Goal: Task Accomplishment & Management: Complete application form

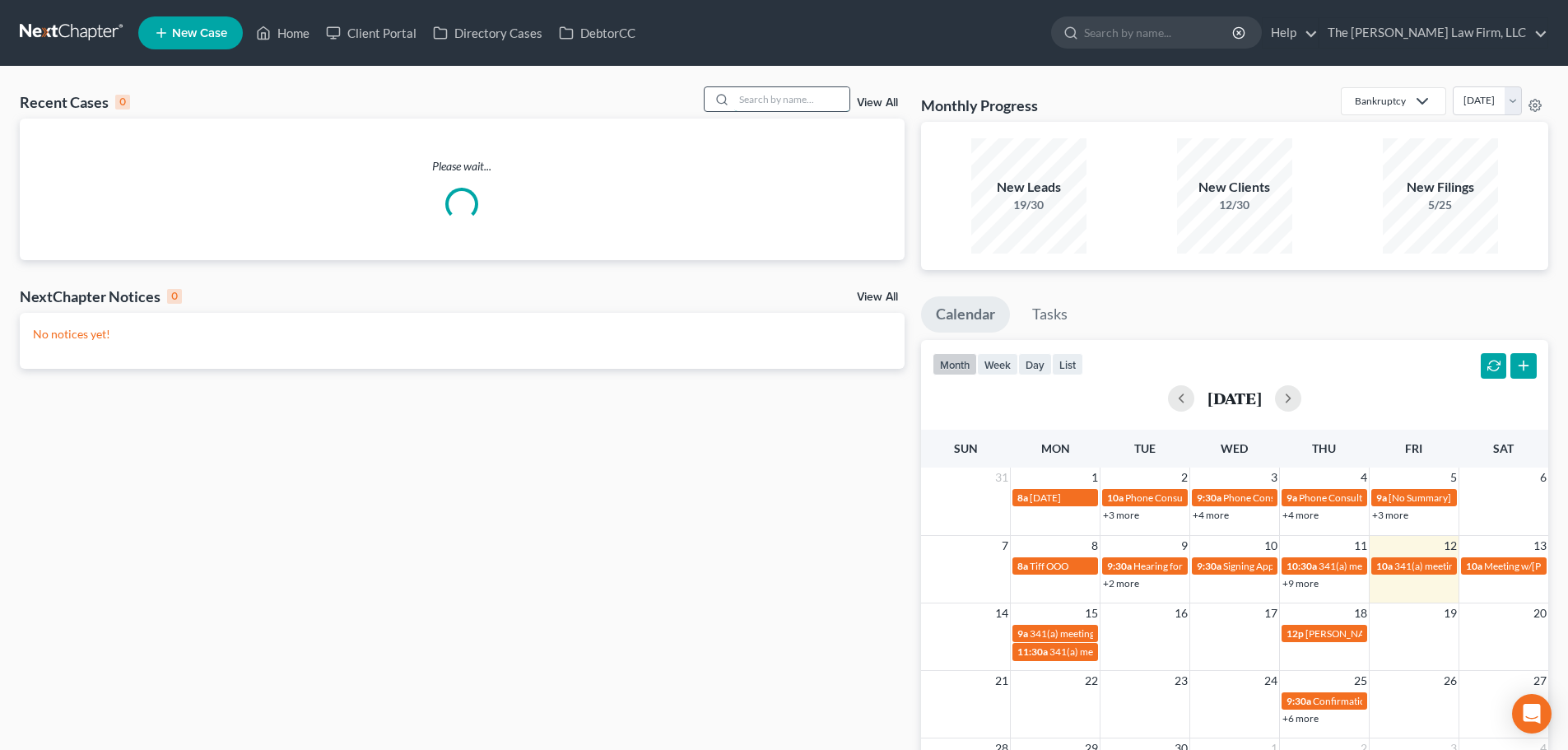
click at [826, 97] on input "search" at bounding box center [791, 99] width 115 height 24
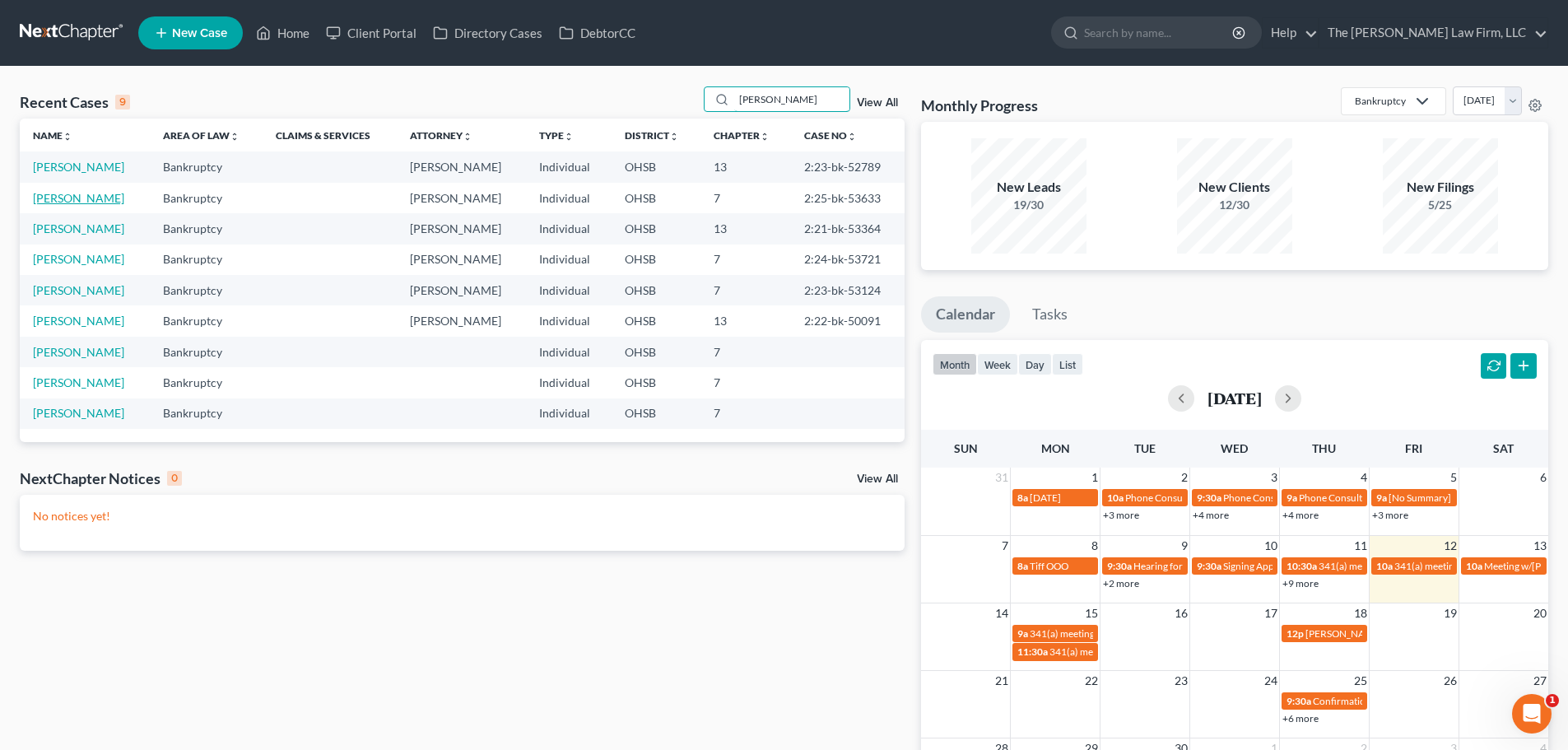
type input "[PERSON_NAME]"
click at [74, 200] on link "[PERSON_NAME]" at bounding box center [78, 198] width 91 height 14
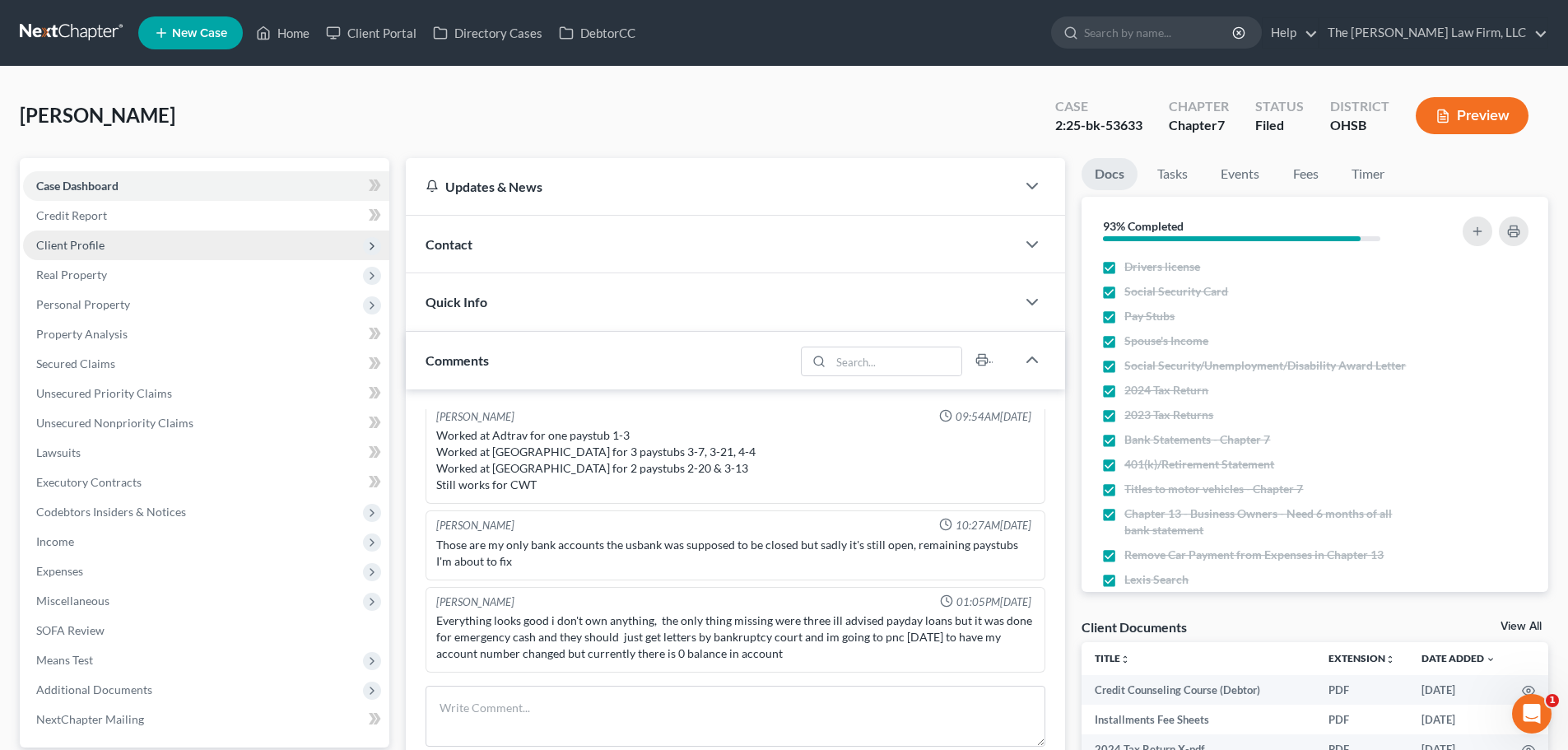
click at [102, 242] on span "Client Profile" at bounding box center [70, 244] width 68 height 14
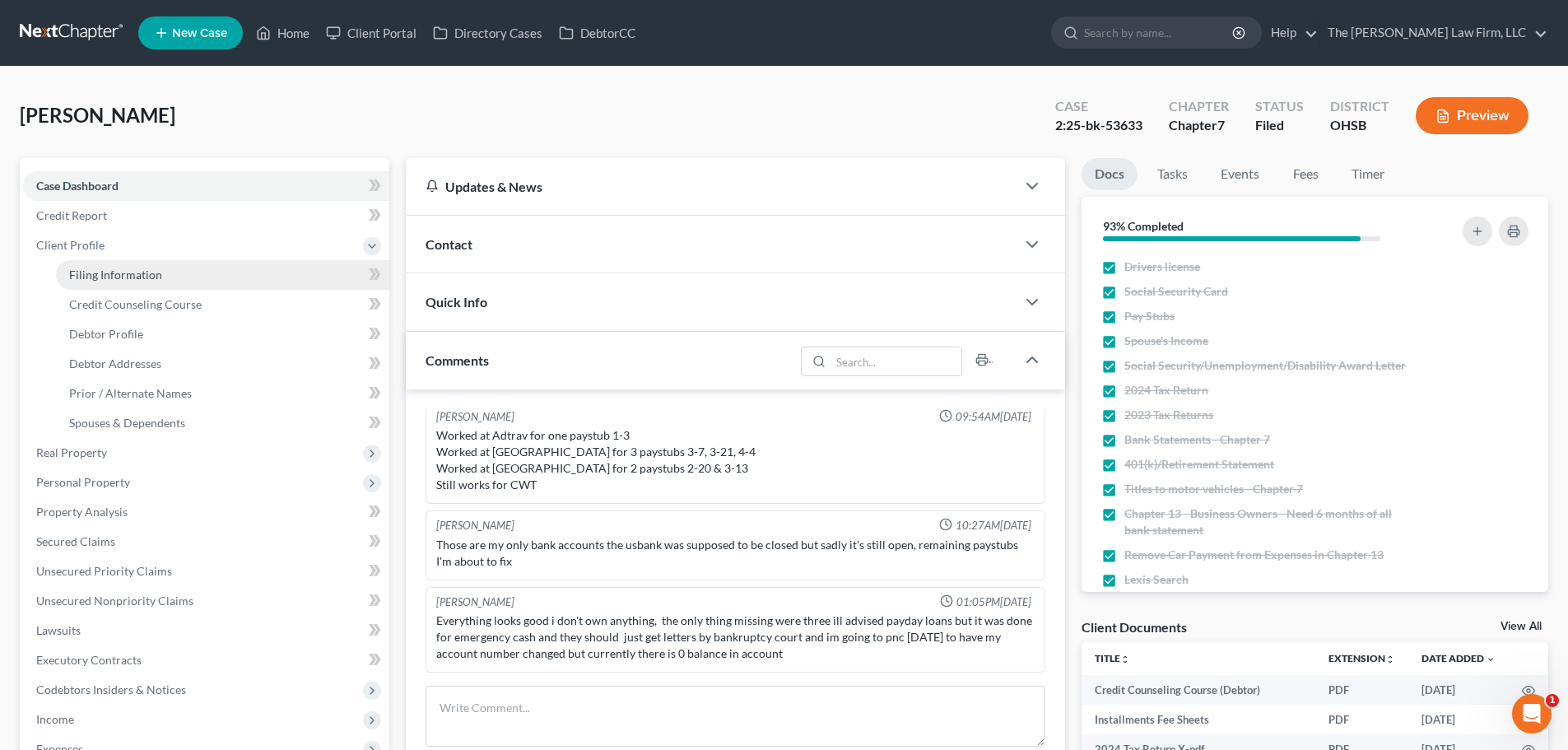
click at [121, 270] on span "Filing Information" at bounding box center [115, 274] width 93 height 14
select select "1"
select select "0"
select select "36"
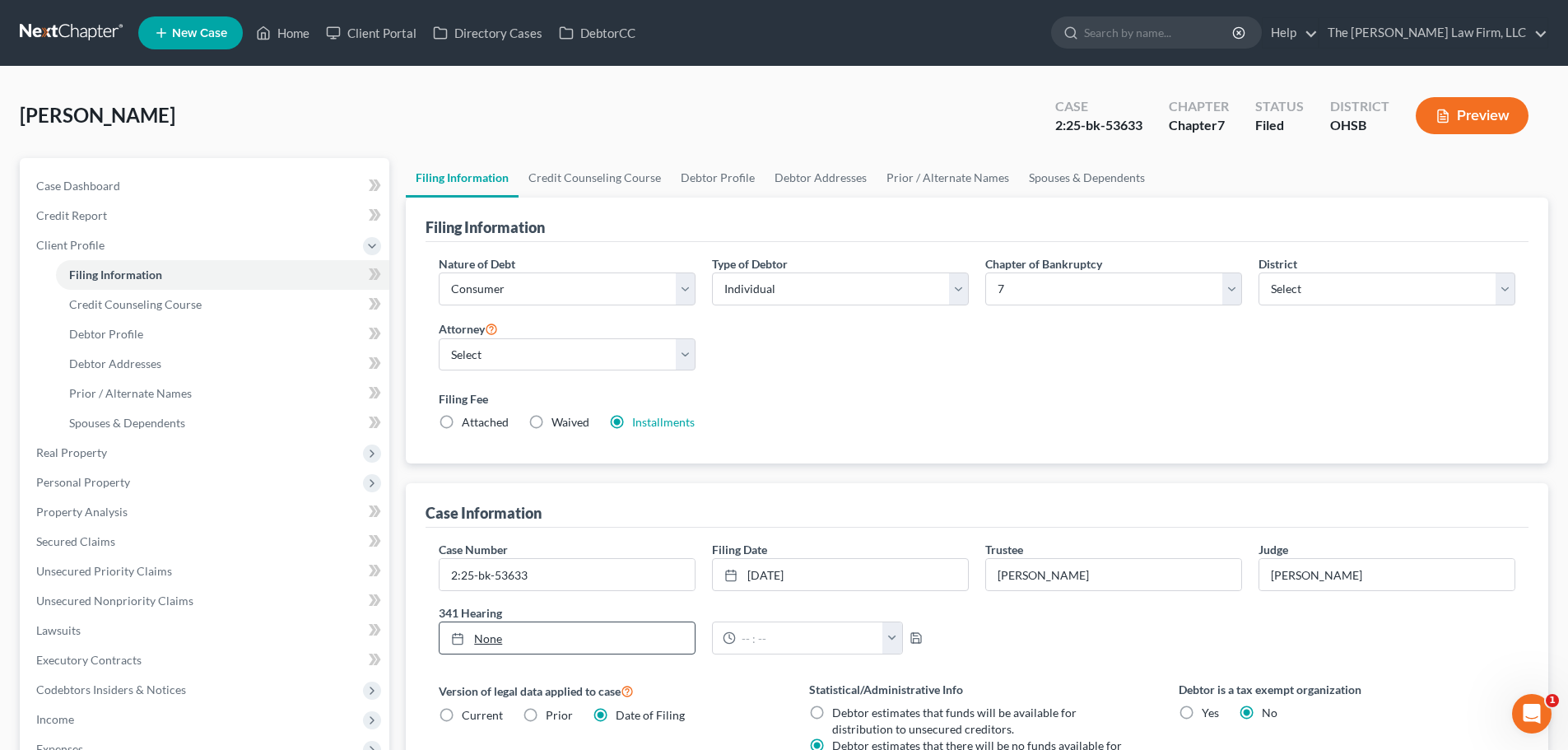
type input "[DATE]"
click at [501, 639] on link "None" at bounding box center [566, 638] width 255 height 31
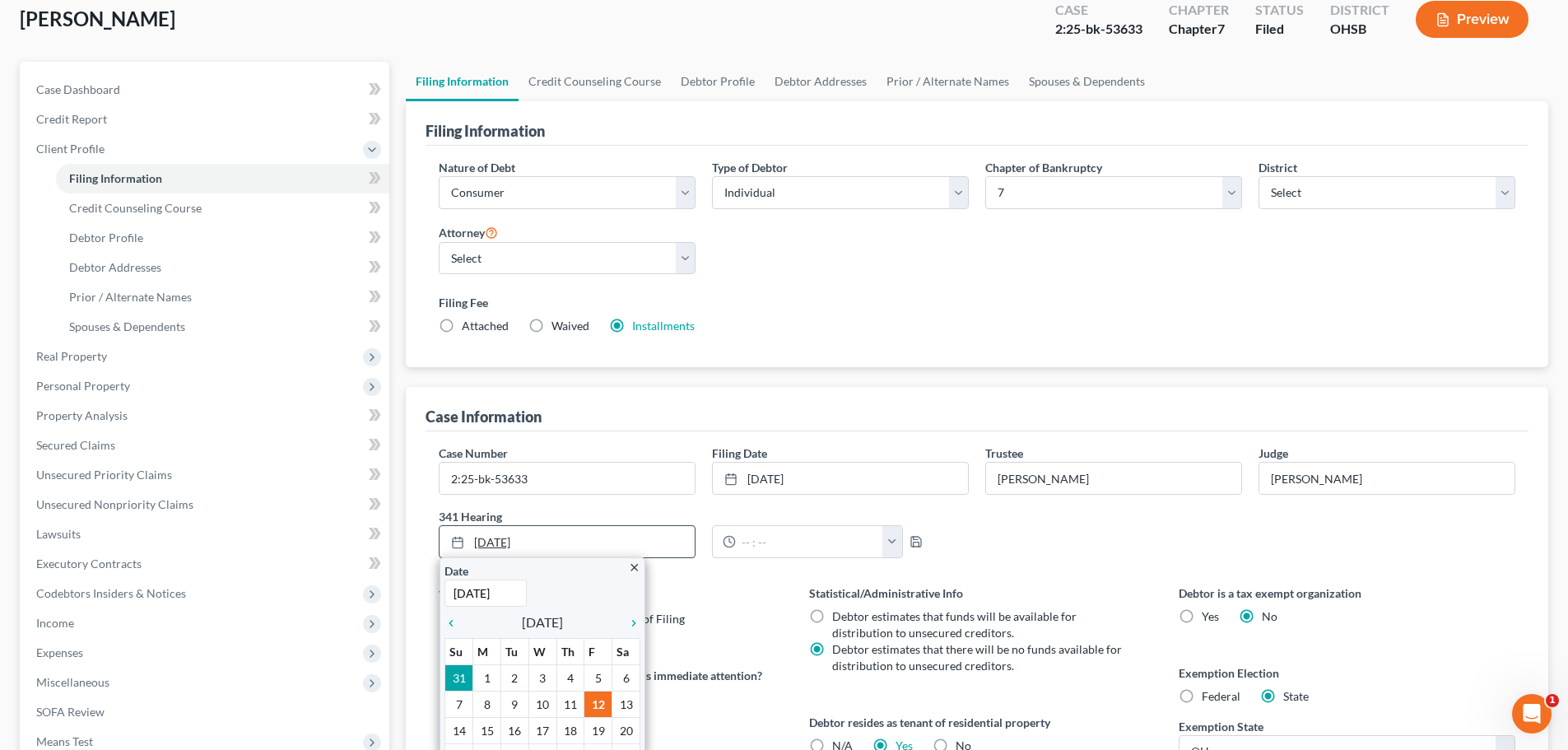
scroll to position [247, 0]
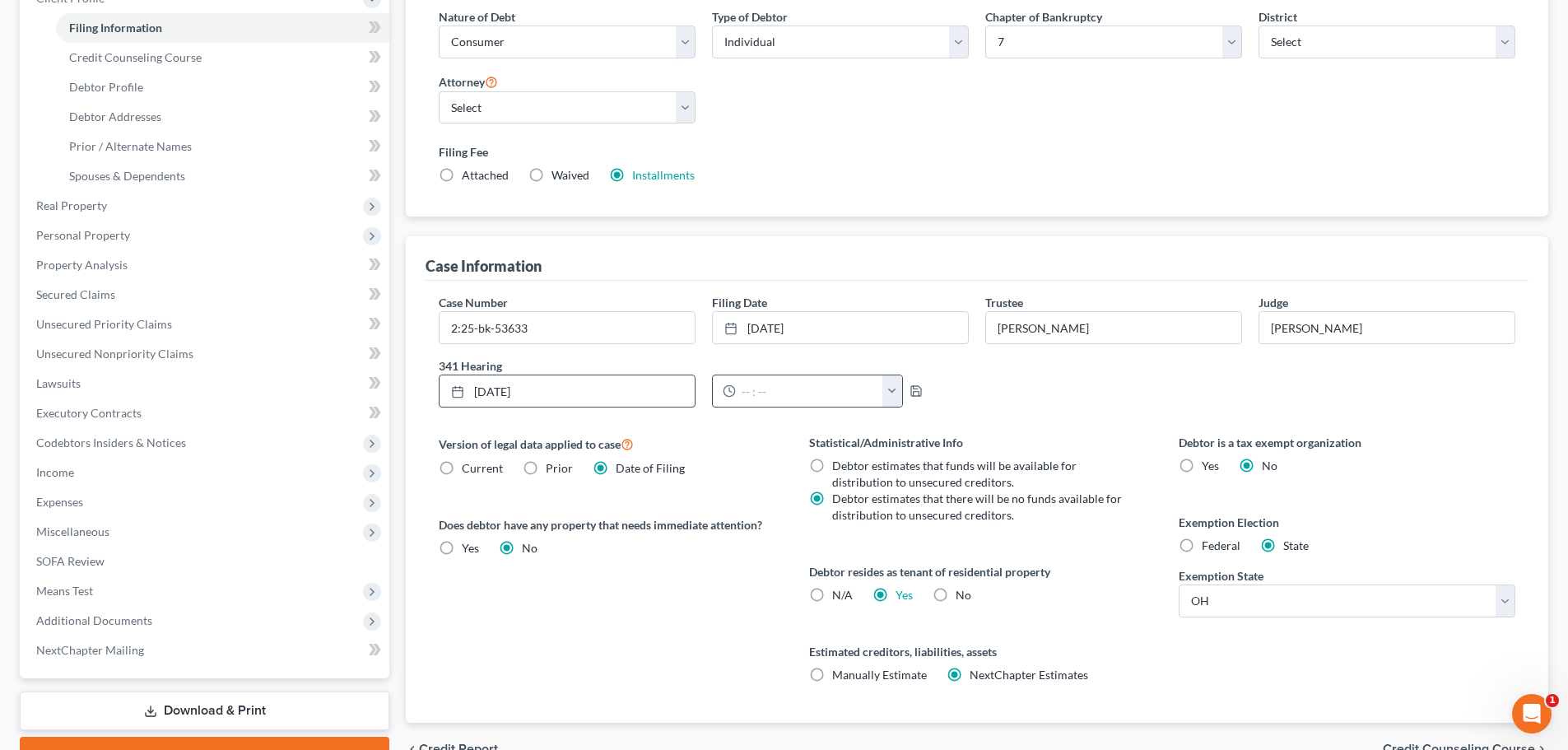
click at [895, 392] on button "button" at bounding box center [892, 391] width 19 height 31
click at [925, 539] on link "9:30am" at bounding box center [925, 540] width 92 height 28
type input "9:30am"
click at [915, 395] on polyline "button" at bounding box center [916, 393] width 6 height 4
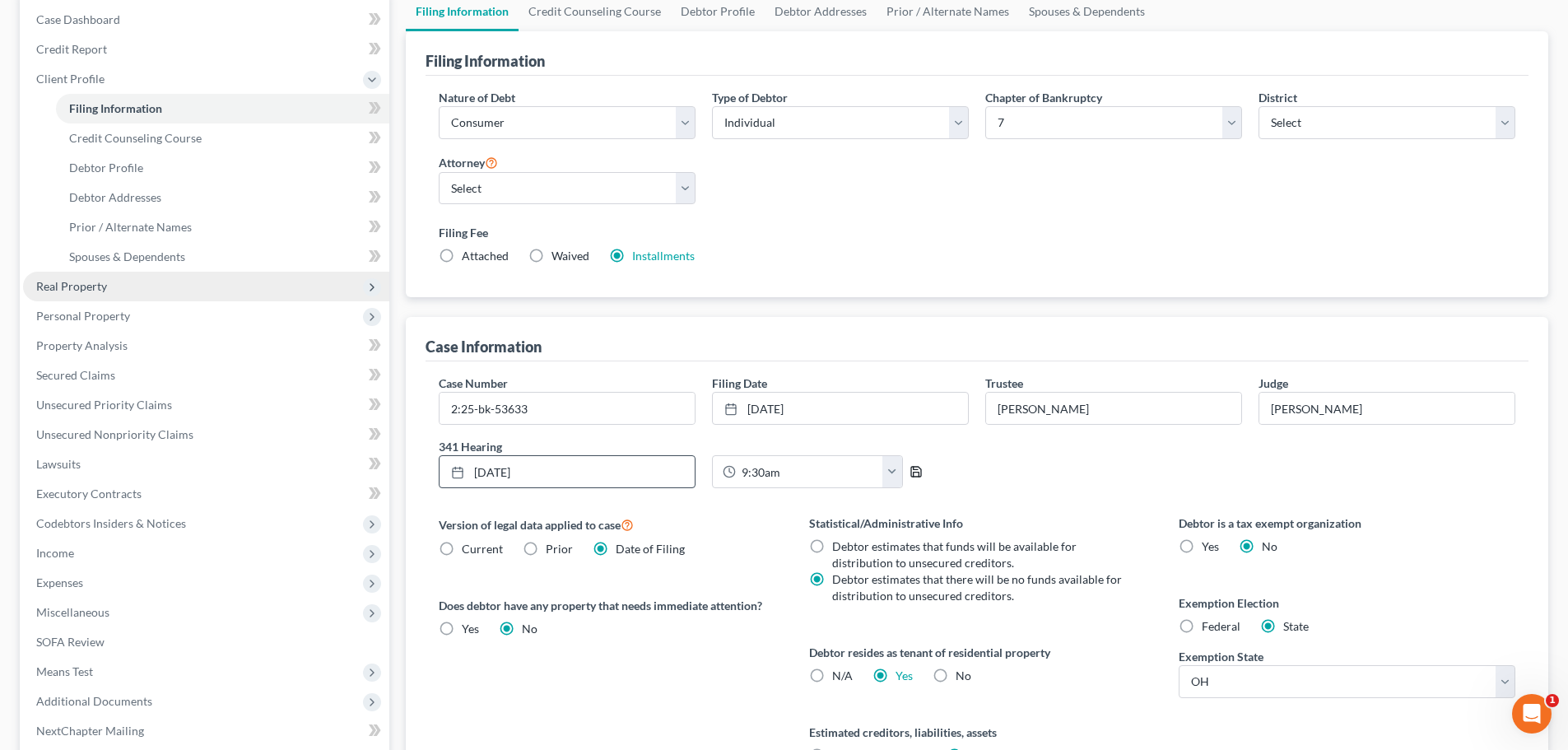
scroll to position [335, 0]
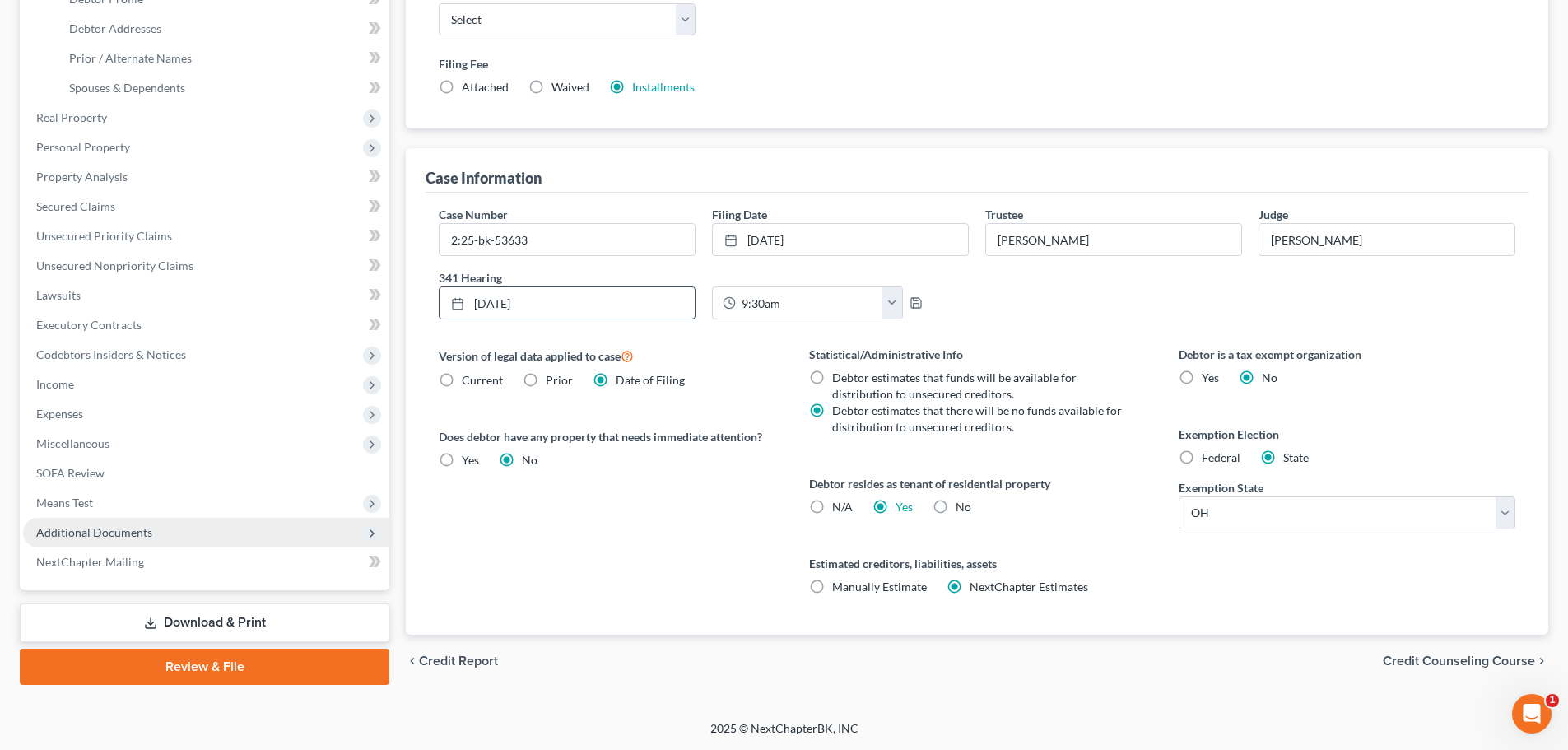
click at [109, 528] on span "Additional Documents" at bounding box center [94, 532] width 116 height 14
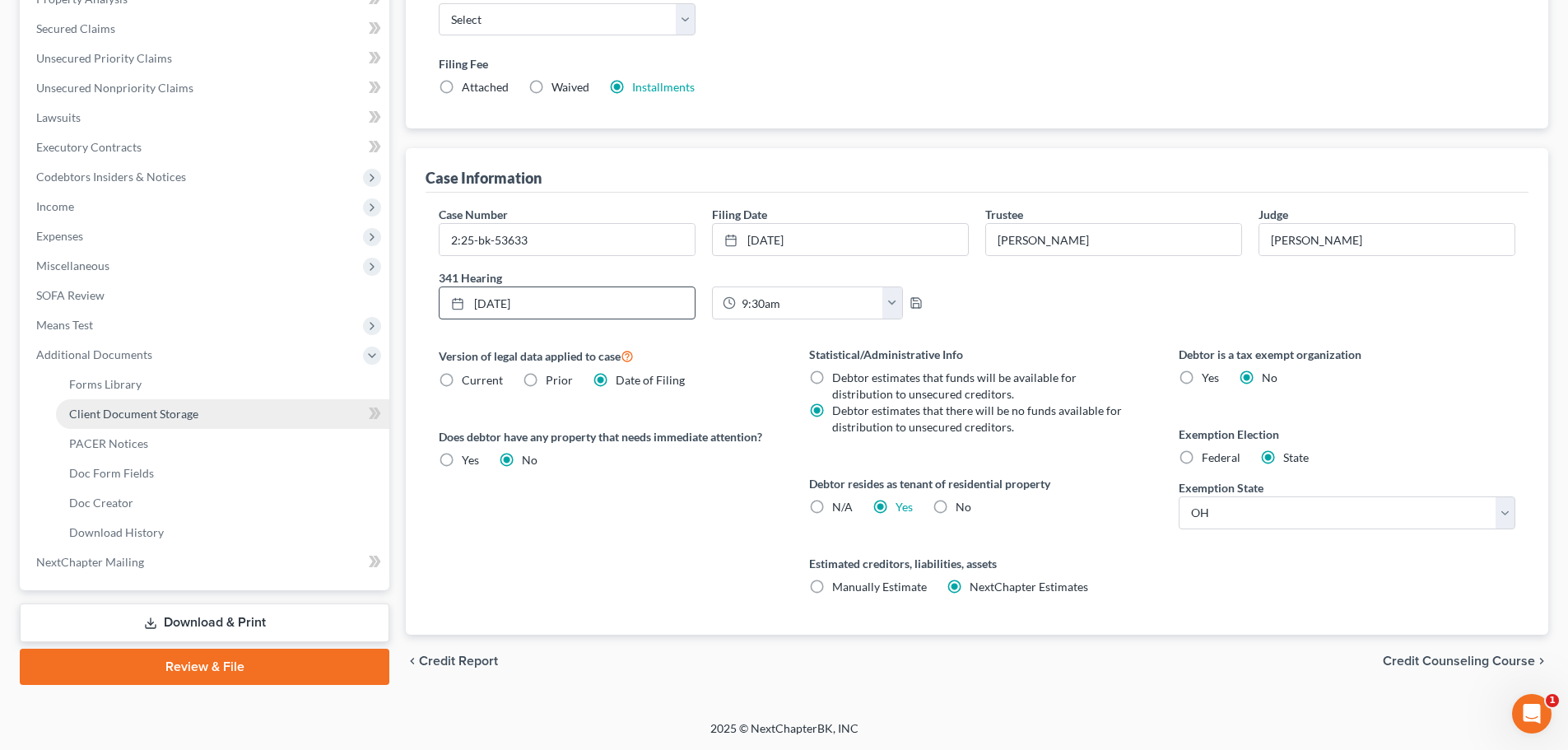
click at [157, 410] on span "Client Document Storage" at bounding box center [133, 413] width 129 height 14
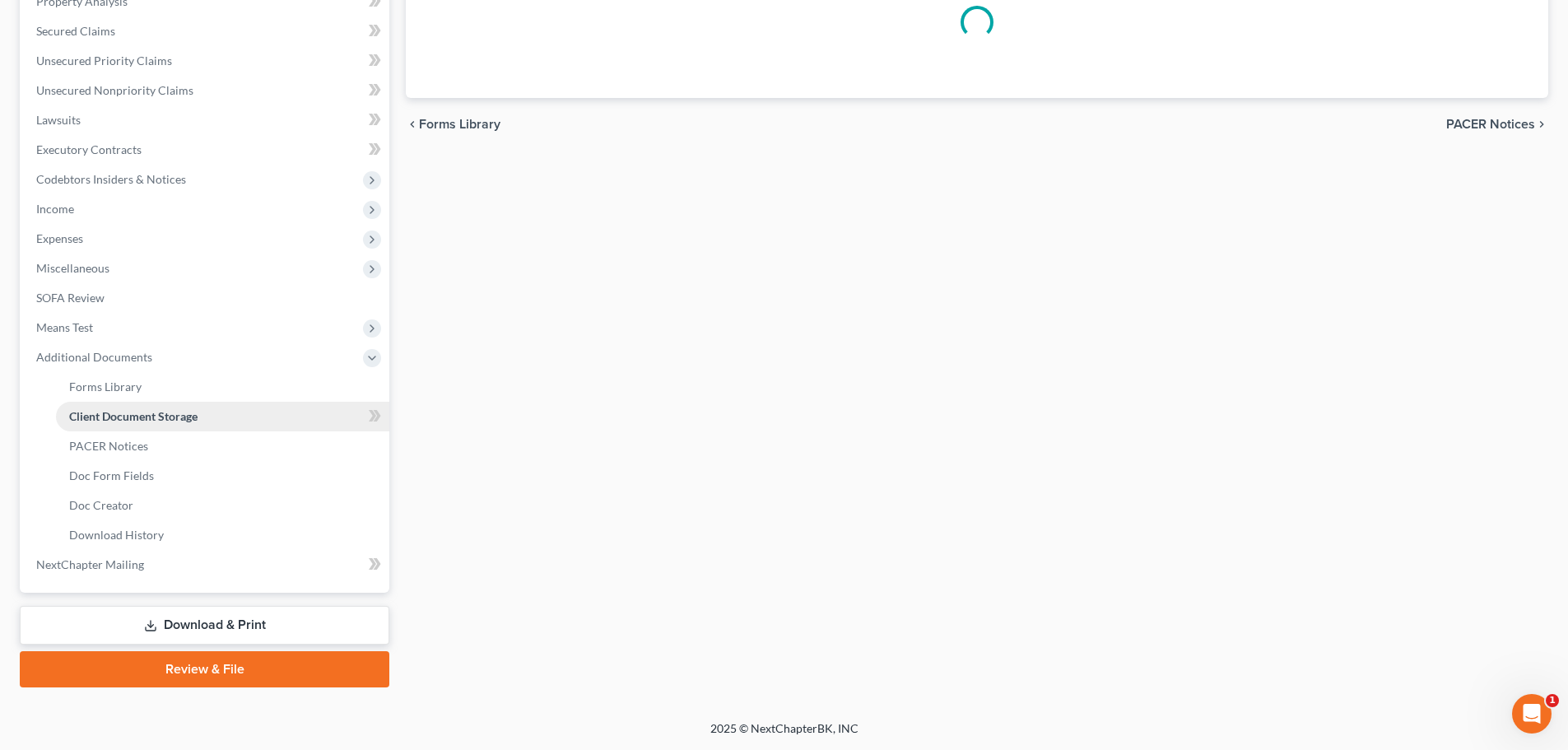
scroll to position [142, 0]
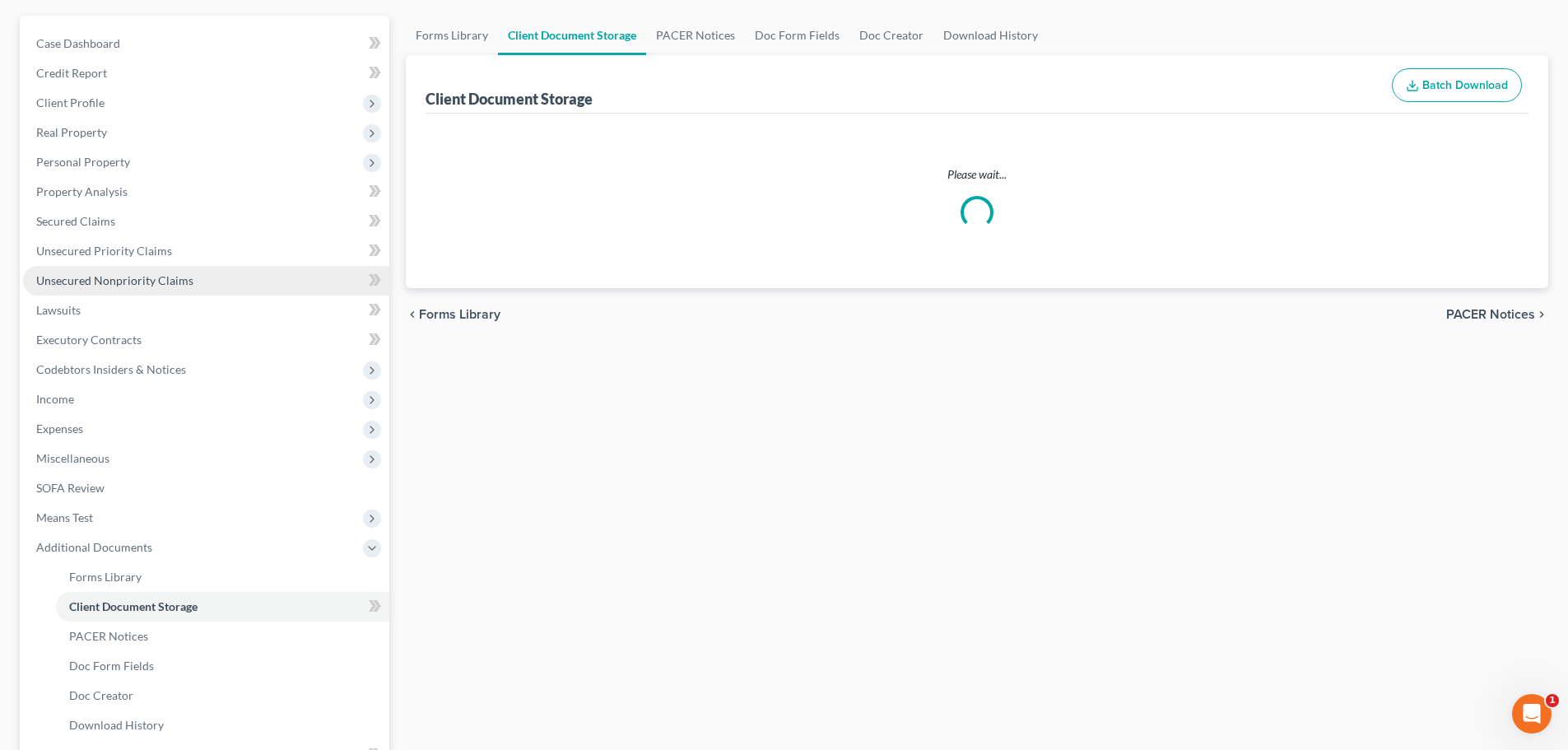
select select "52"
select select "61"
select select "7"
select select "37"
select select "7"
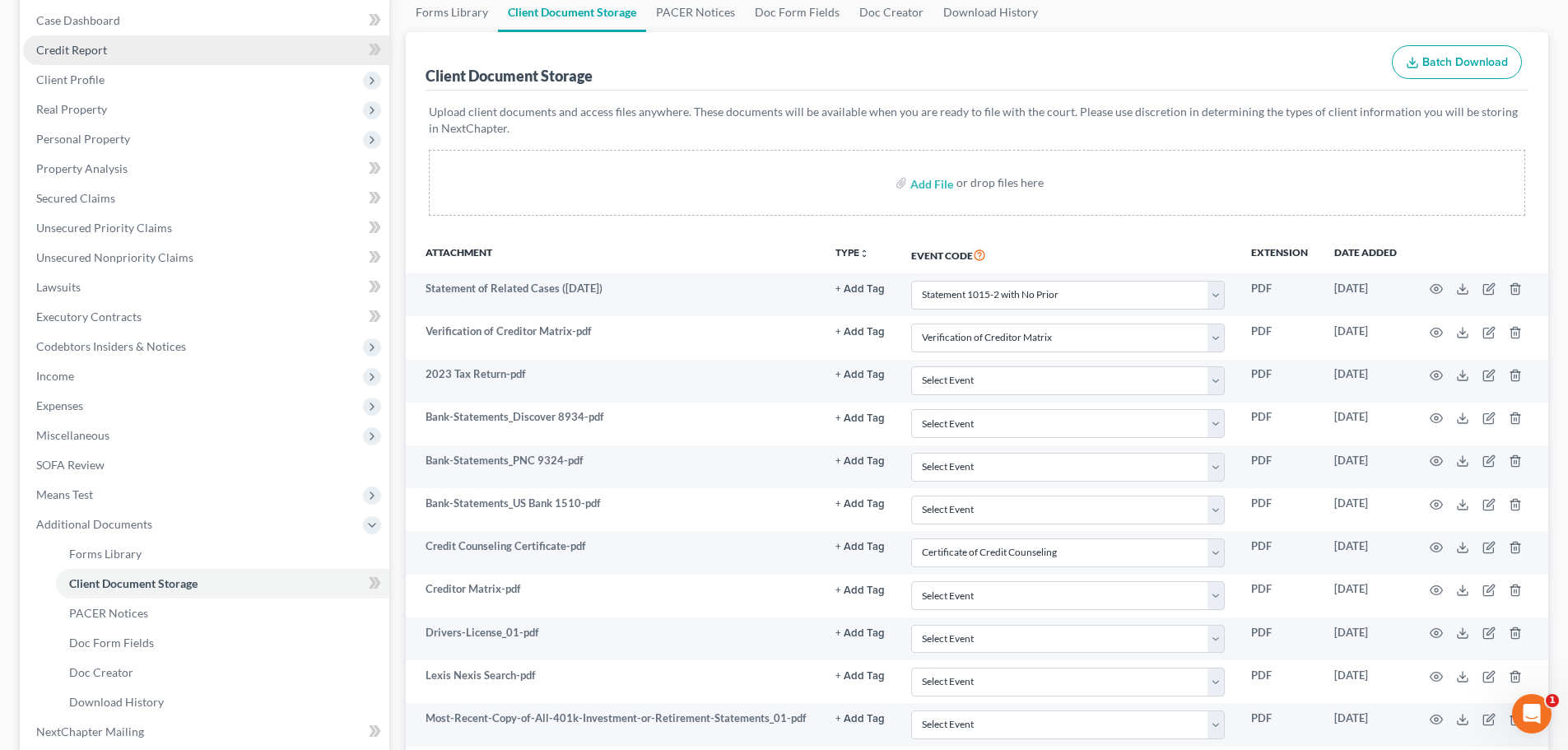
scroll to position [0, 0]
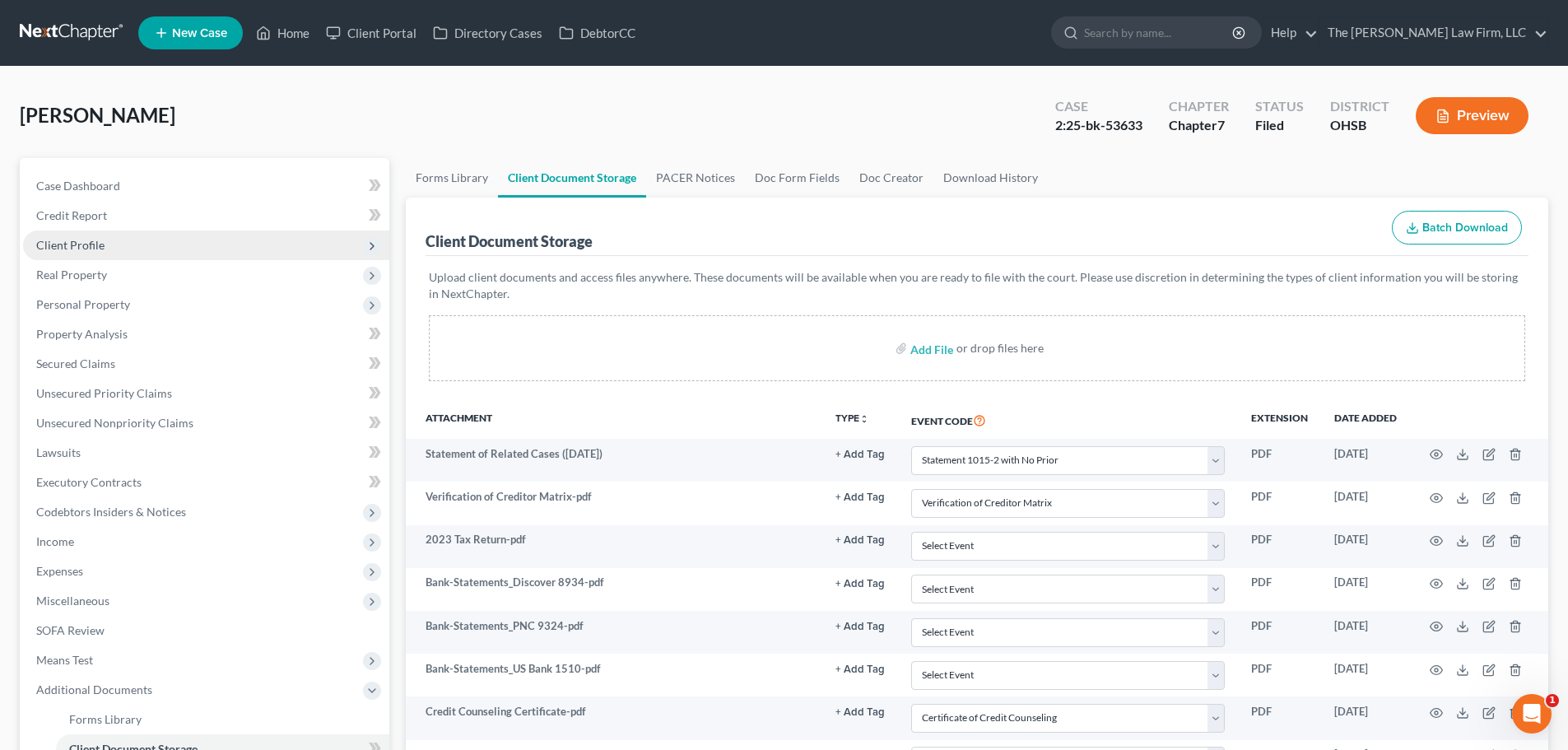
click at [79, 249] on span "Client Profile" at bounding box center [70, 244] width 68 height 14
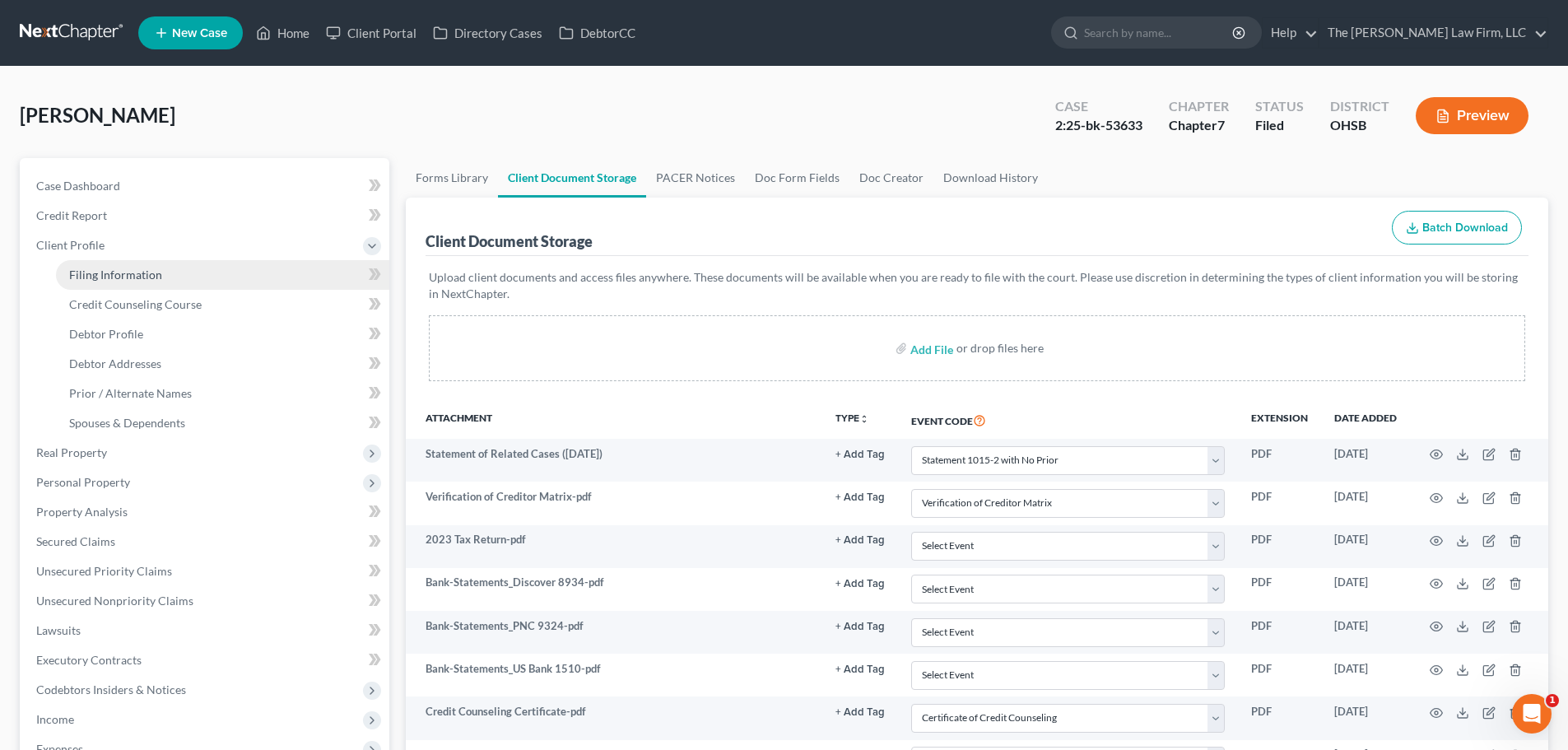
click at [111, 270] on span "Filing Information" at bounding box center [115, 274] width 93 height 14
select select "1"
select select "0"
select select "62"
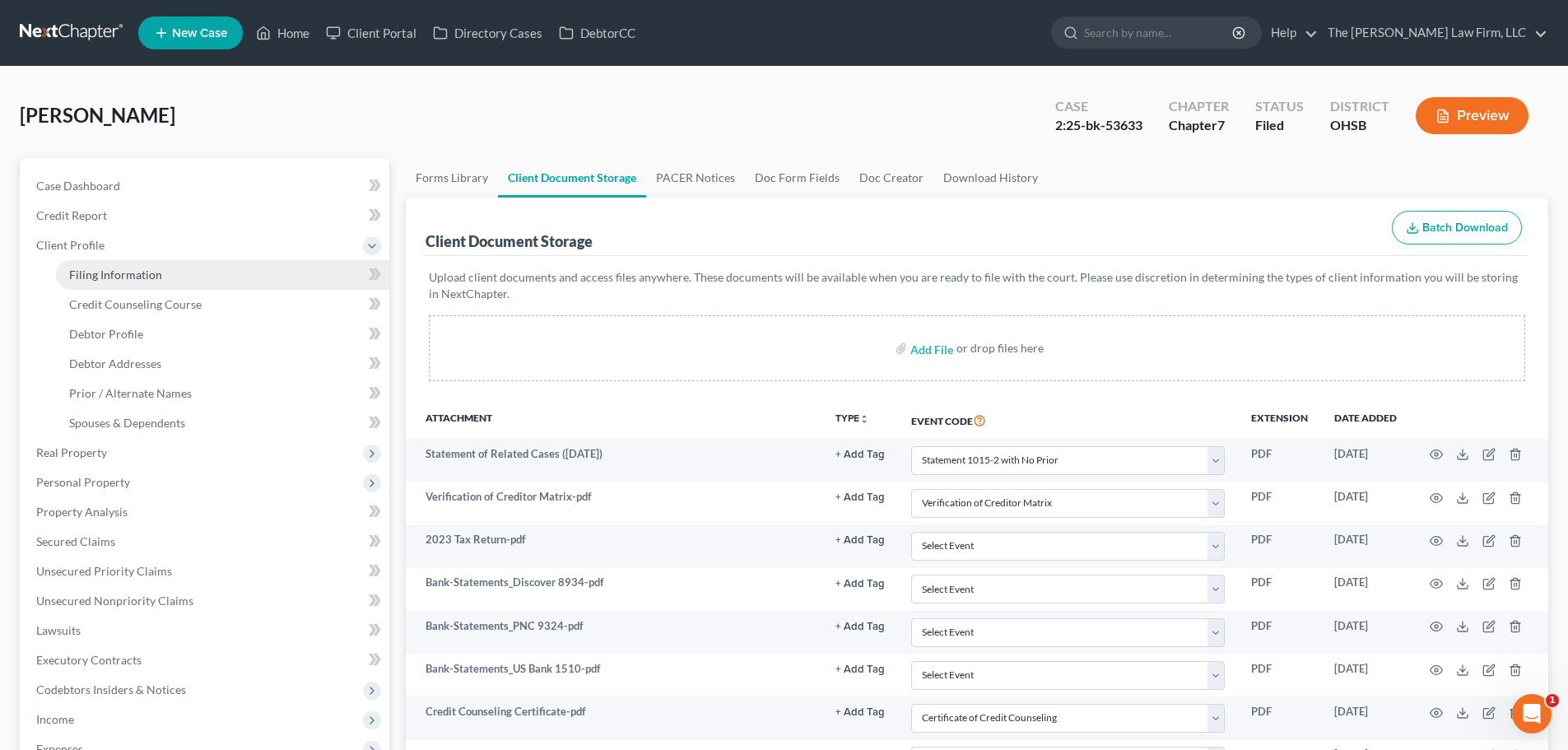
select select "2"
select select "36"
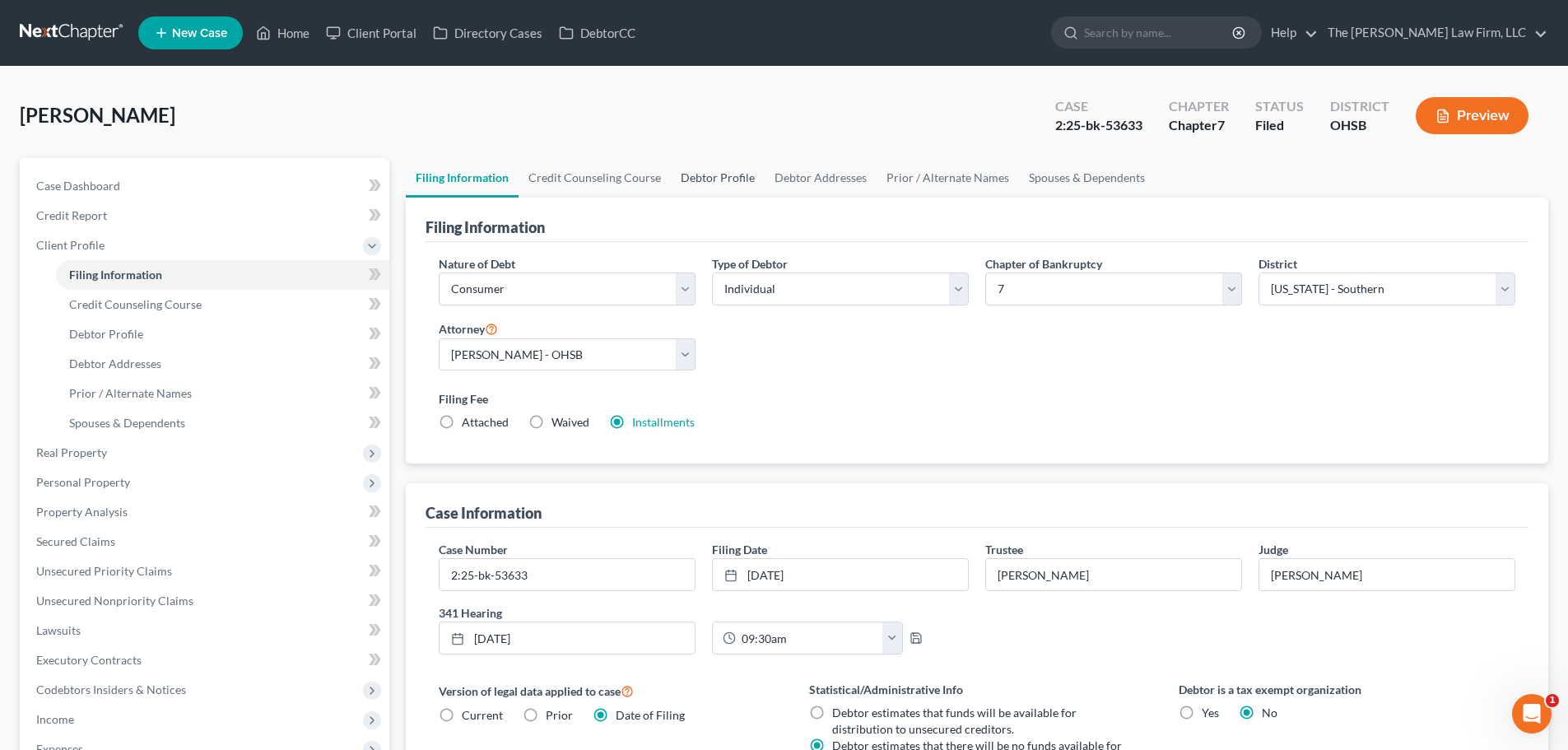
drag, startPoint x: 711, startPoint y: 181, endPoint x: 720, endPoint y: 181, distance: 9.0
click at [711, 181] on link "Debtor Profile" at bounding box center [717, 177] width 94 height 40
select select "1"
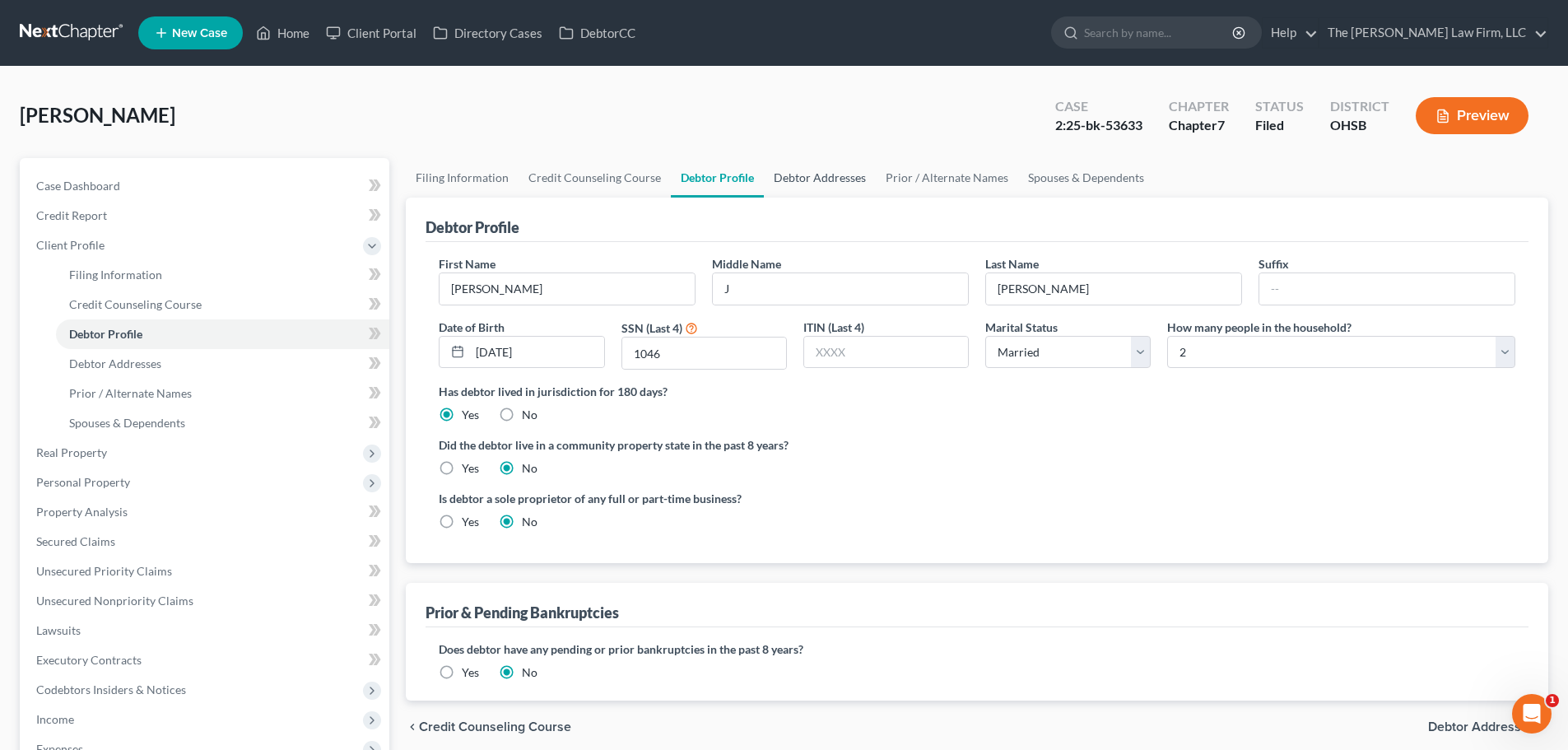
click at [804, 175] on link "Debtor Addresses" at bounding box center [819, 177] width 111 height 40
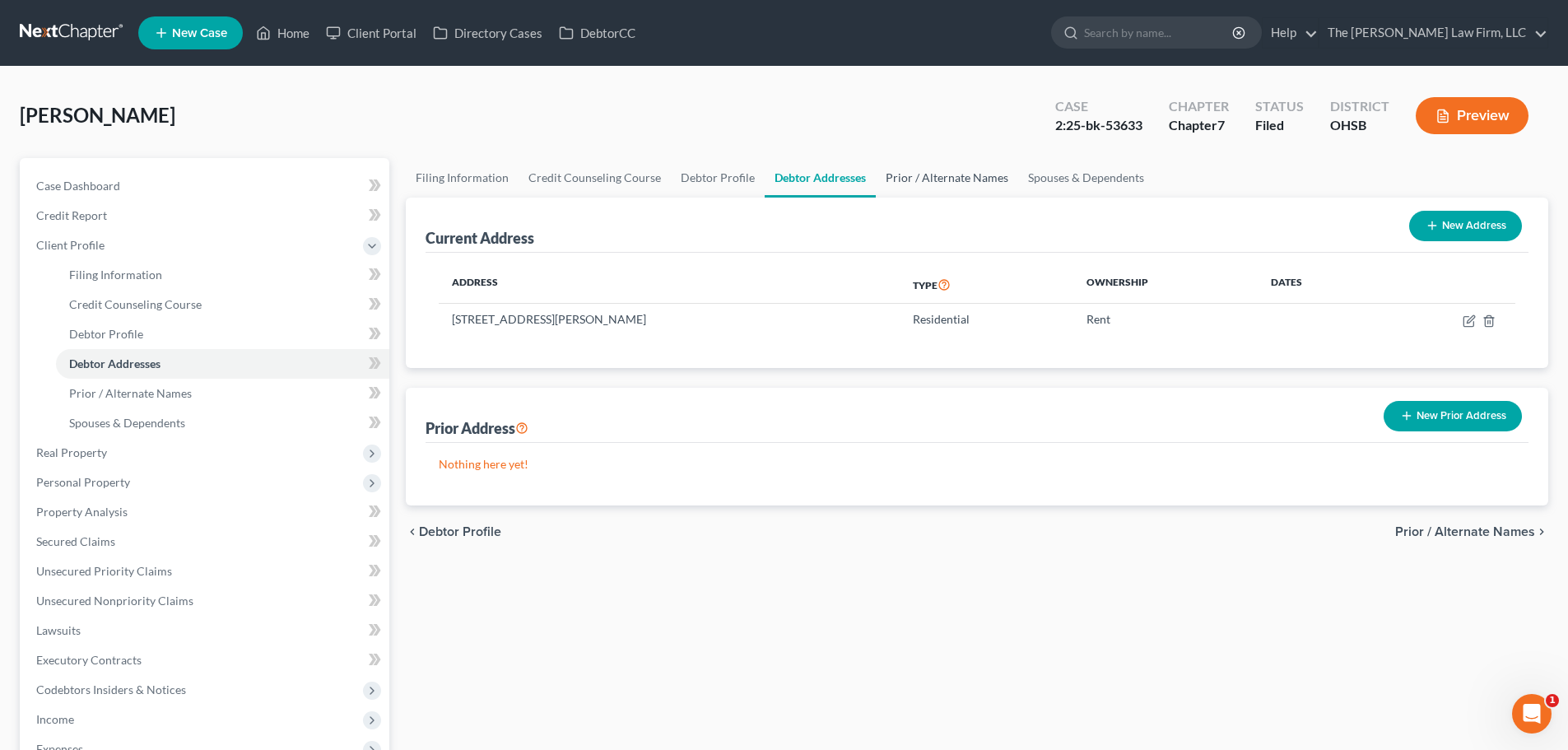
click at [931, 168] on link "Prior / Alternate Names" at bounding box center [947, 177] width 142 height 40
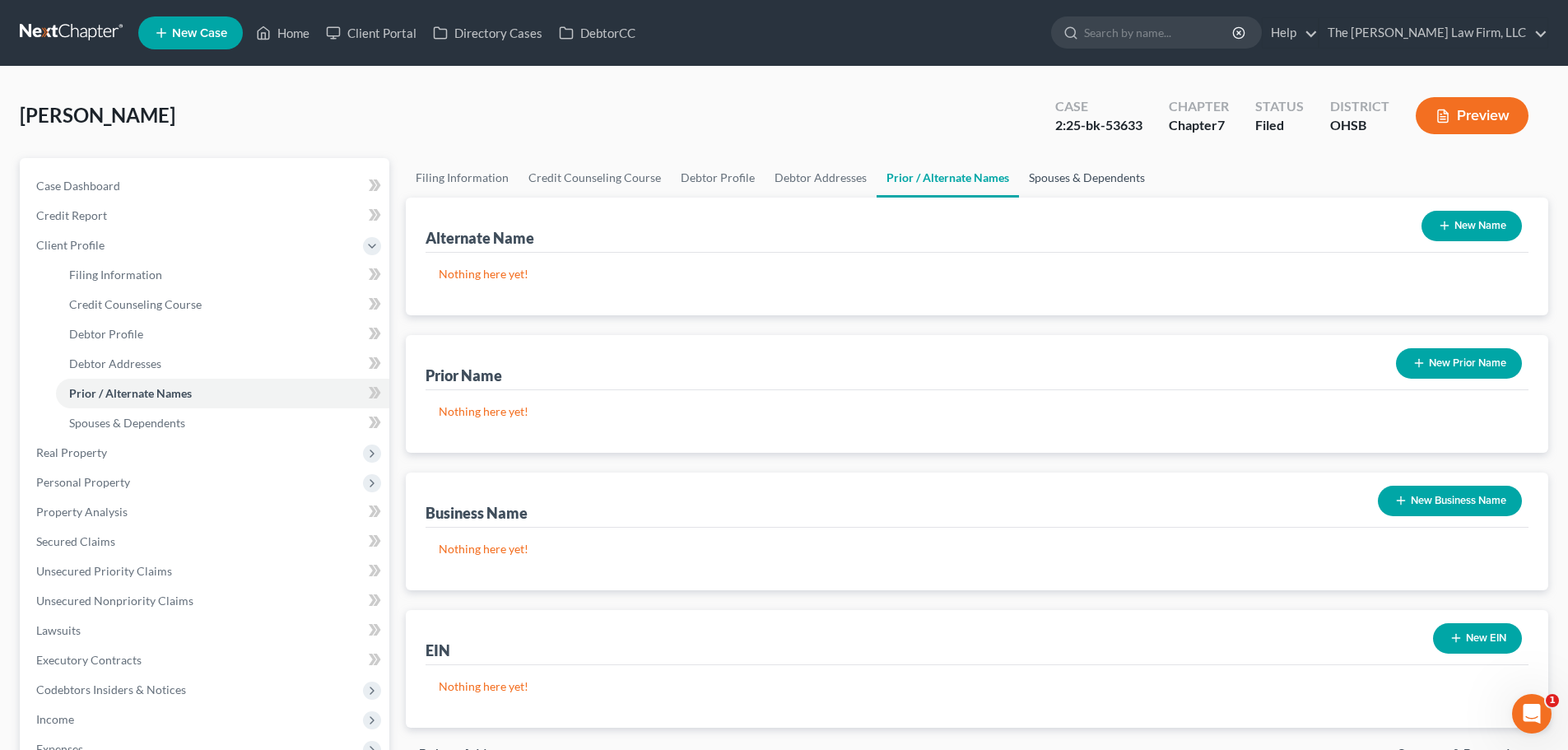
click at [1070, 171] on link "Spouses & Dependents" at bounding box center [1086, 177] width 136 height 40
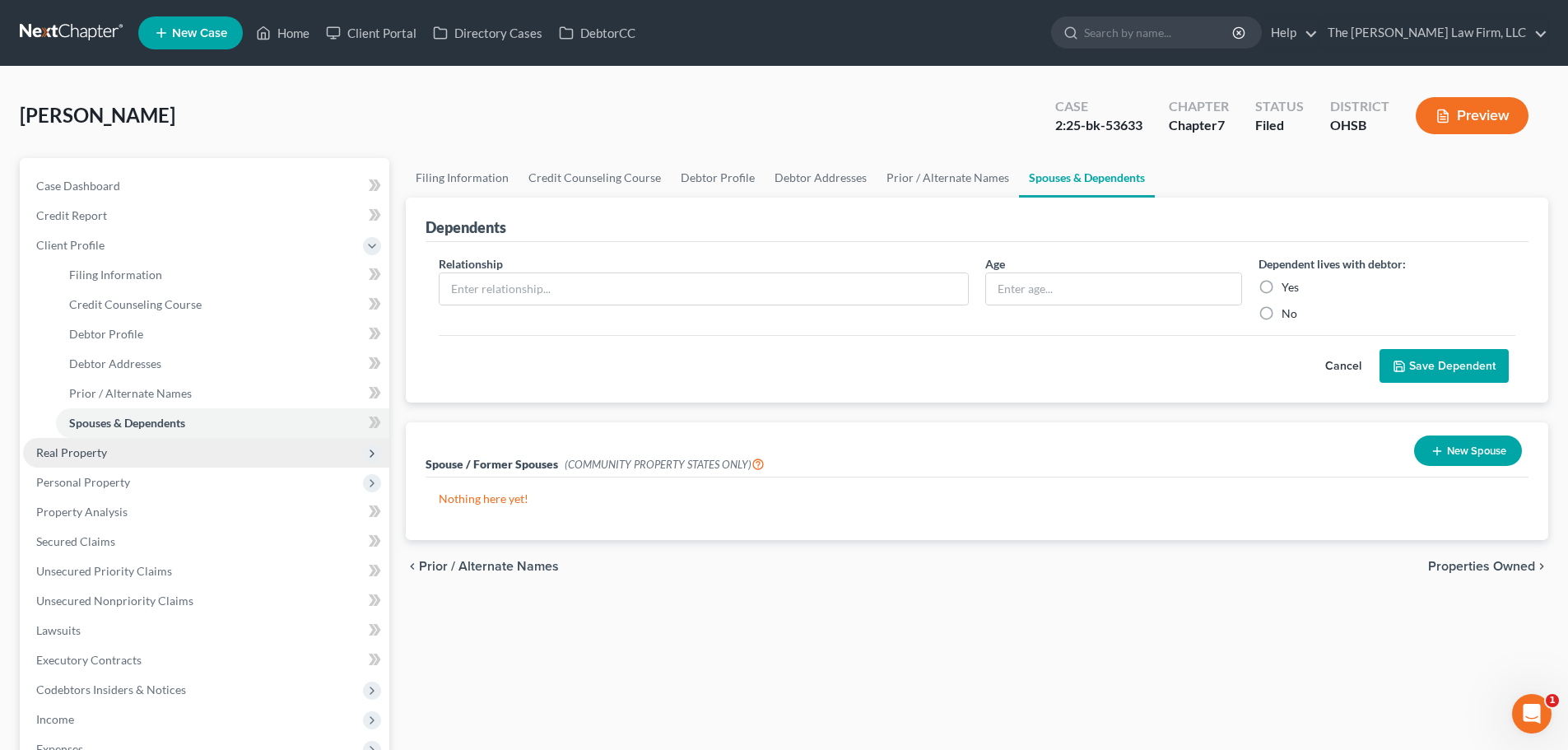
click at [112, 463] on span "Real Property" at bounding box center [206, 453] width 366 height 30
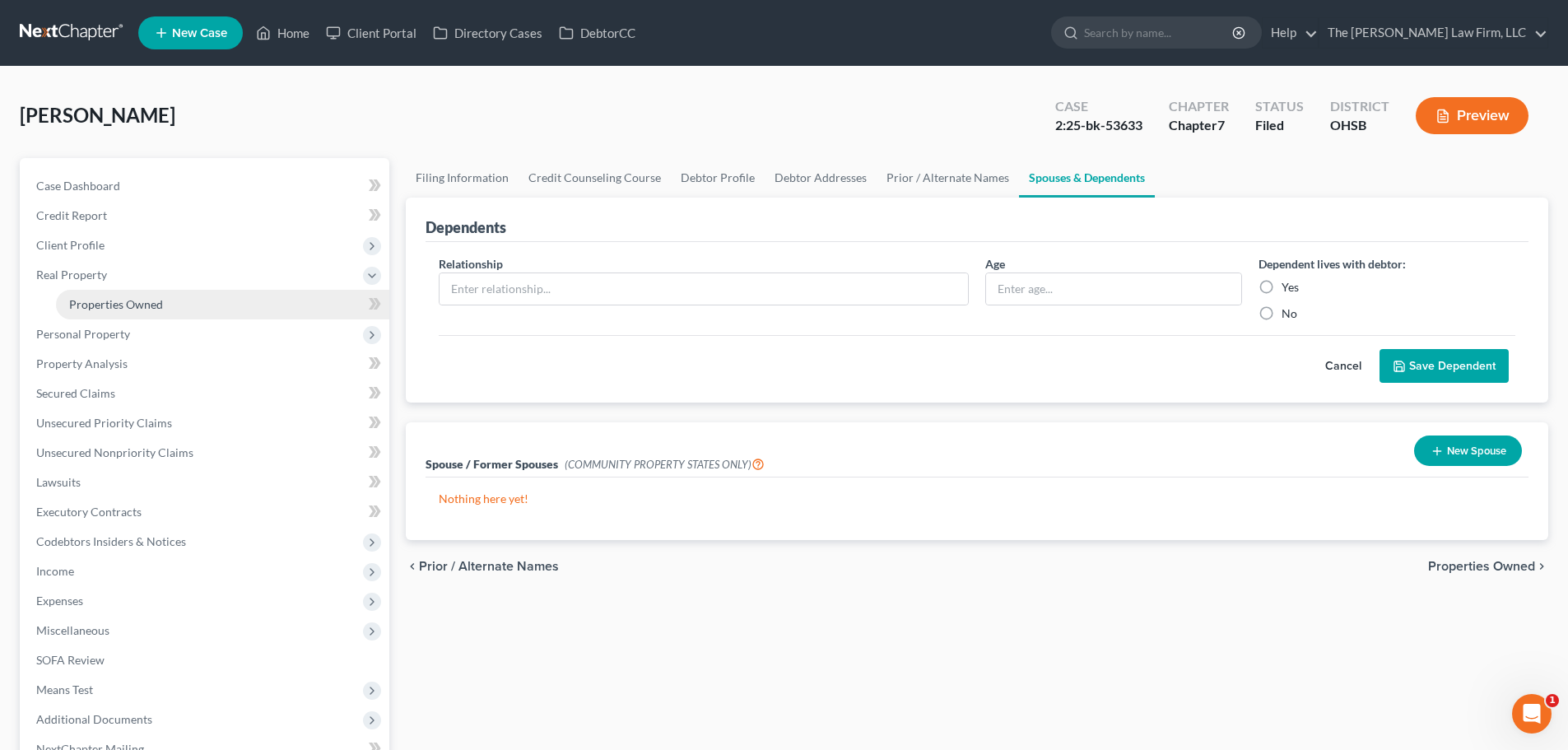
click at [146, 302] on span "Properties Owned" at bounding box center [115, 304] width 94 height 14
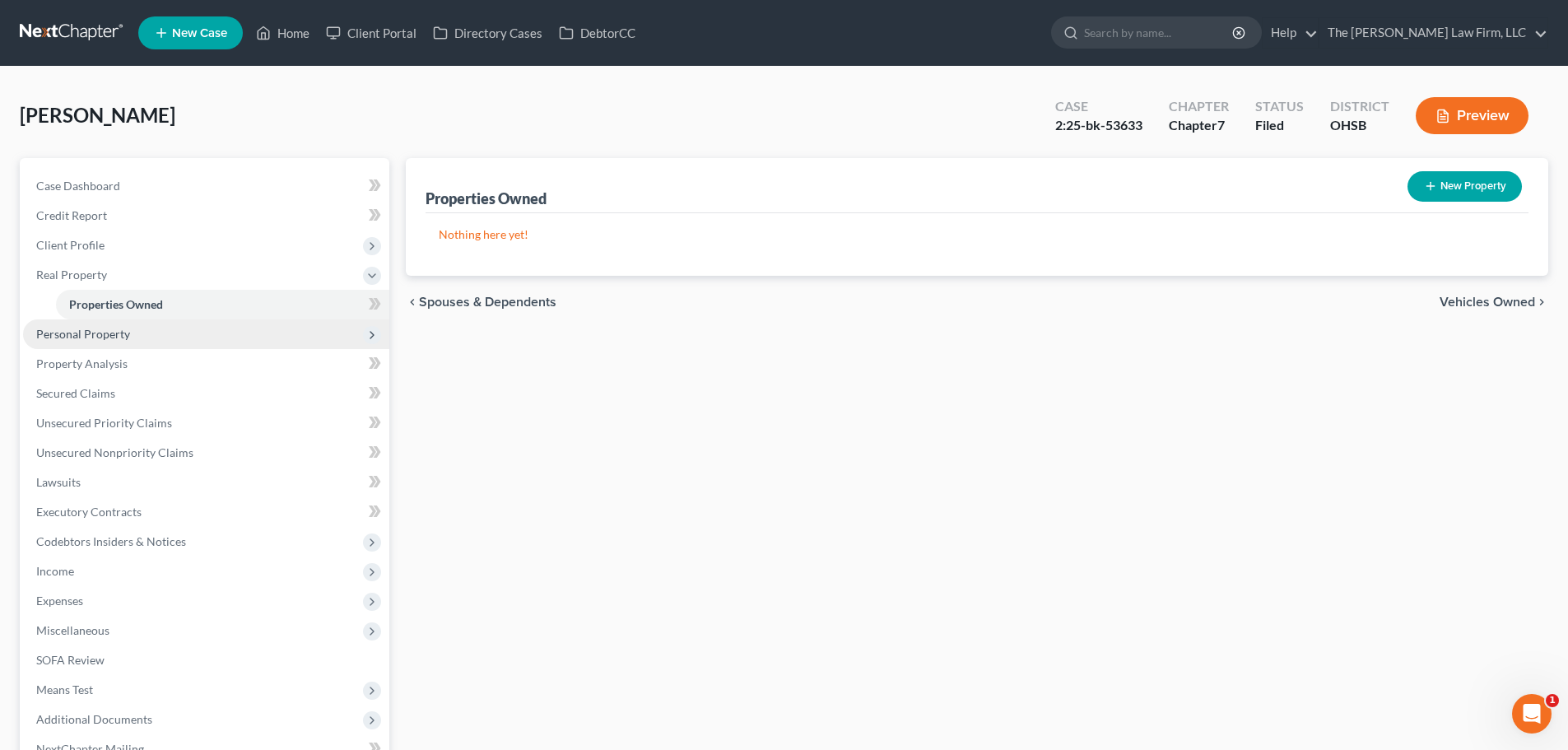
click at [100, 330] on span "Personal Property" at bounding box center [82, 333] width 94 height 14
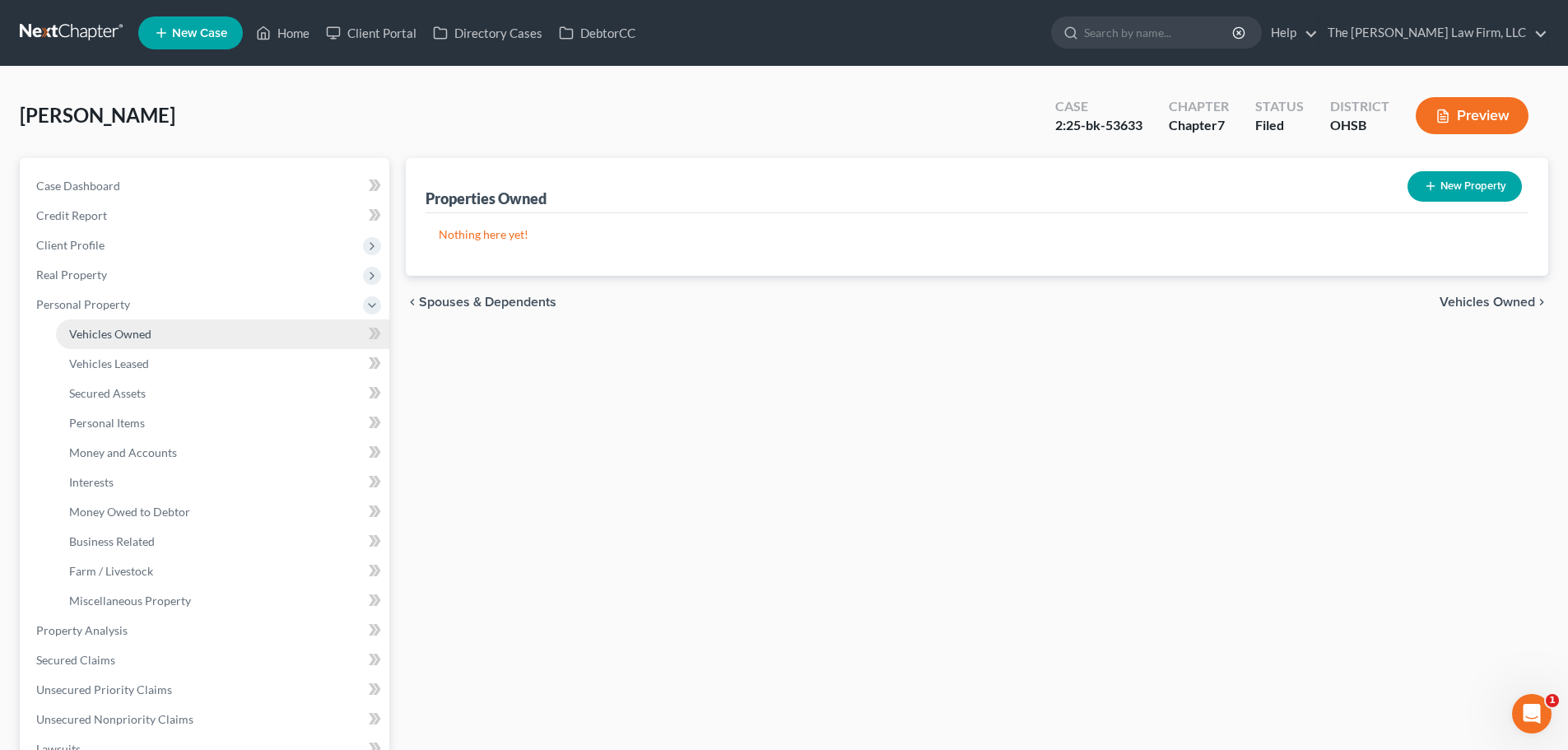
click at [142, 334] on span "Vehicles Owned" at bounding box center [110, 333] width 82 height 14
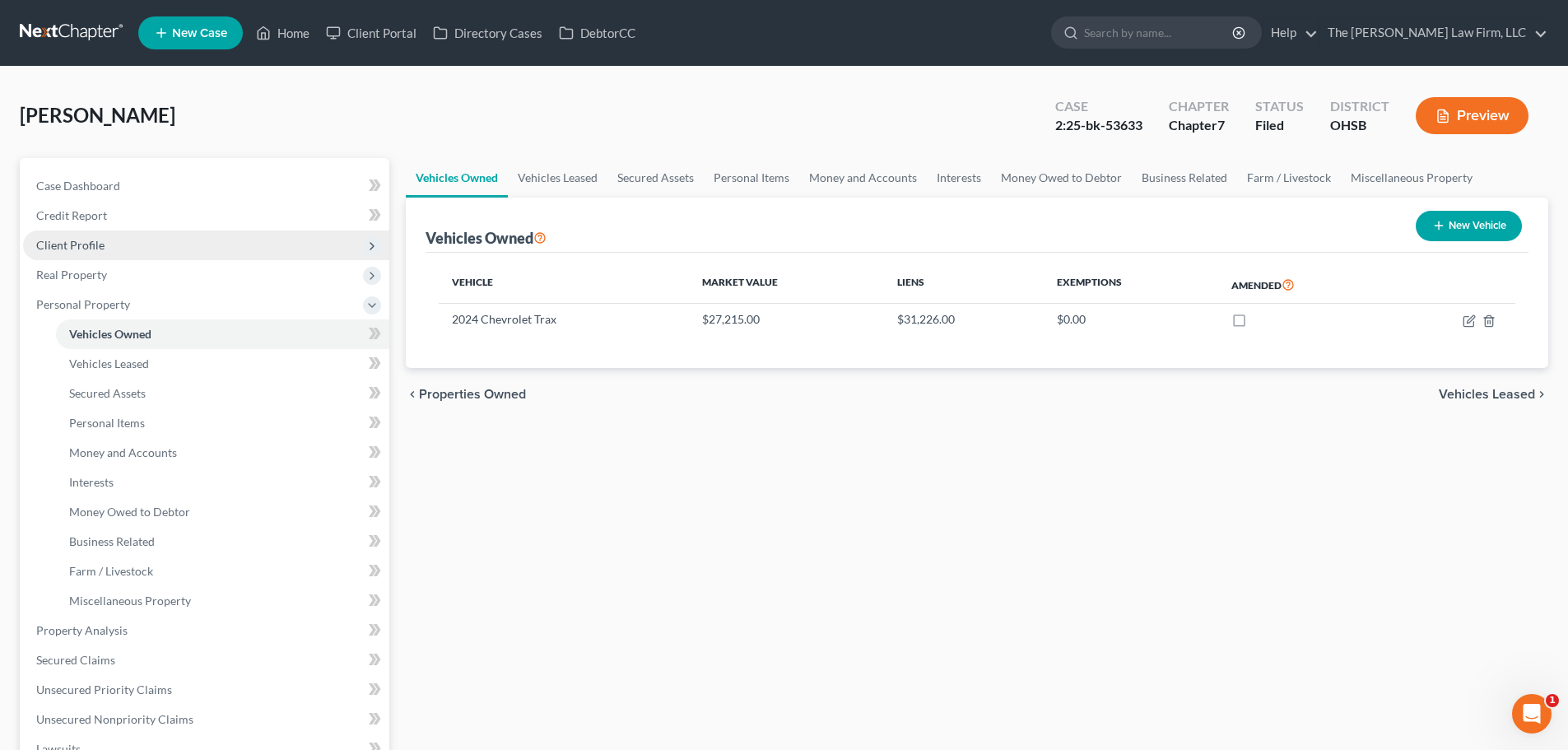
click at [78, 241] on span "Client Profile" at bounding box center [70, 244] width 68 height 14
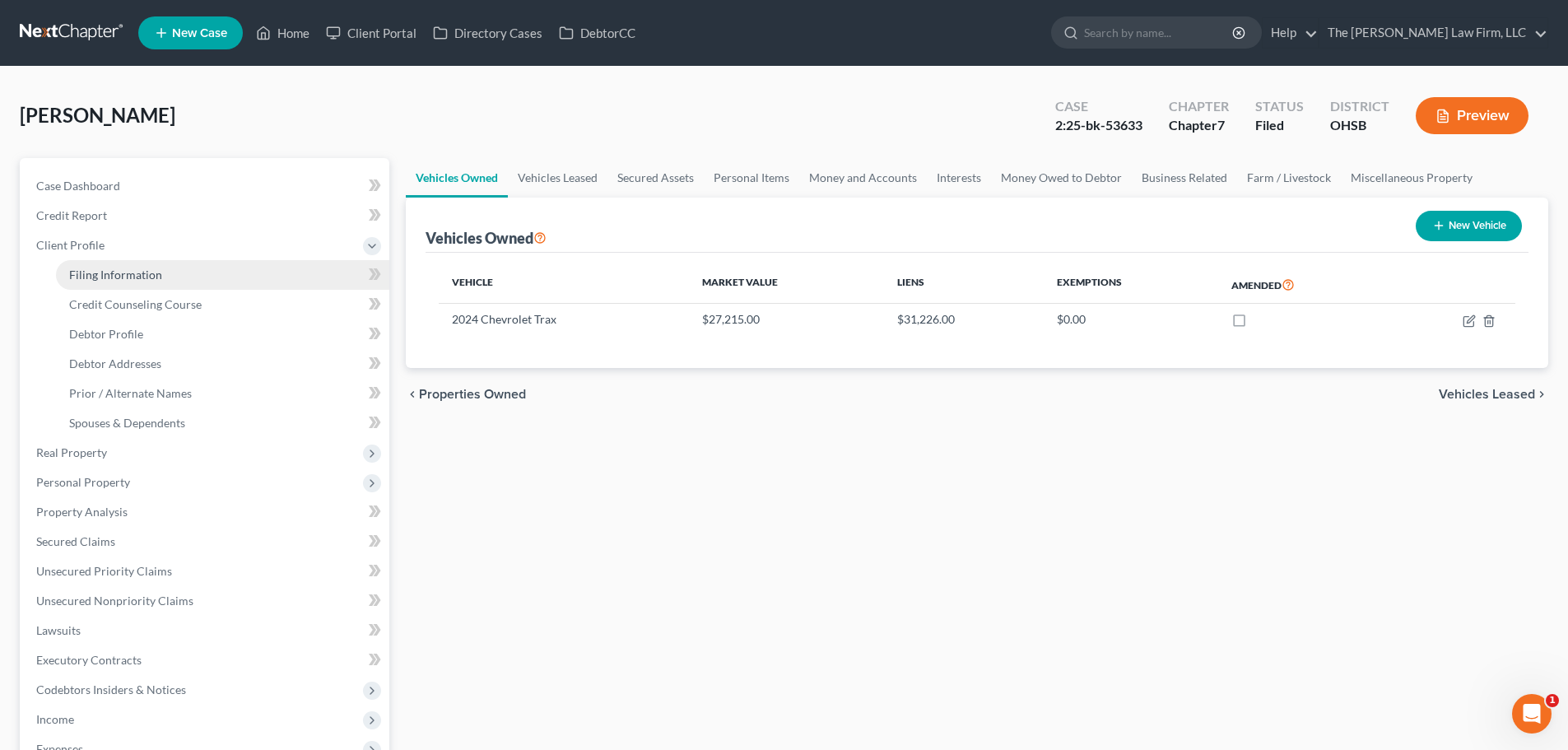
click at [121, 270] on span "Filing Information" at bounding box center [115, 274] width 93 height 14
select select "1"
select select "0"
select select "62"
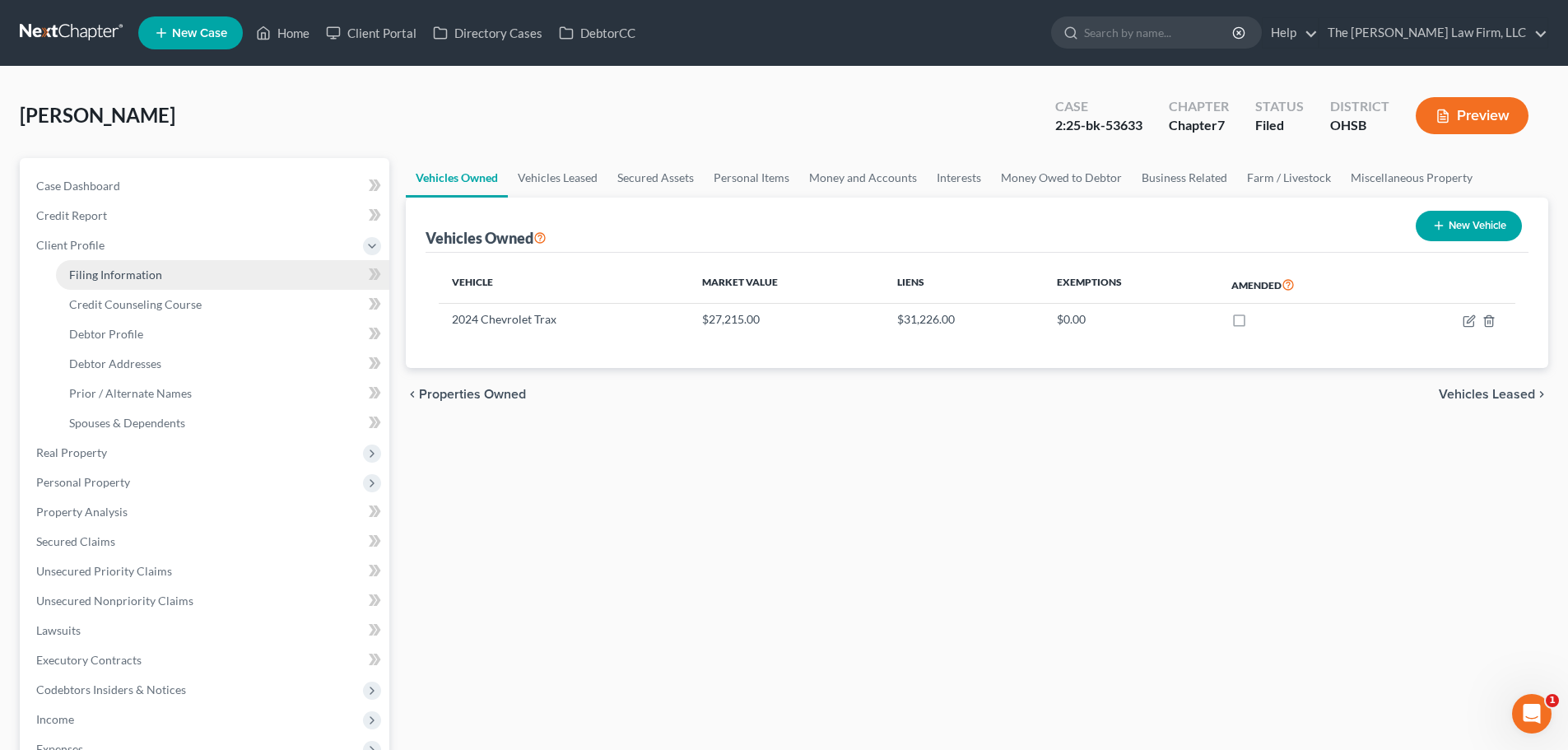
select select "2"
select select "36"
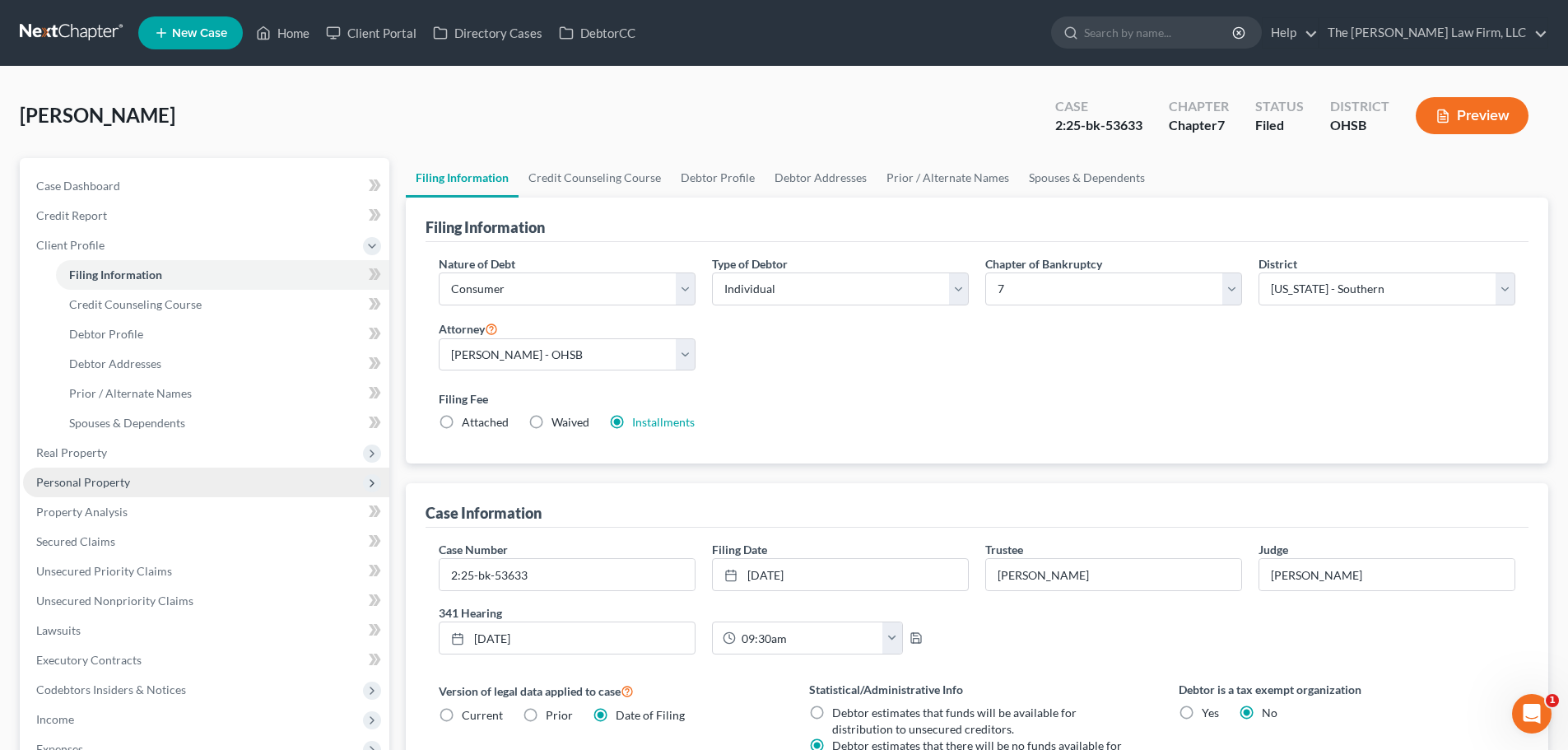
click at [68, 476] on span "Personal Property" at bounding box center [82, 482] width 94 height 14
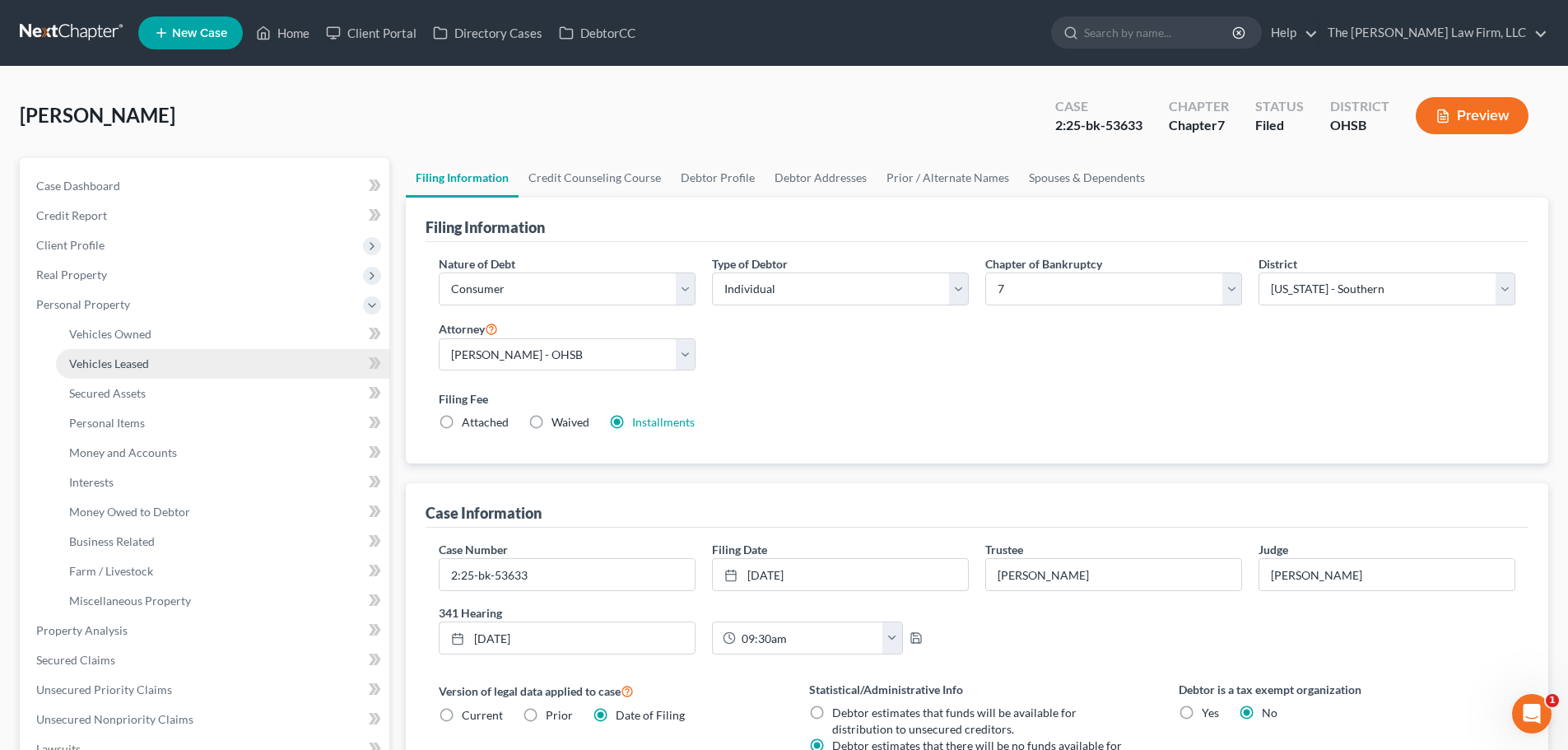
click at [125, 366] on span "Vehicles Leased" at bounding box center [109, 363] width 79 height 14
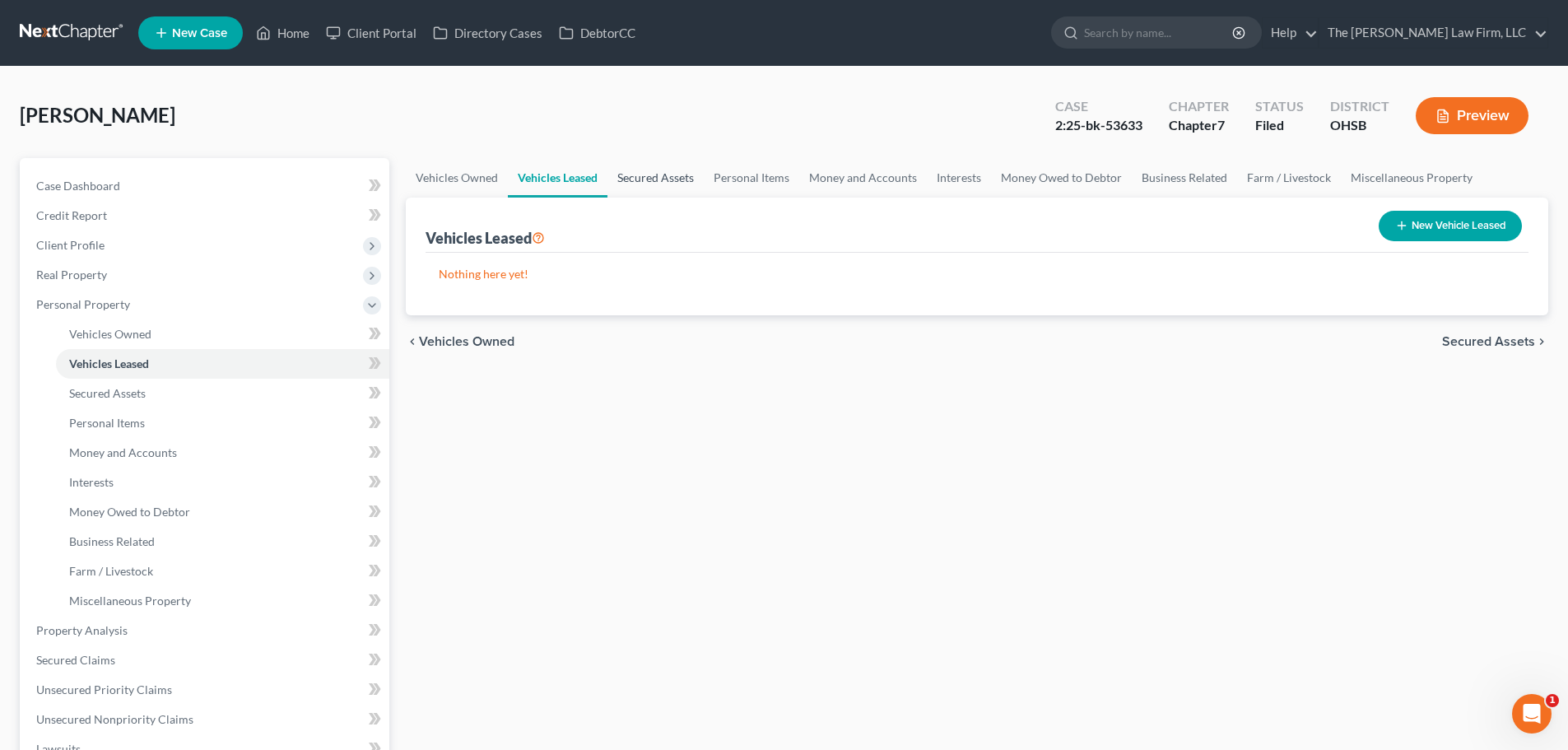
click at [658, 176] on link "Secured Assets" at bounding box center [655, 177] width 96 height 40
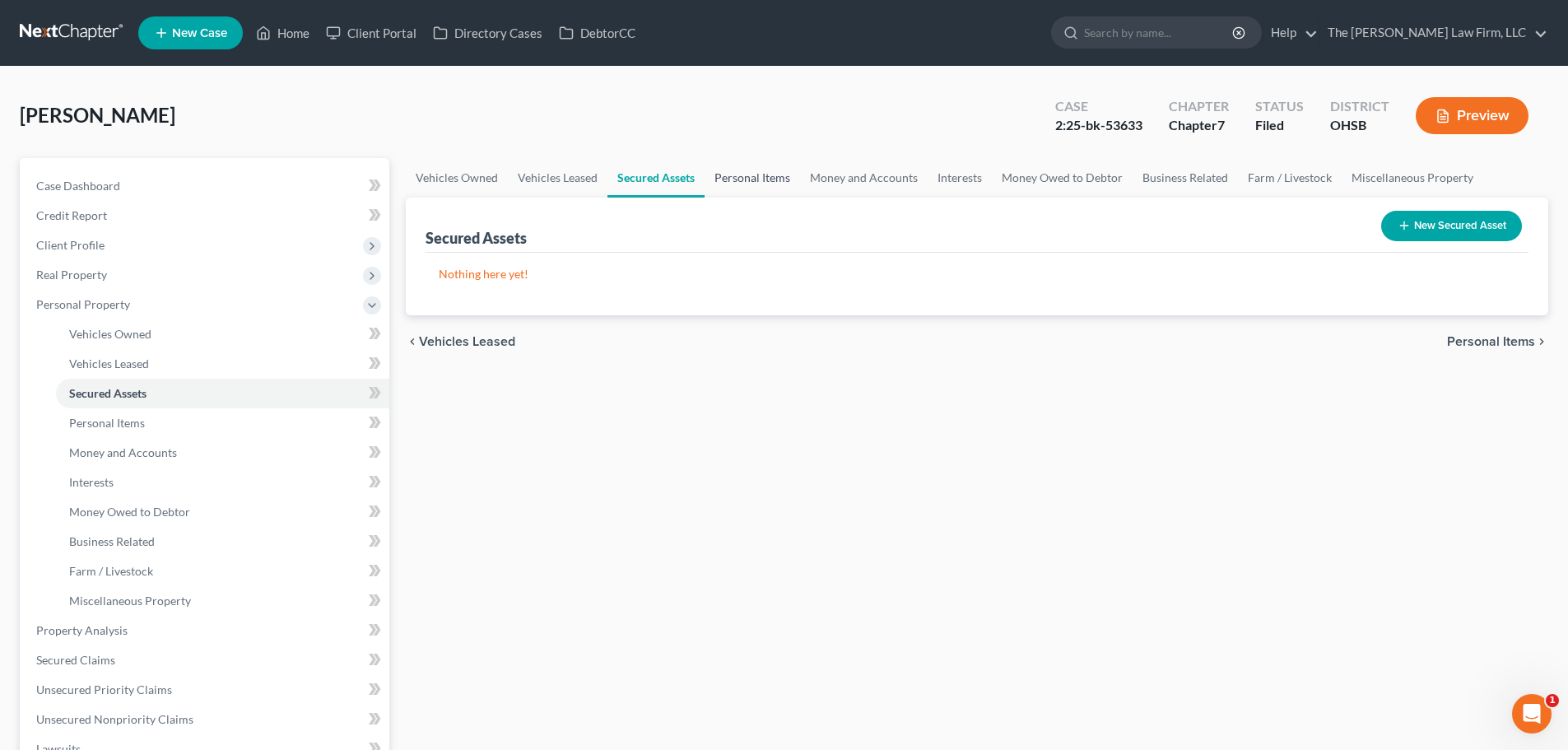
click at [744, 172] on link "Personal Items" at bounding box center [752, 177] width 96 height 40
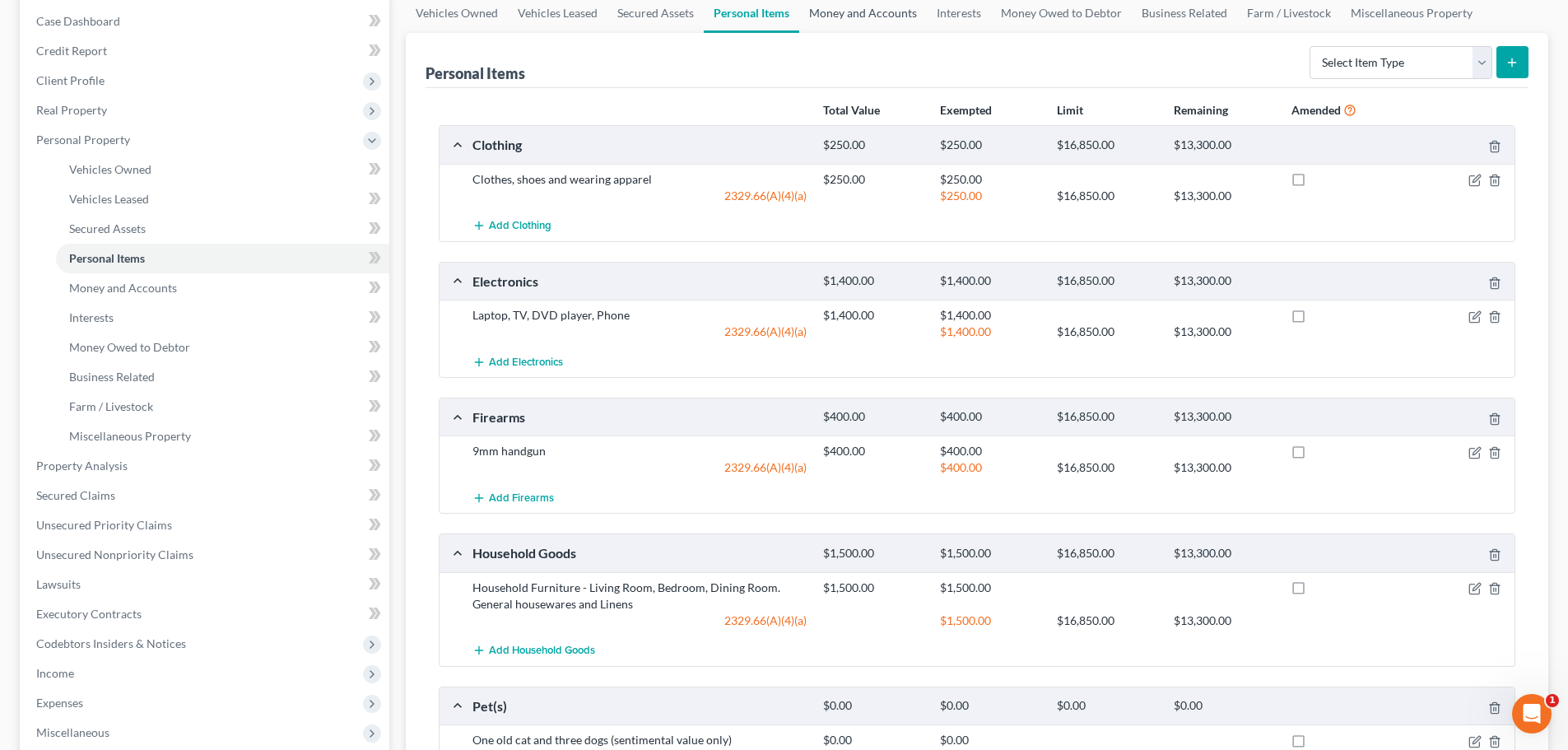
click at [872, 8] on link "Money and Accounts" at bounding box center [863, 13] width 128 height 40
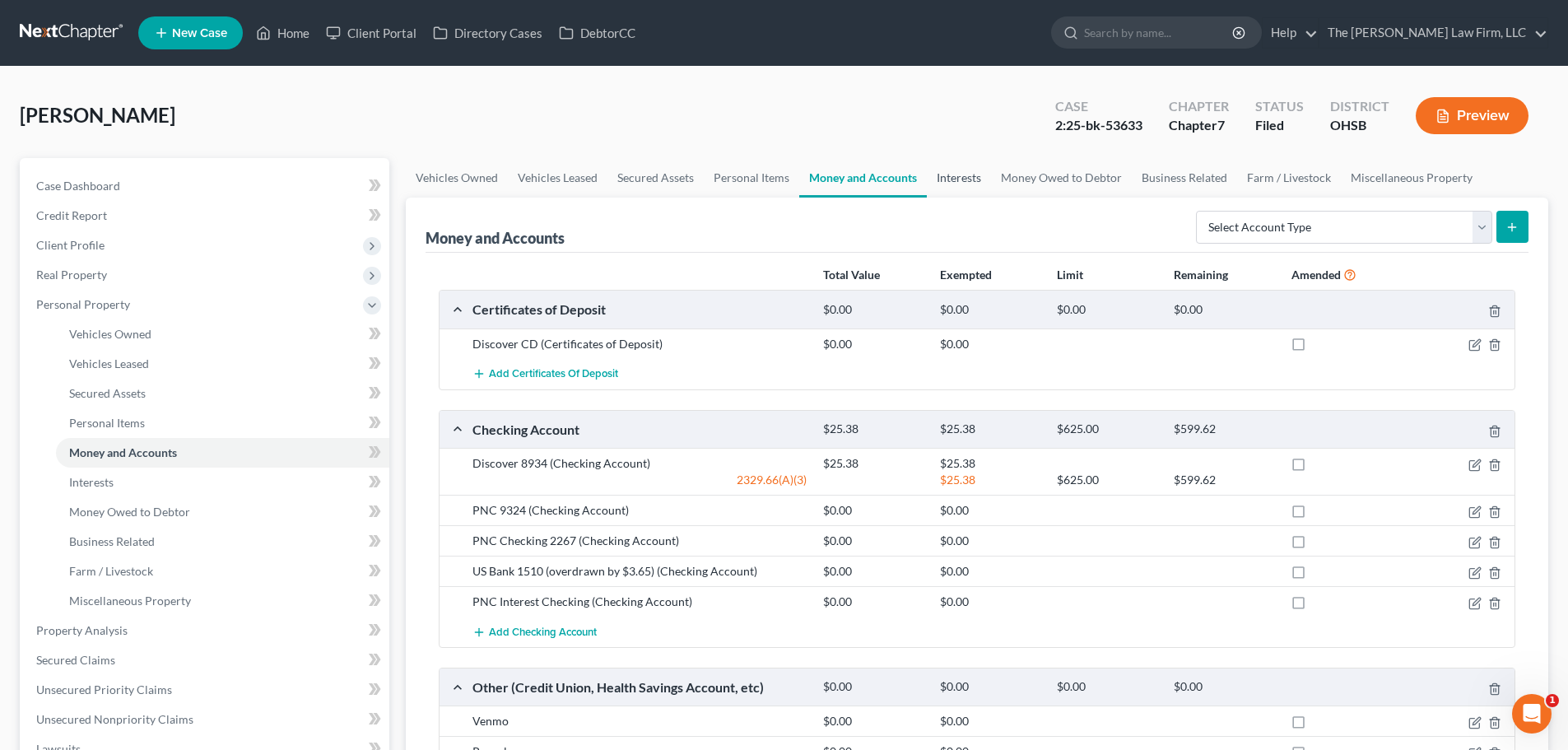
click at [956, 177] on link "Interests" at bounding box center [958, 177] width 64 height 40
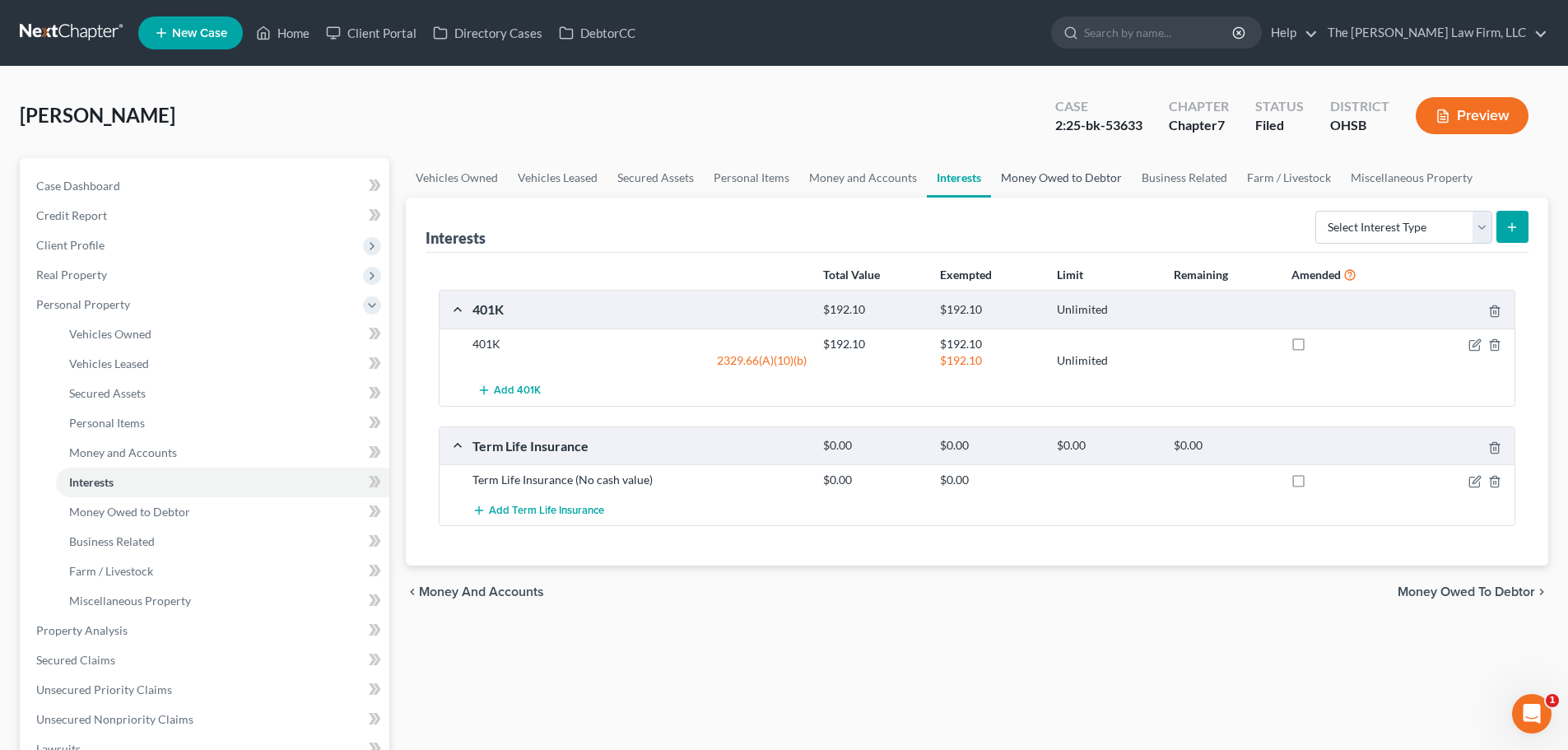
click at [1035, 182] on link "Money Owed to Debtor" at bounding box center [1060, 177] width 141 height 40
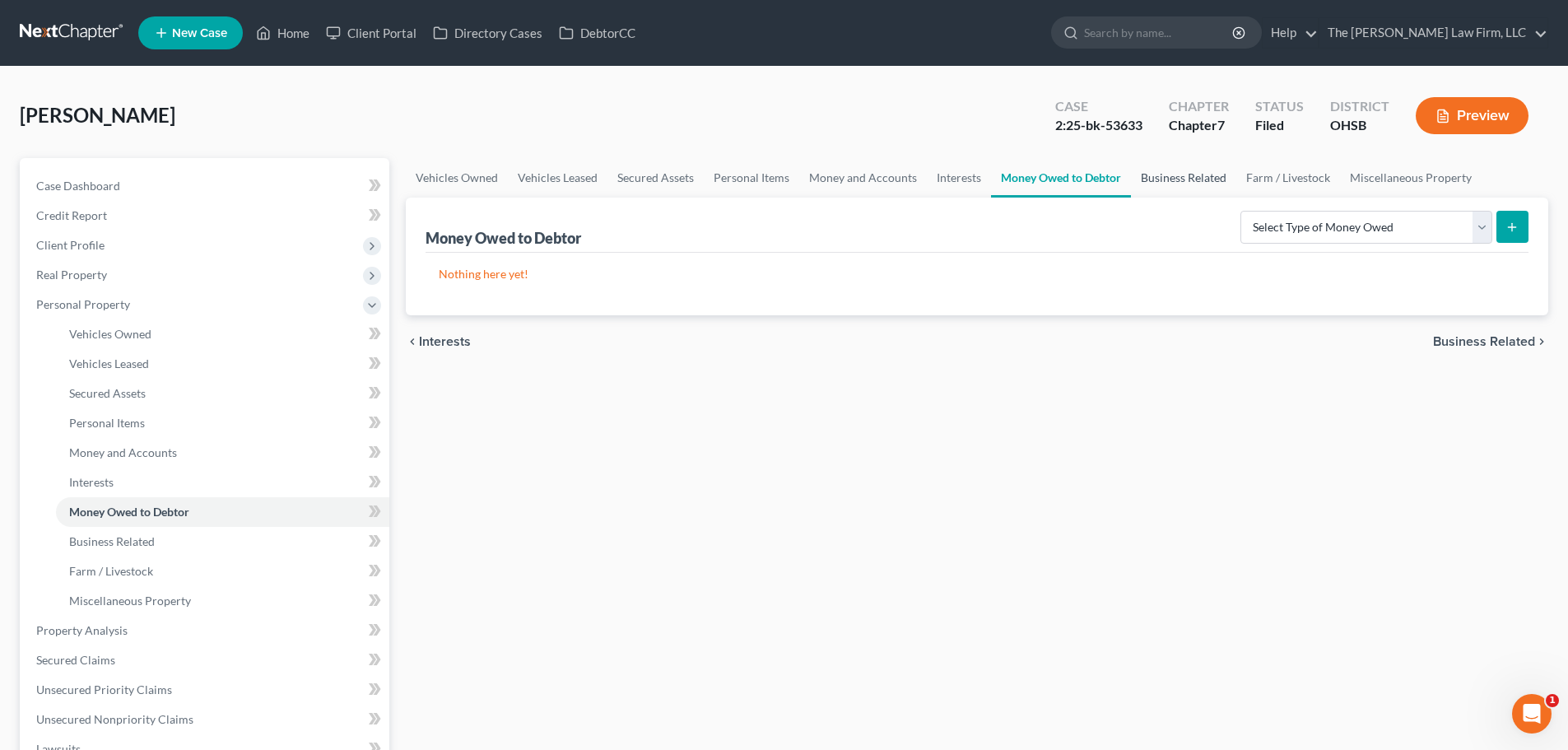
click at [1189, 173] on link "Business Related" at bounding box center [1183, 177] width 106 height 40
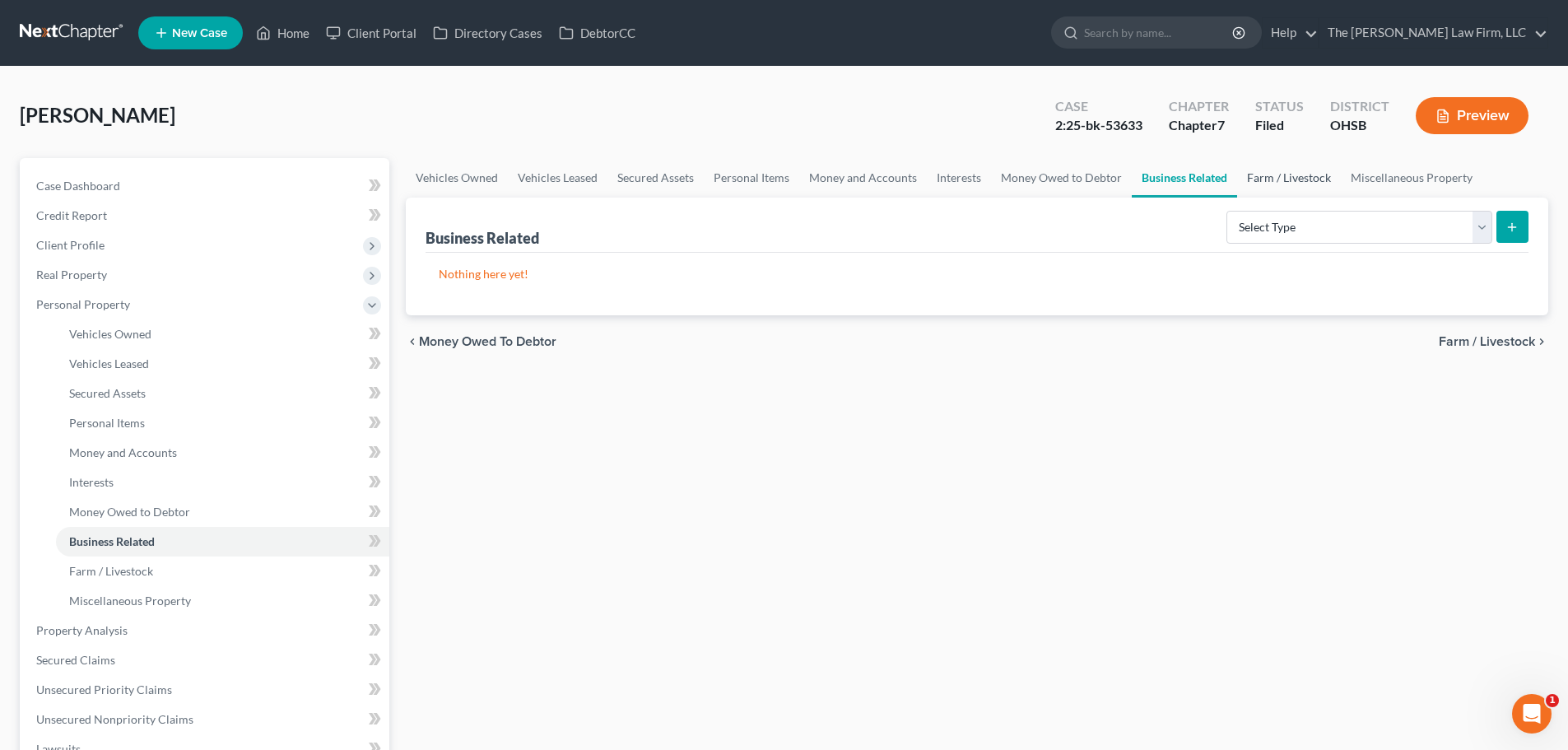
click at [1279, 179] on link "Farm / Livestock" at bounding box center [1288, 177] width 104 height 40
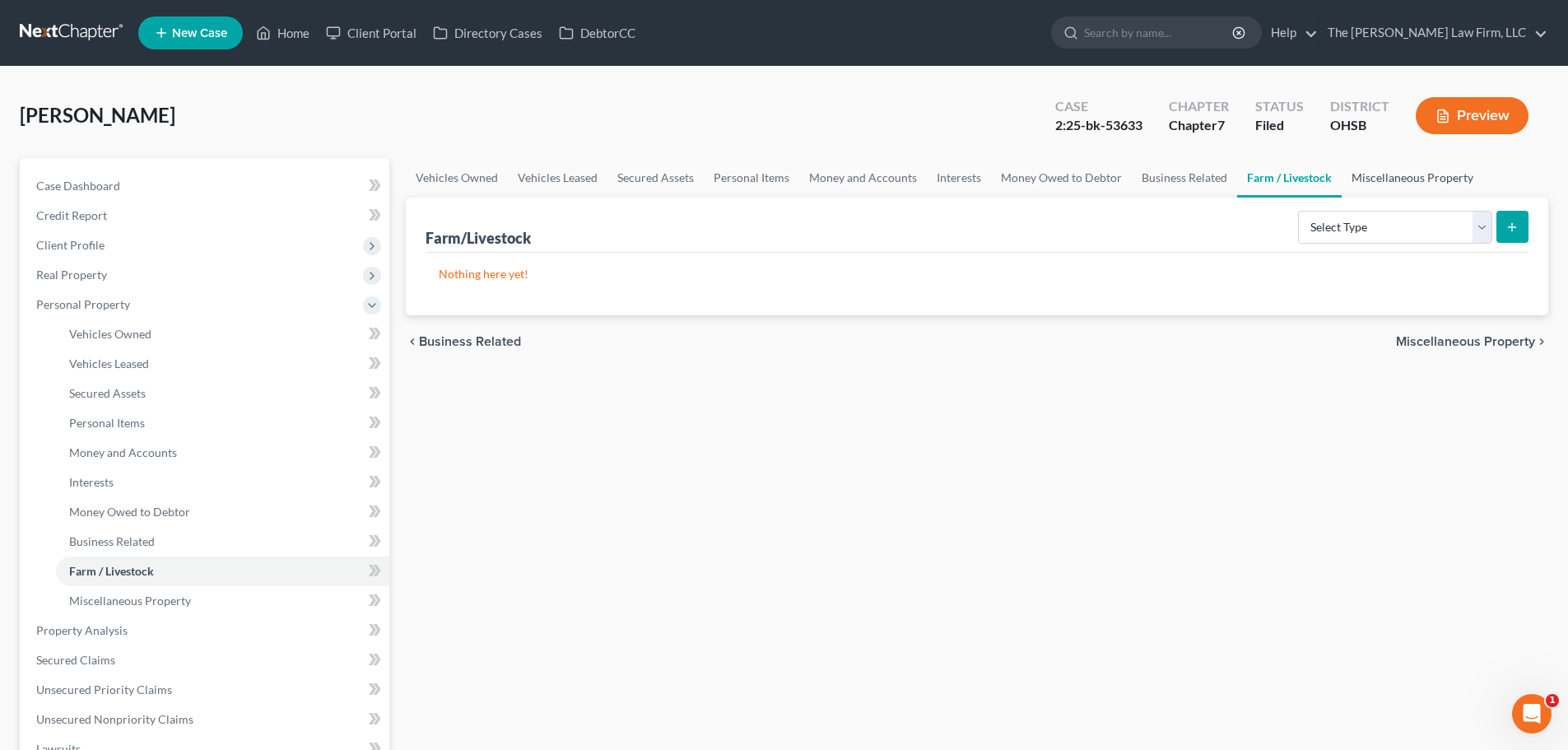
click at [1388, 179] on link "Miscellaneous Property" at bounding box center [1412, 177] width 141 height 40
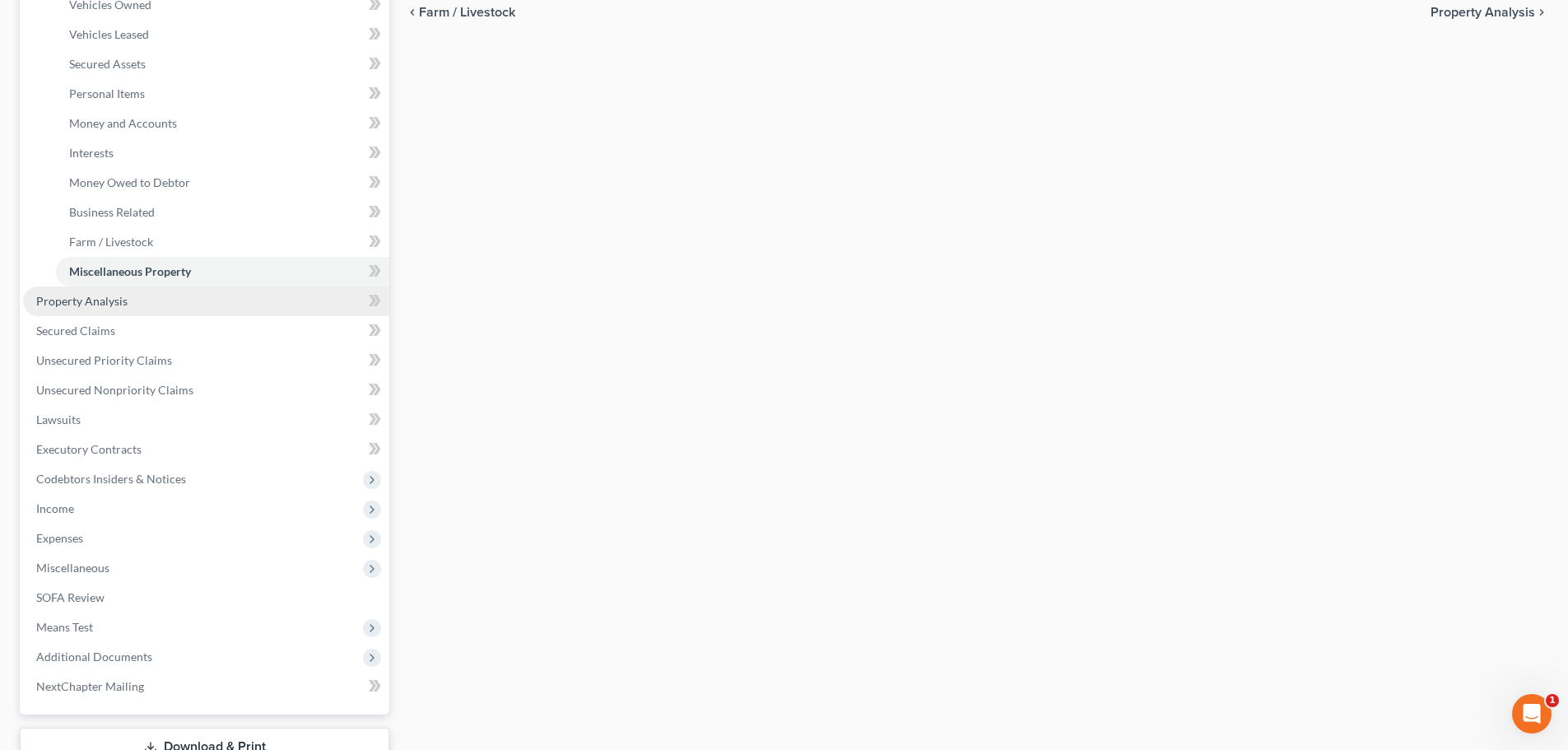
click at [73, 297] on span "Property Analysis" at bounding box center [81, 300] width 91 height 14
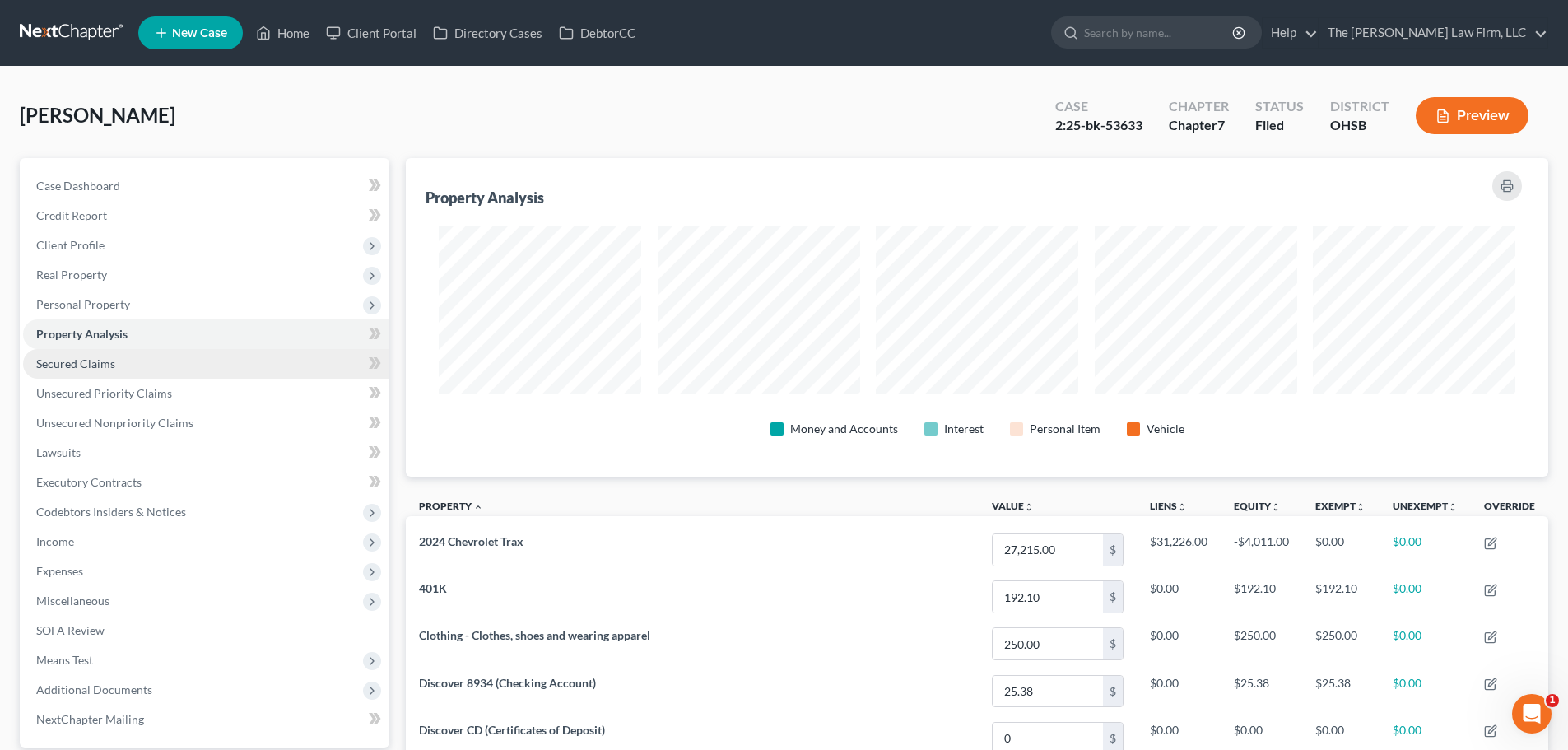
click at [80, 368] on span "Secured Claims" at bounding box center [76, 363] width 79 height 14
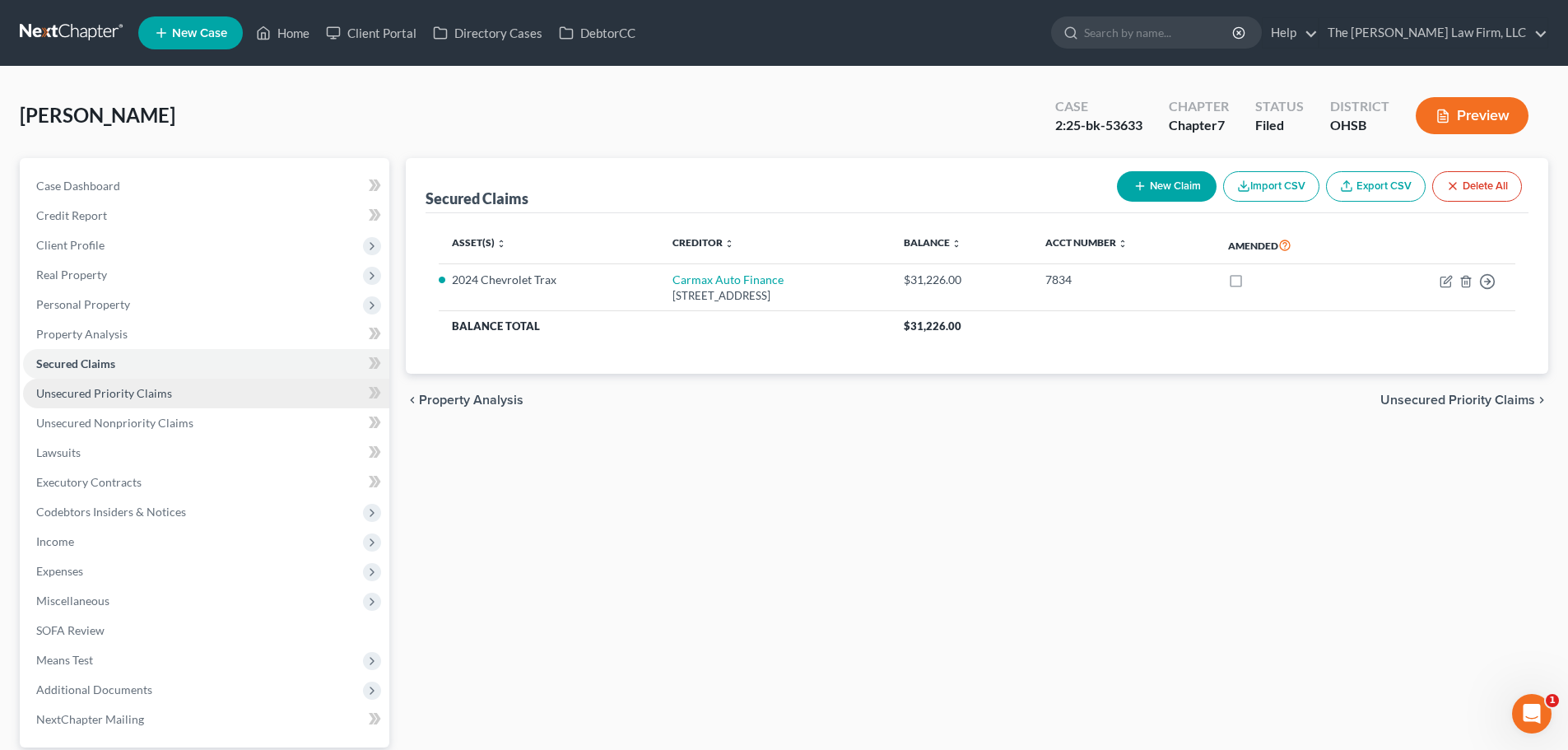
click at [92, 395] on span "Unsecured Priority Claims" at bounding box center [104, 392] width 136 height 14
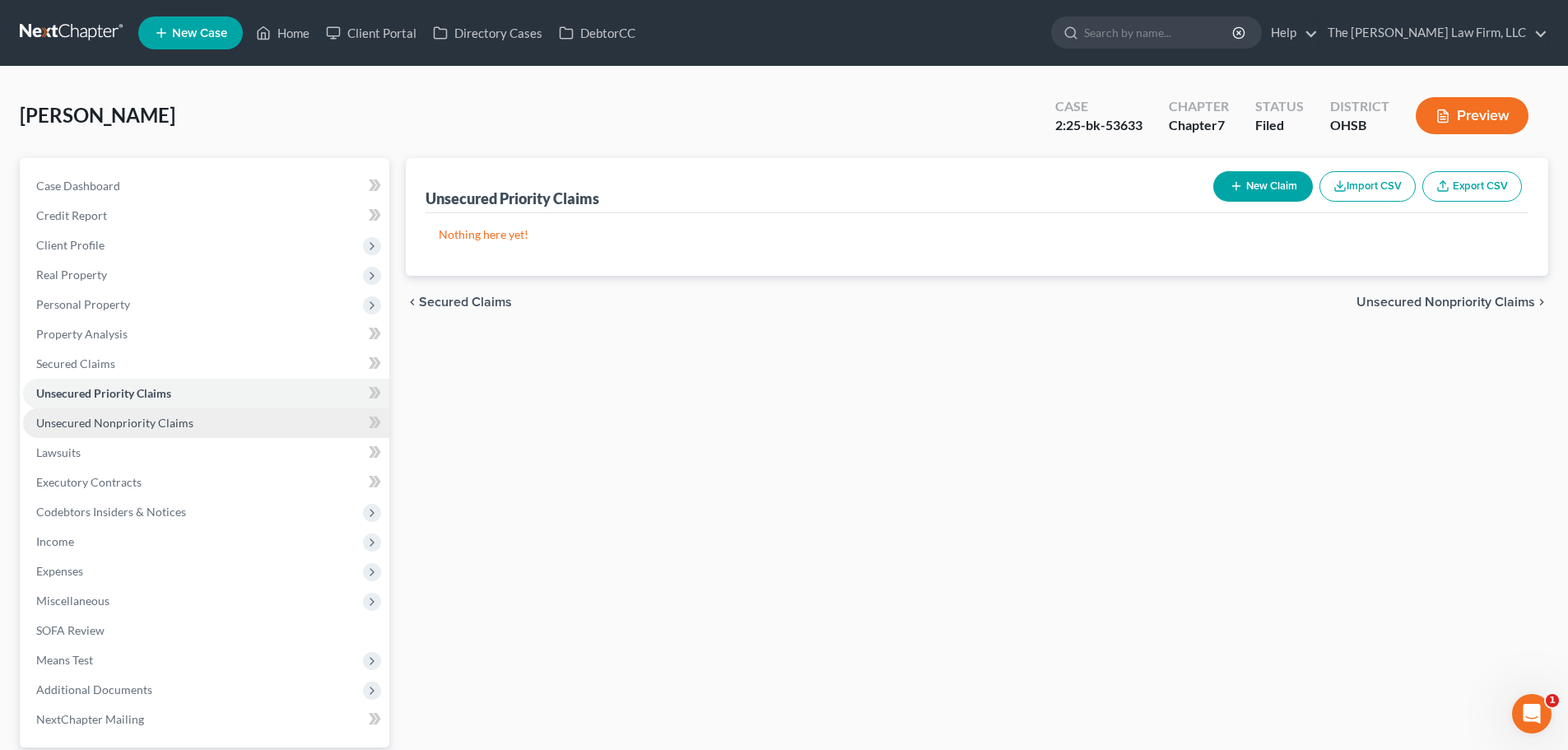
click at [101, 419] on span "Unsecured Nonpriority Claims" at bounding box center [114, 422] width 157 height 14
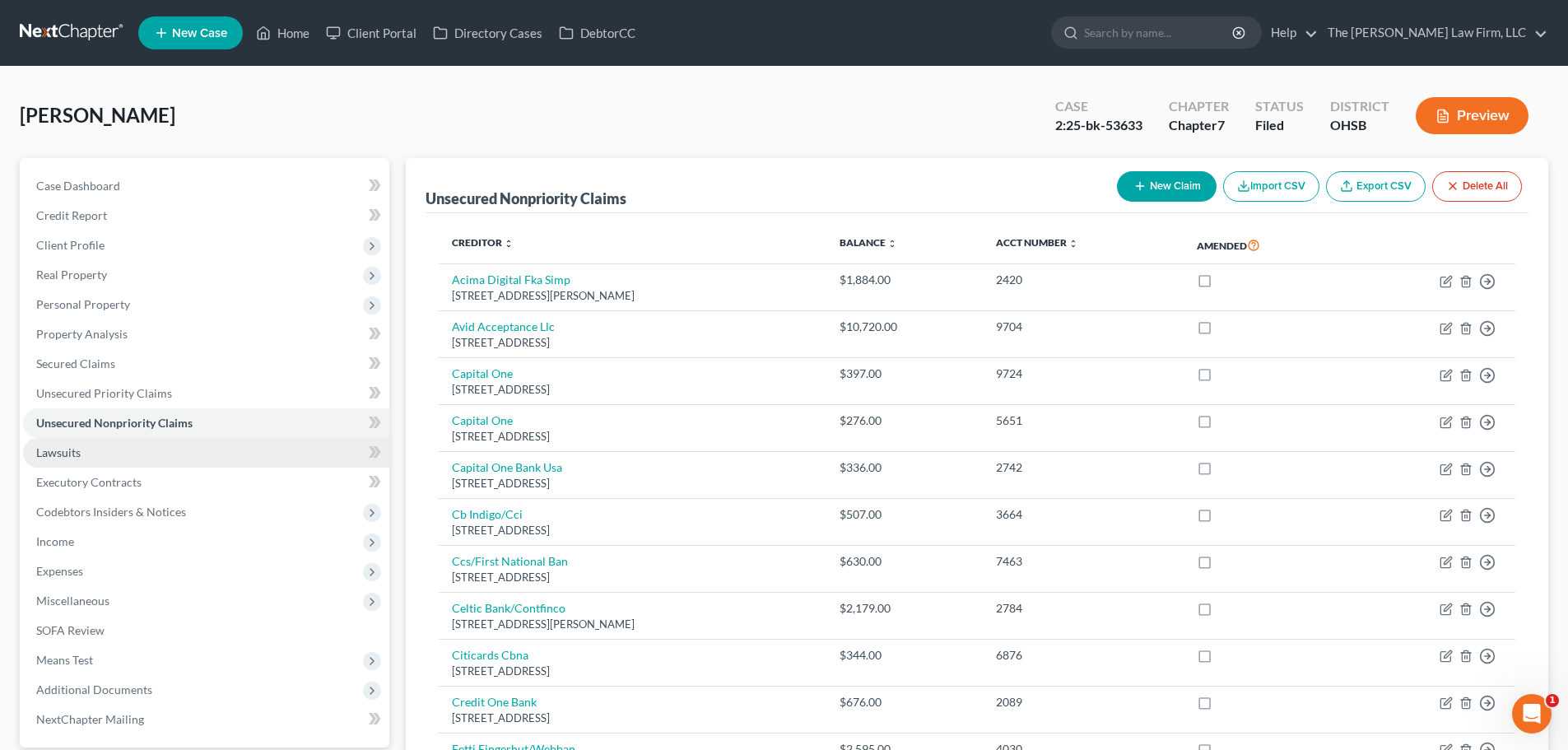
click at [84, 450] on link "Lawsuits" at bounding box center [206, 453] width 366 height 30
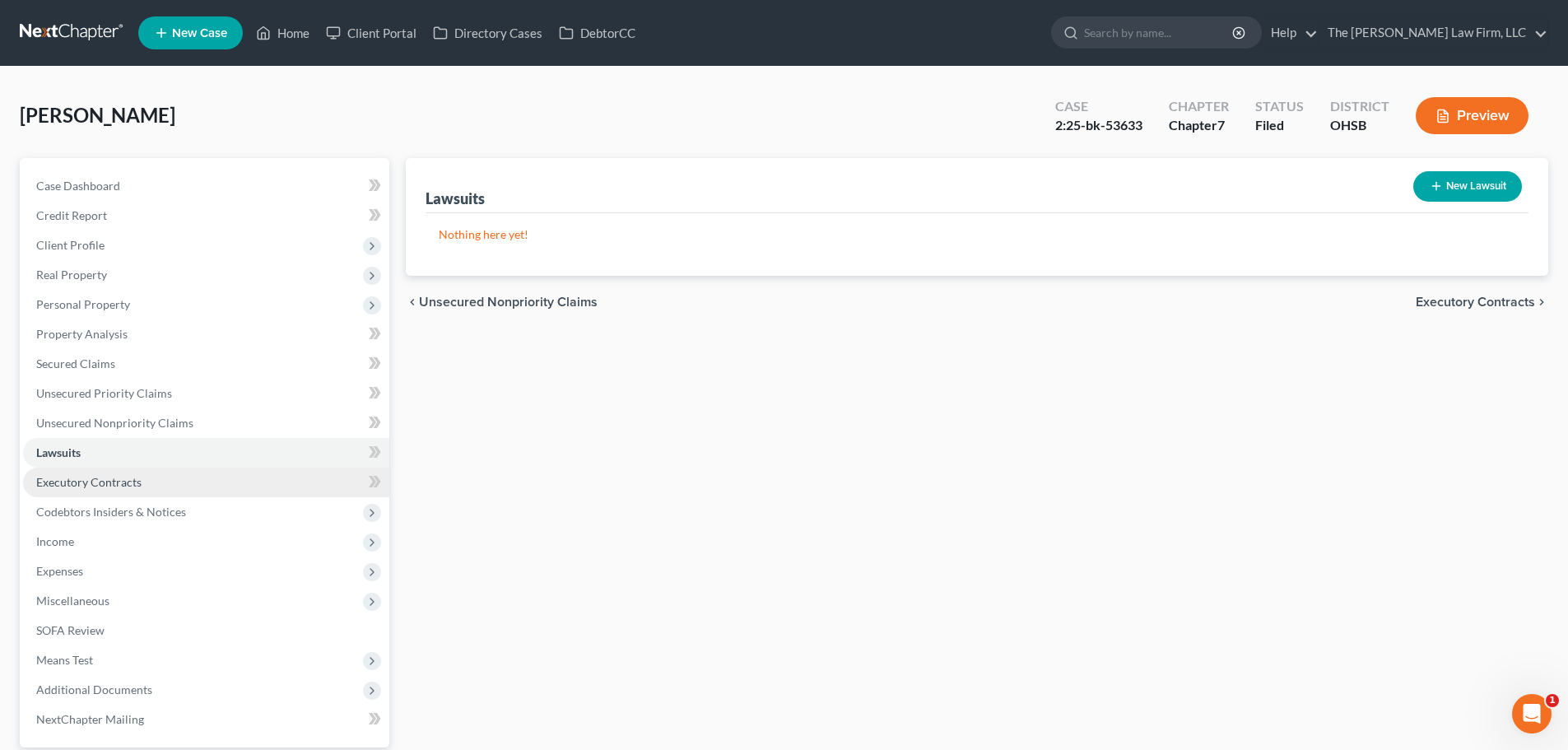
click at [95, 479] on span "Executory Contracts" at bounding box center [88, 482] width 106 height 14
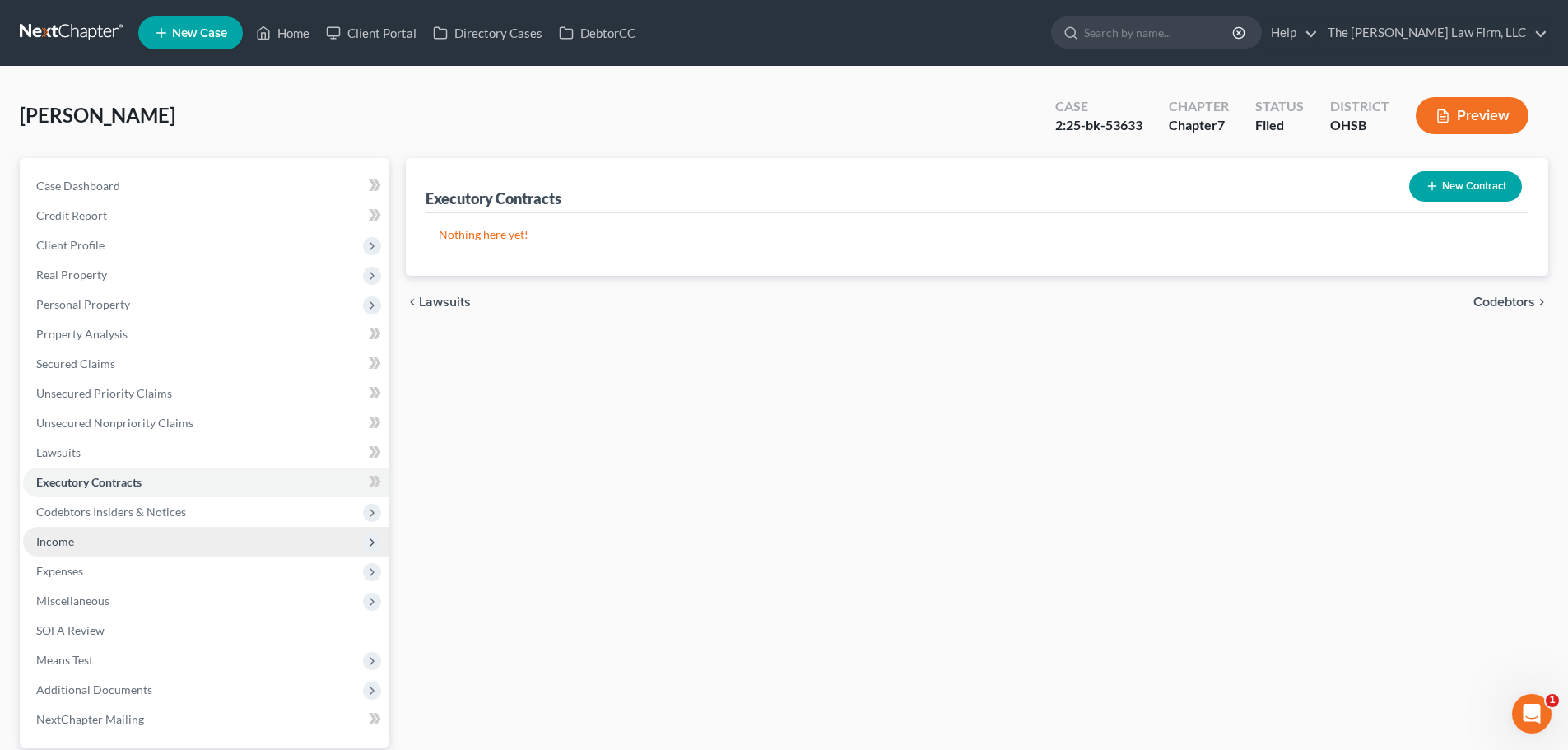
click at [96, 540] on span "Income" at bounding box center [206, 541] width 366 height 30
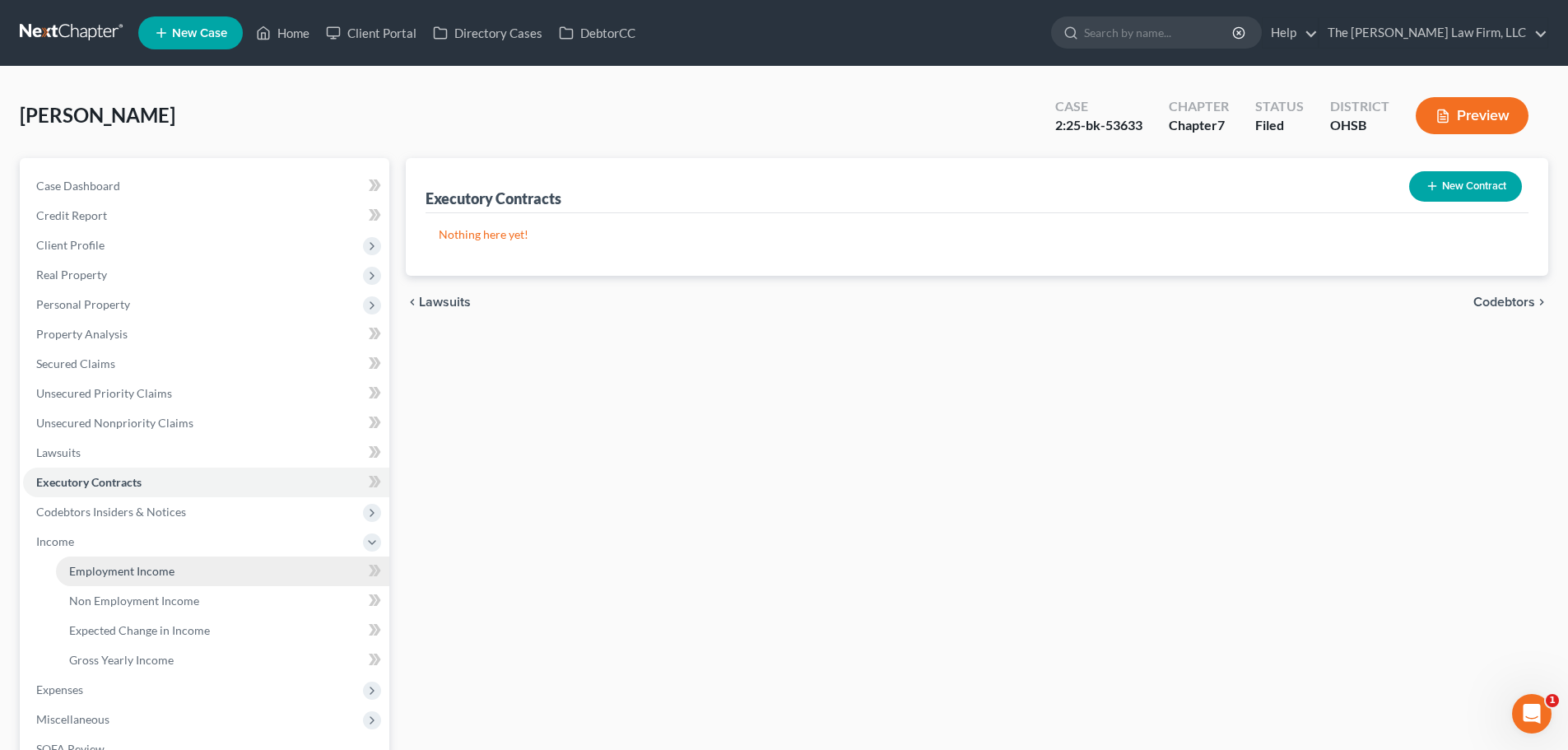
click at [120, 568] on span "Employment Income" at bounding box center [121, 571] width 106 height 14
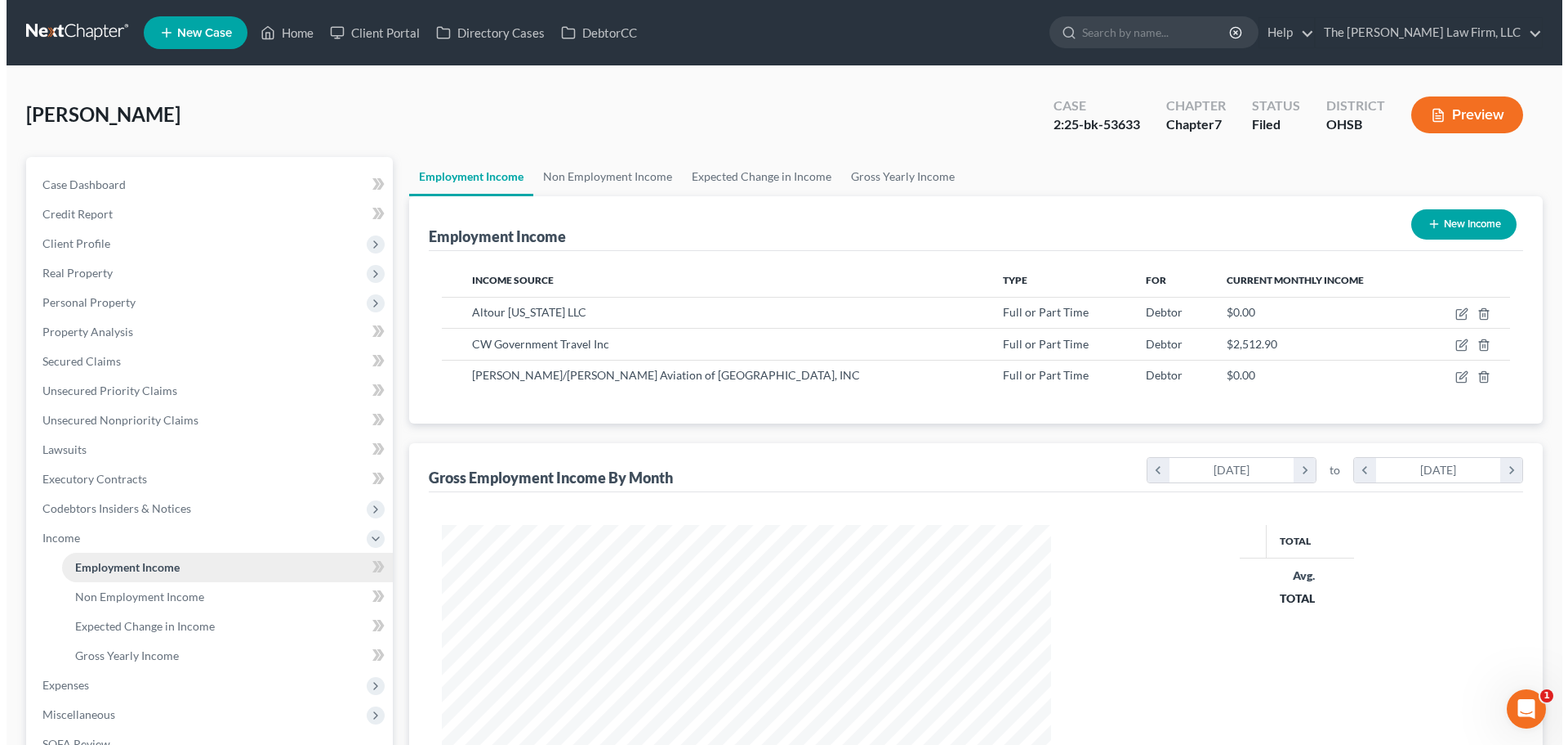
scroll to position [305, 642]
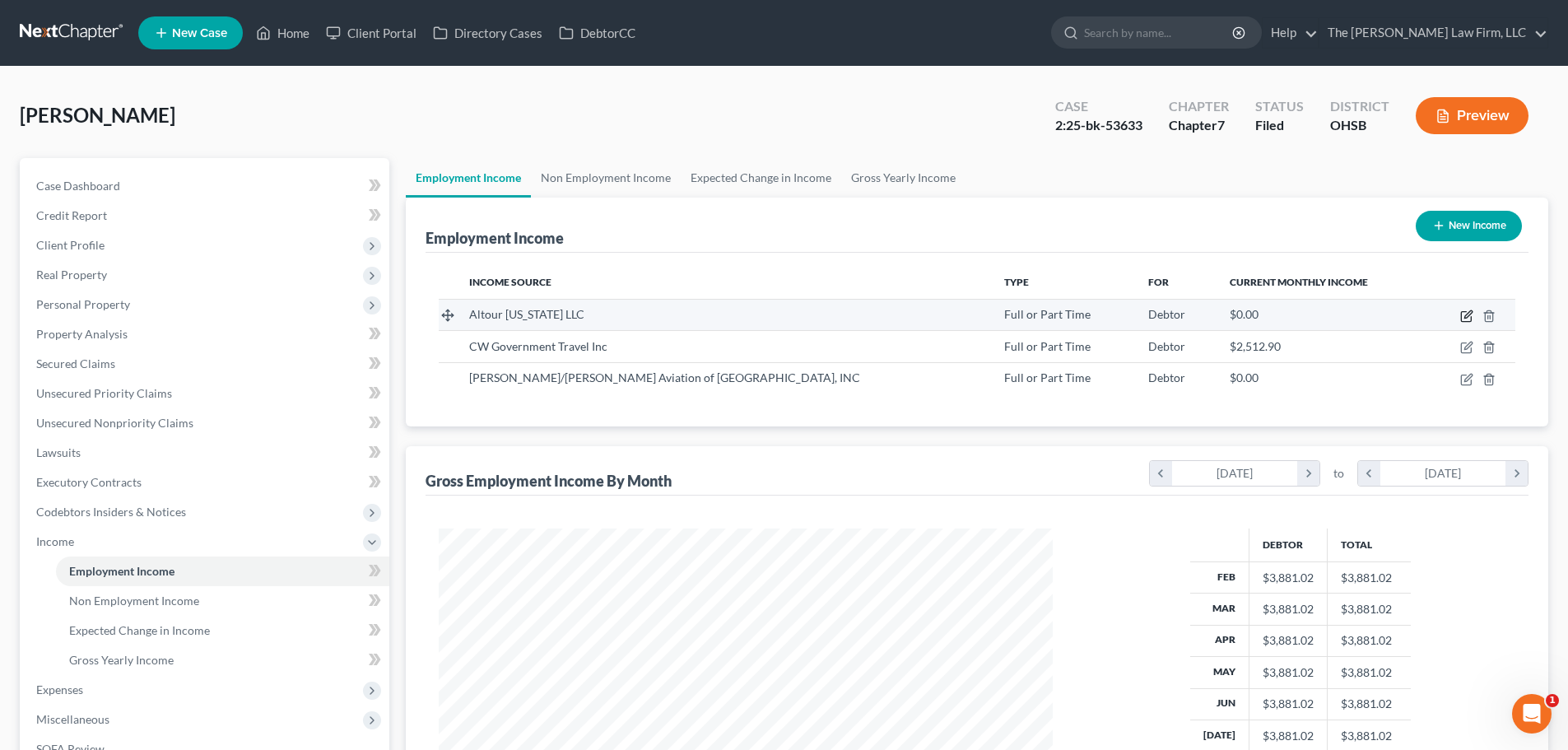
click at [1464, 314] on icon "button" at bounding box center [1466, 316] width 14 height 14
select select "0"
select select "35"
select select "2"
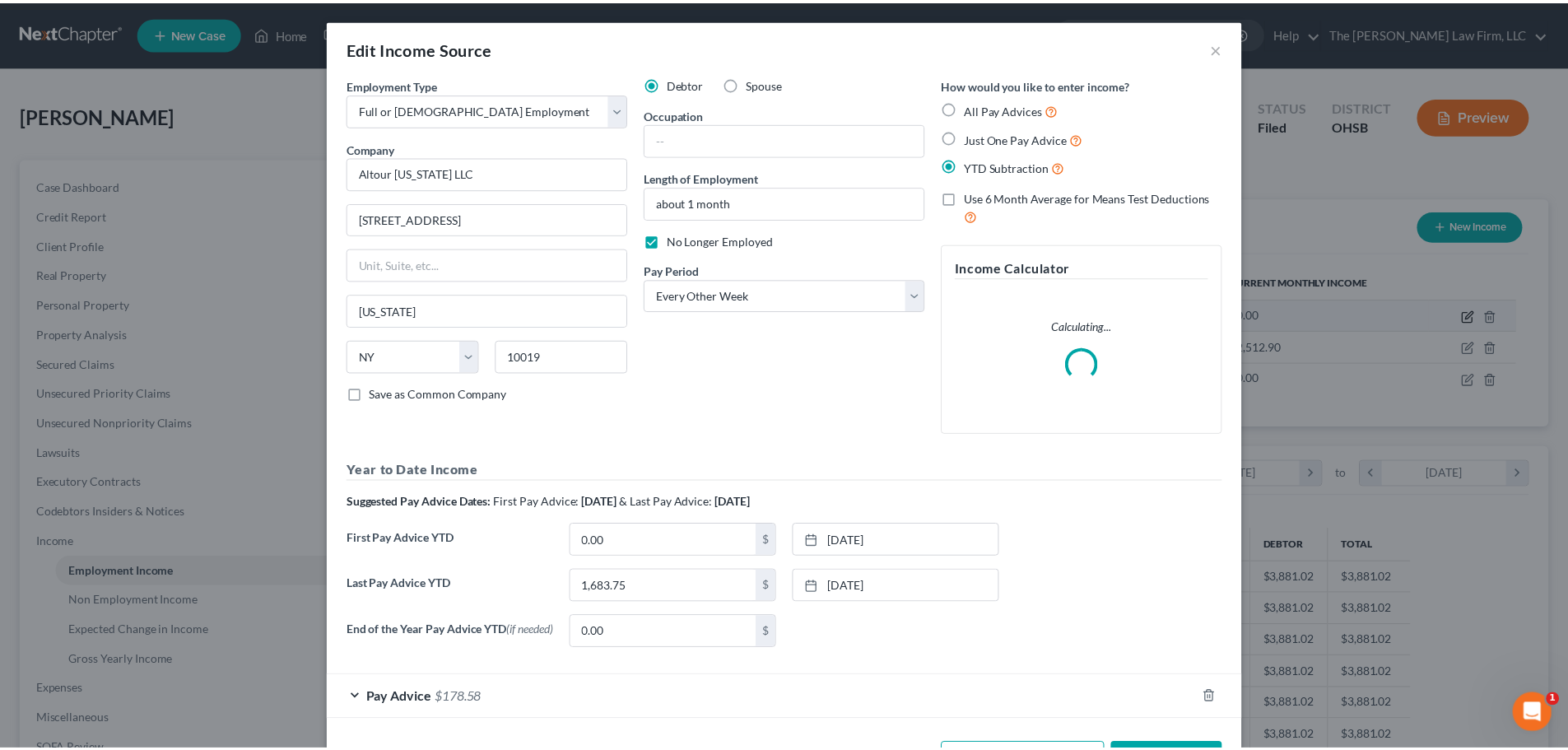
scroll to position [309, 652]
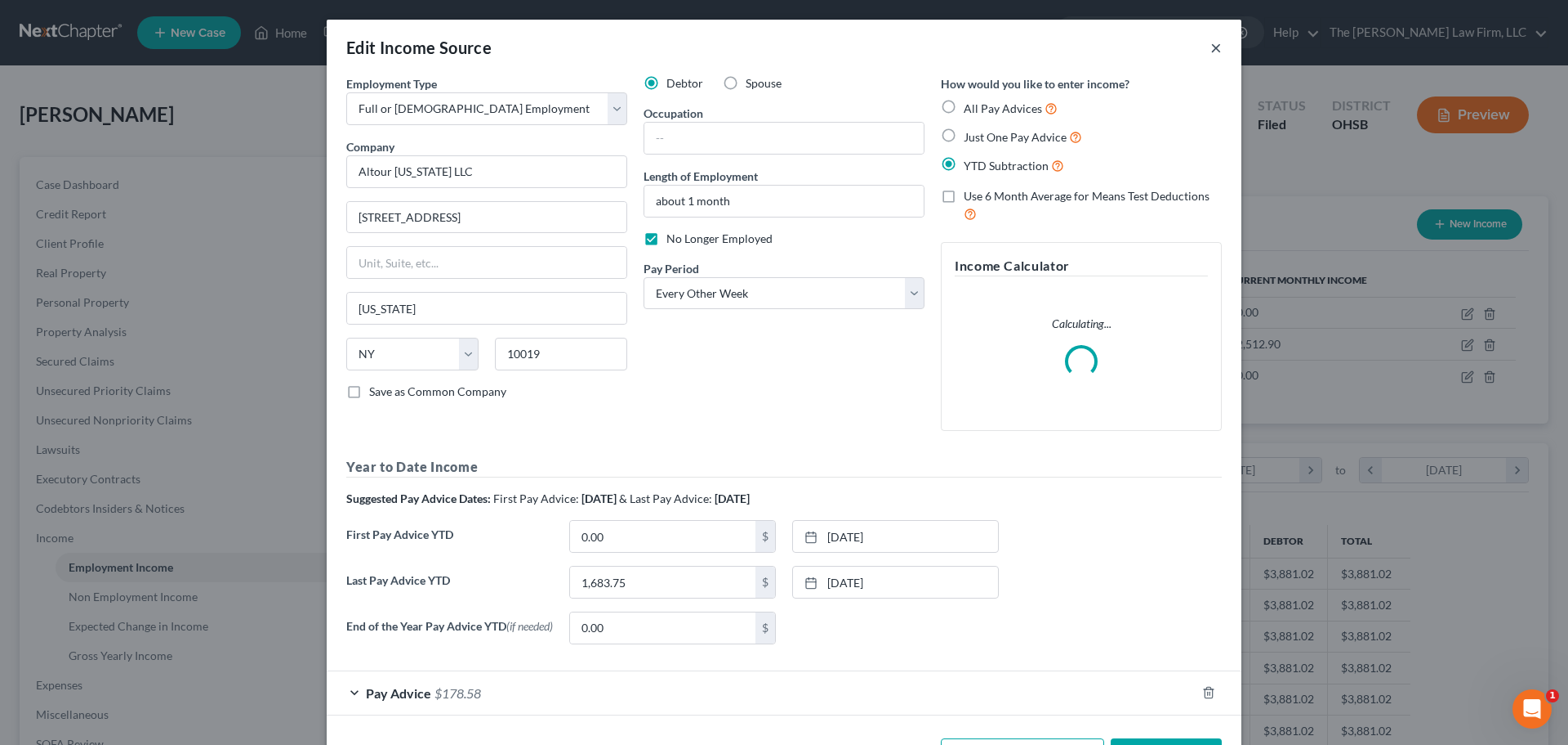
click at [1210, 46] on button "×" at bounding box center [1216, 47] width 12 height 19
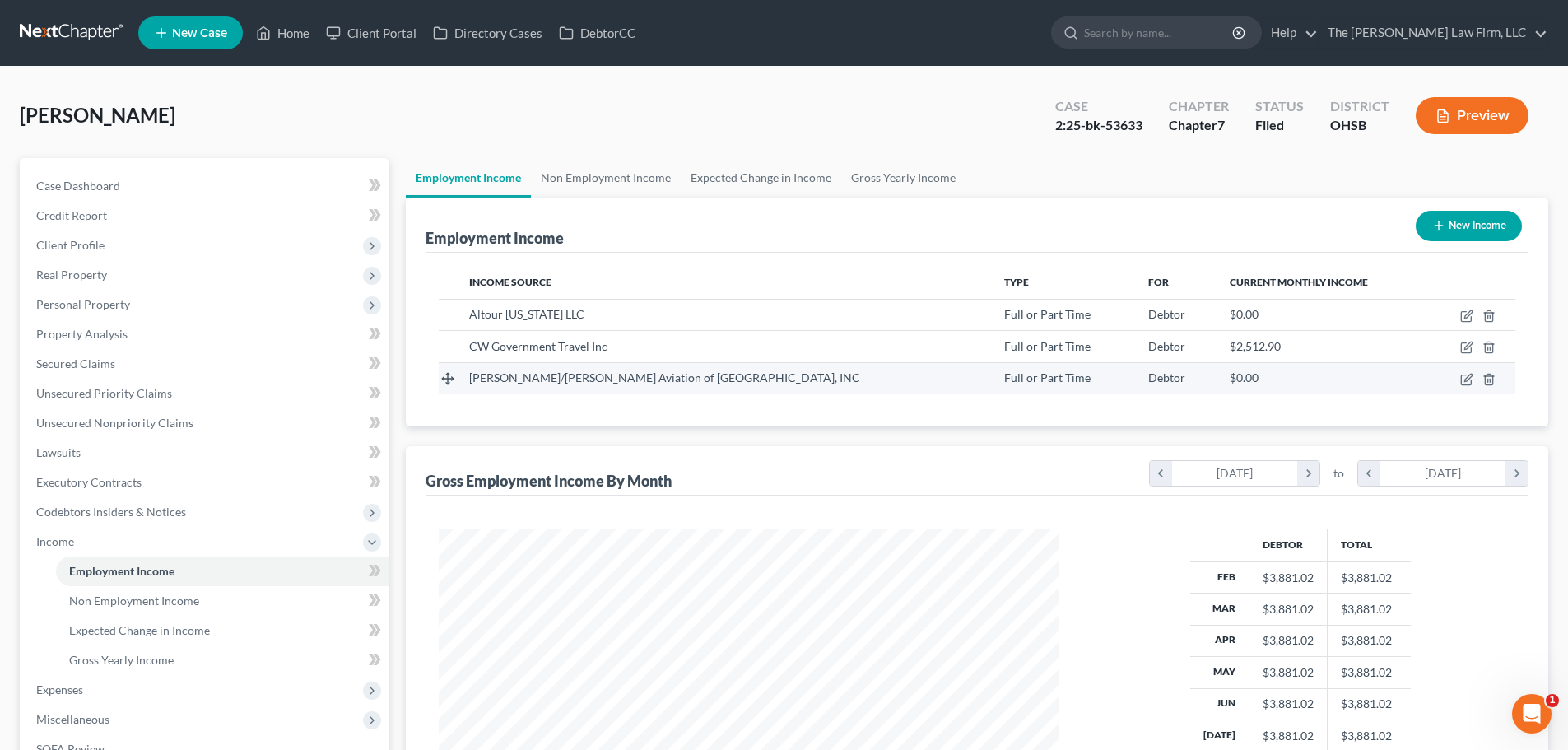
scroll to position [307, 646]
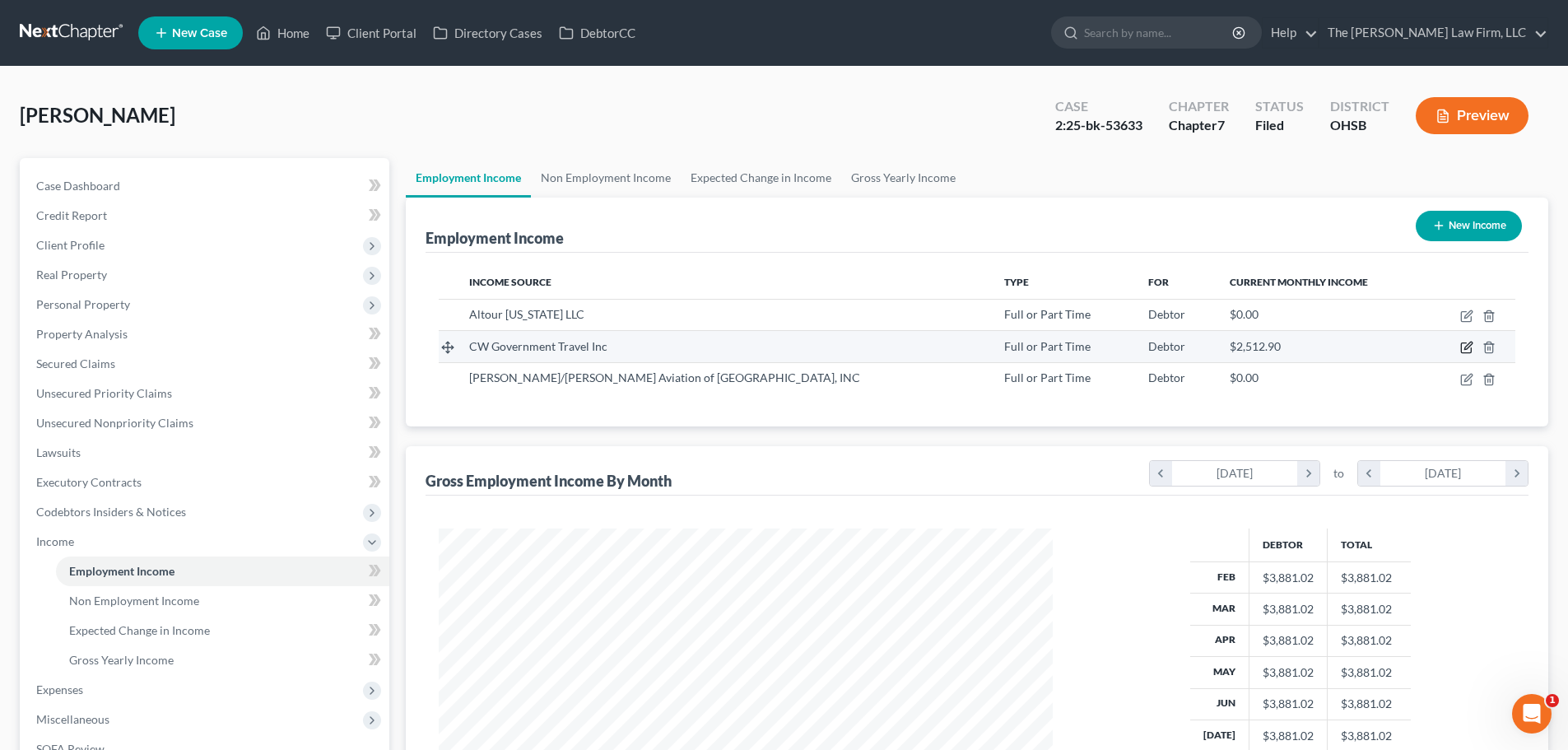
click at [1462, 346] on icon "button" at bounding box center [1466, 348] width 14 height 14
select select "0"
select select "24"
select select "0"
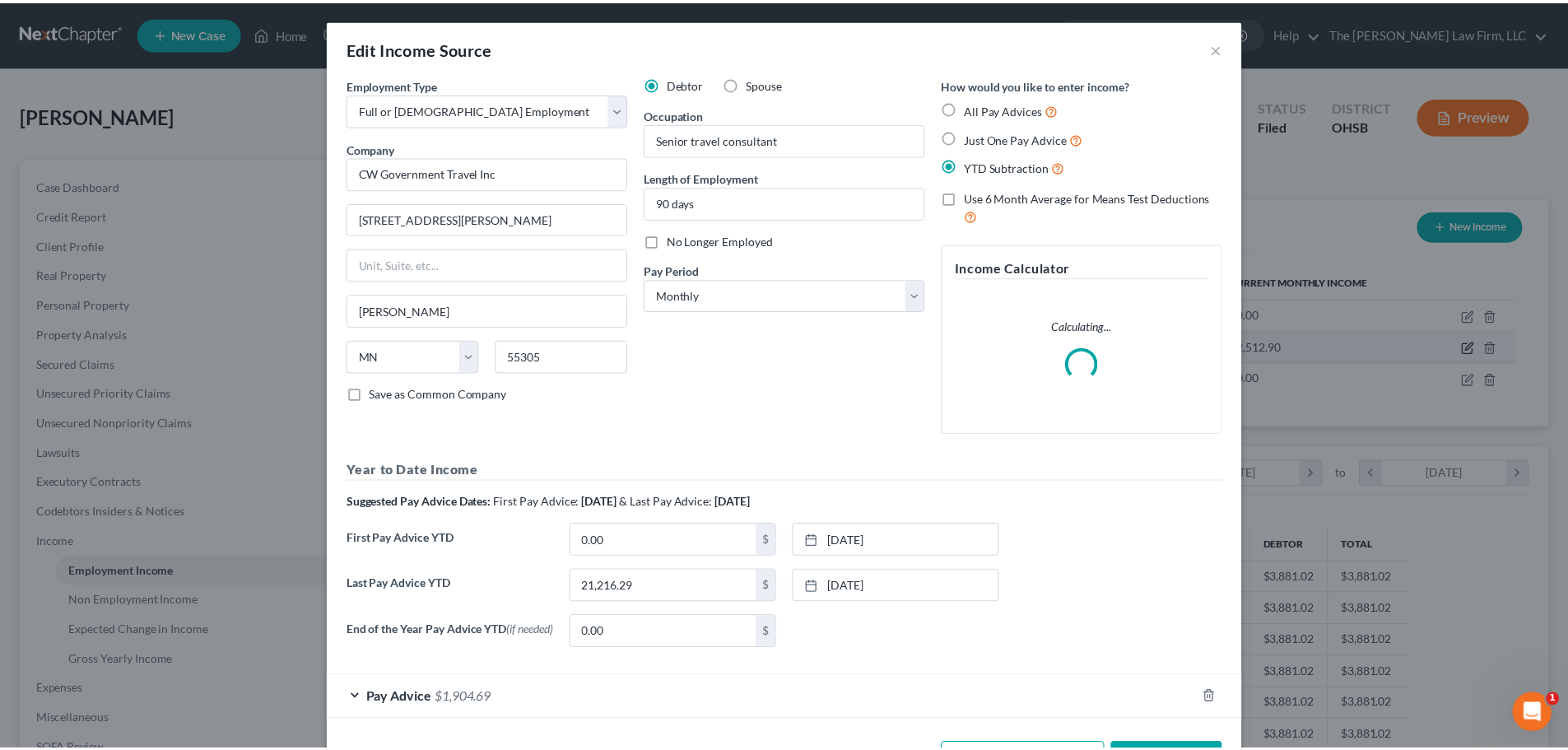
scroll to position [309, 652]
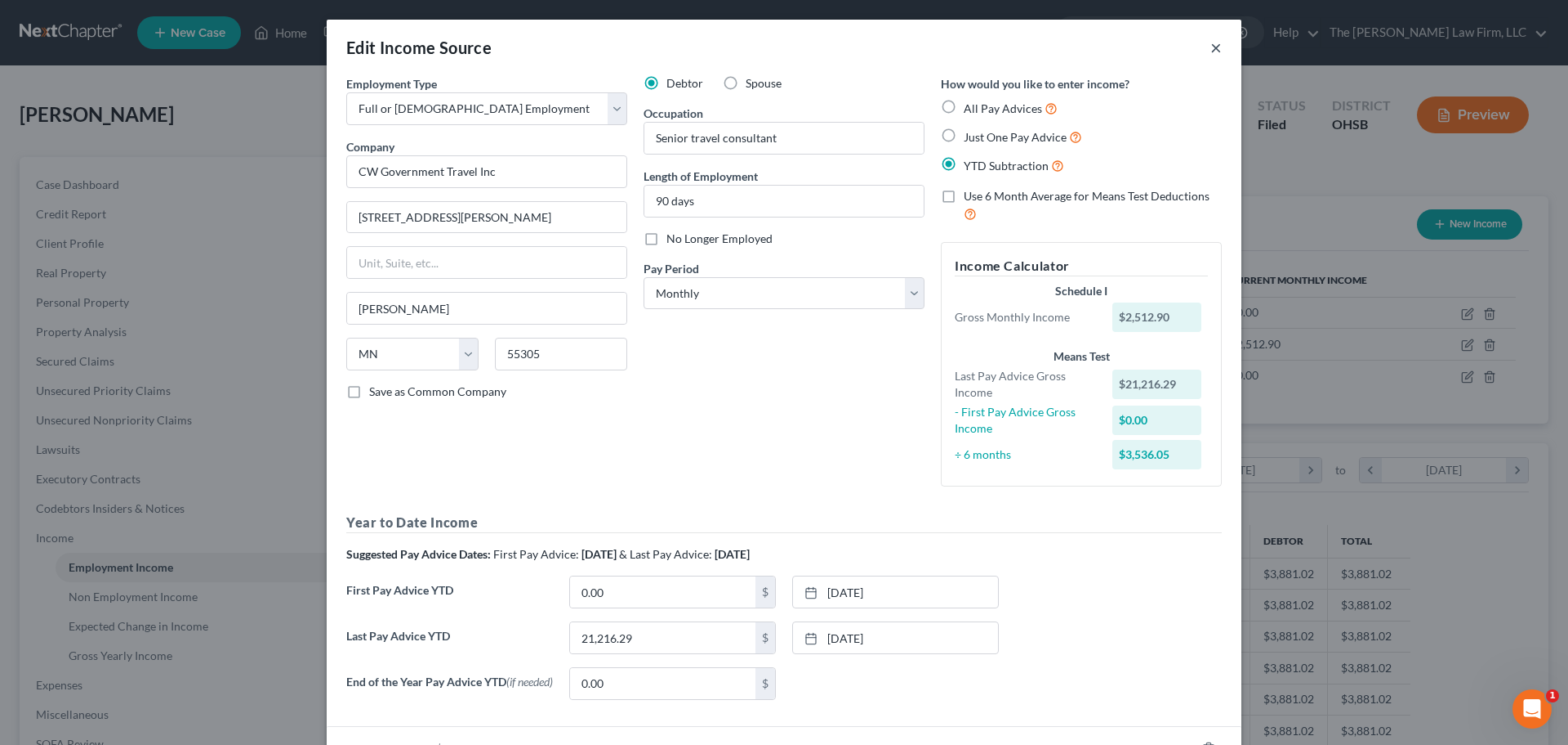
click at [1210, 46] on button "×" at bounding box center [1216, 47] width 12 height 19
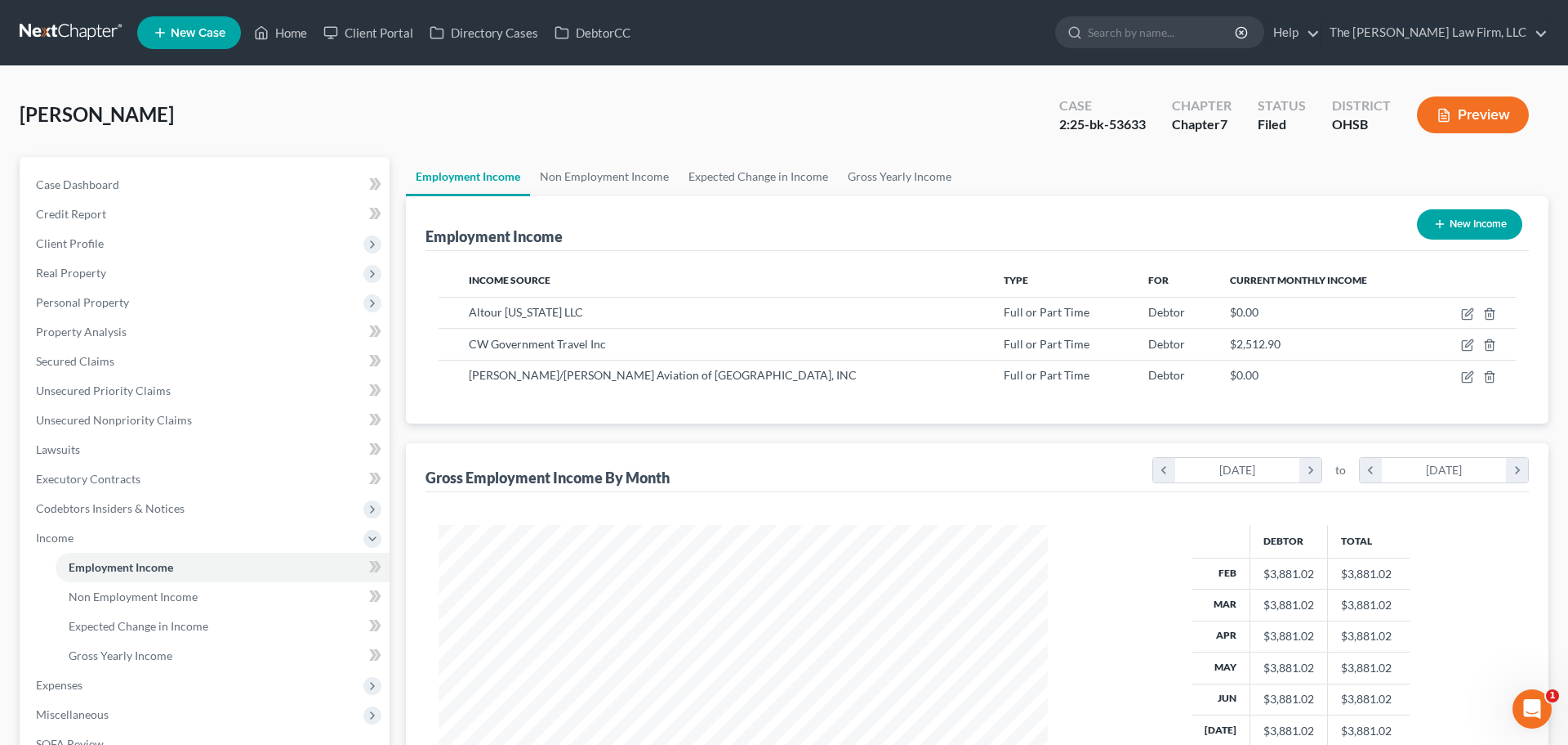
scroll to position [817047, 816227]
click at [1452, 378] on icon "button" at bounding box center [1455, 377] width 13 height 13
select select "0"
select select "30"
select select "2"
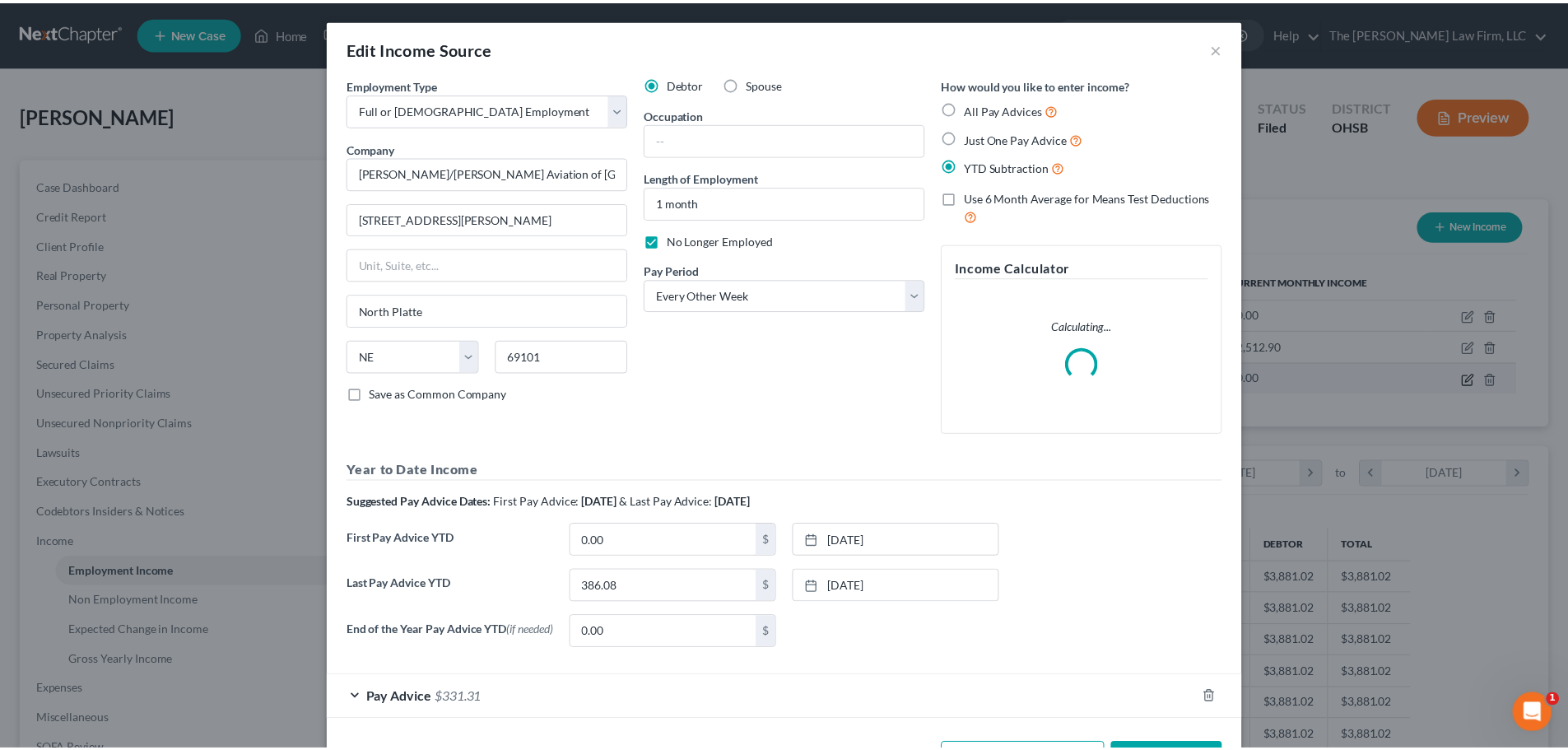
scroll to position [309, 652]
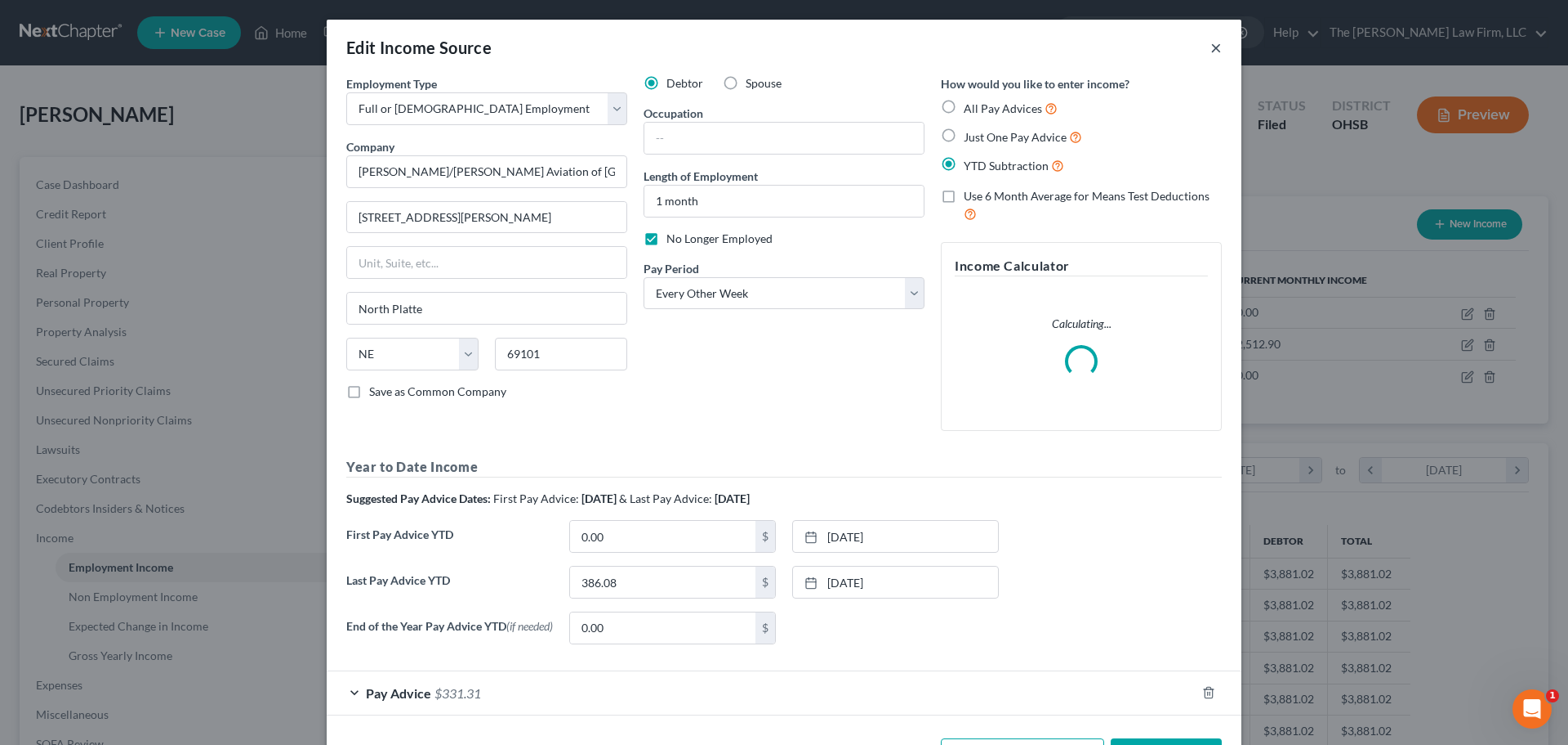
click at [1213, 46] on button "×" at bounding box center [1216, 47] width 12 height 19
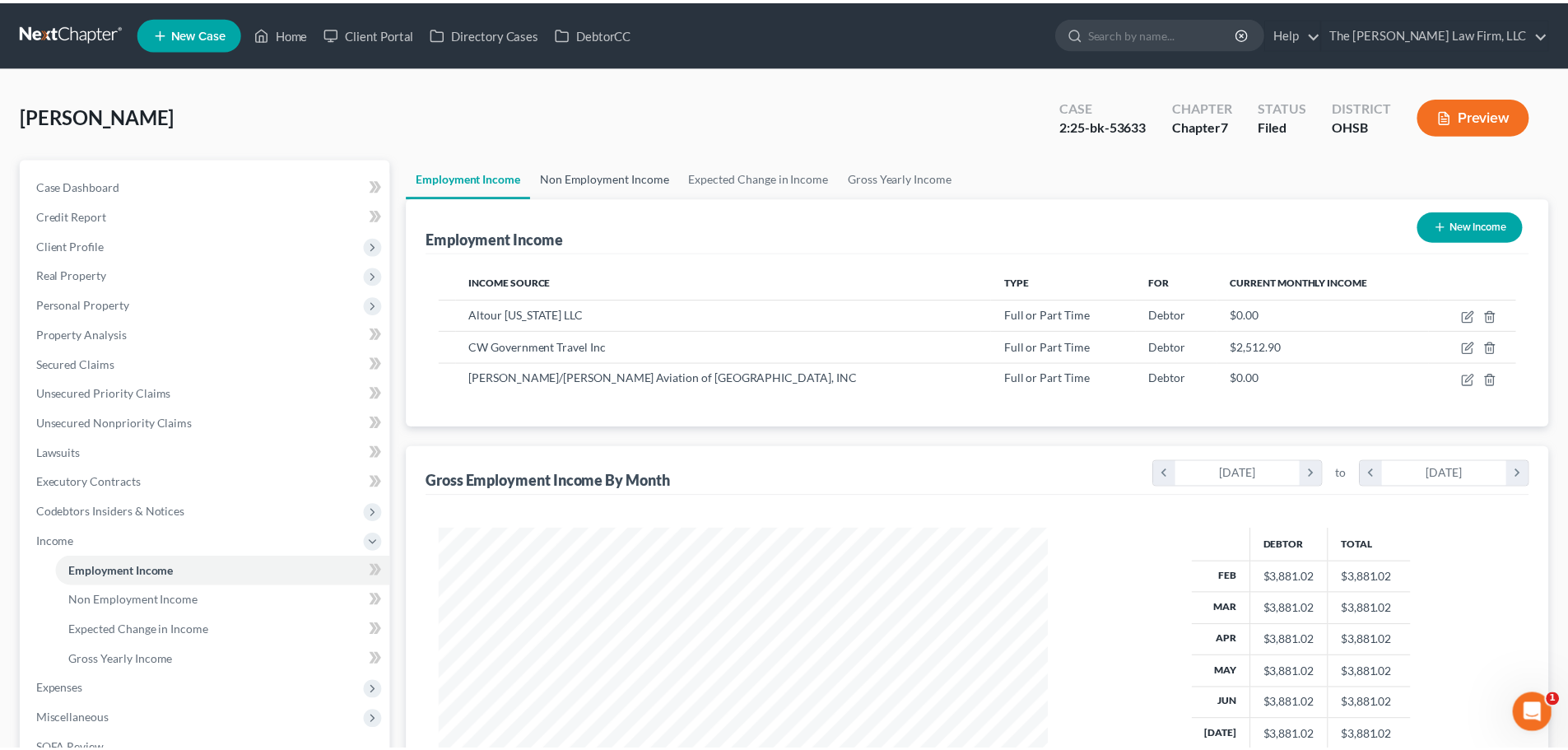
scroll to position [822530, 822280]
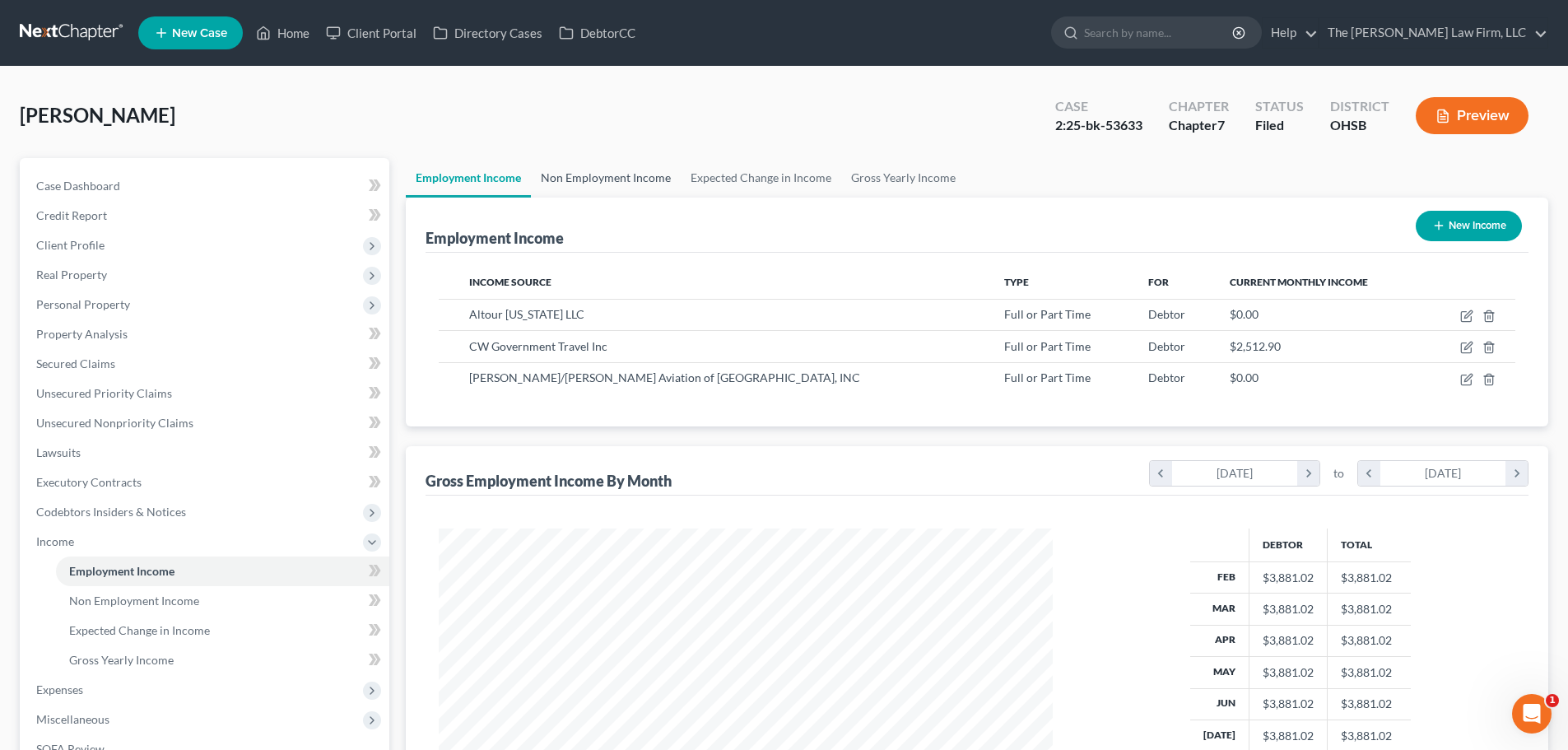
click at [615, 172] on link "Non Employment Income" at bounding box center [606, 177] width 150 height 40
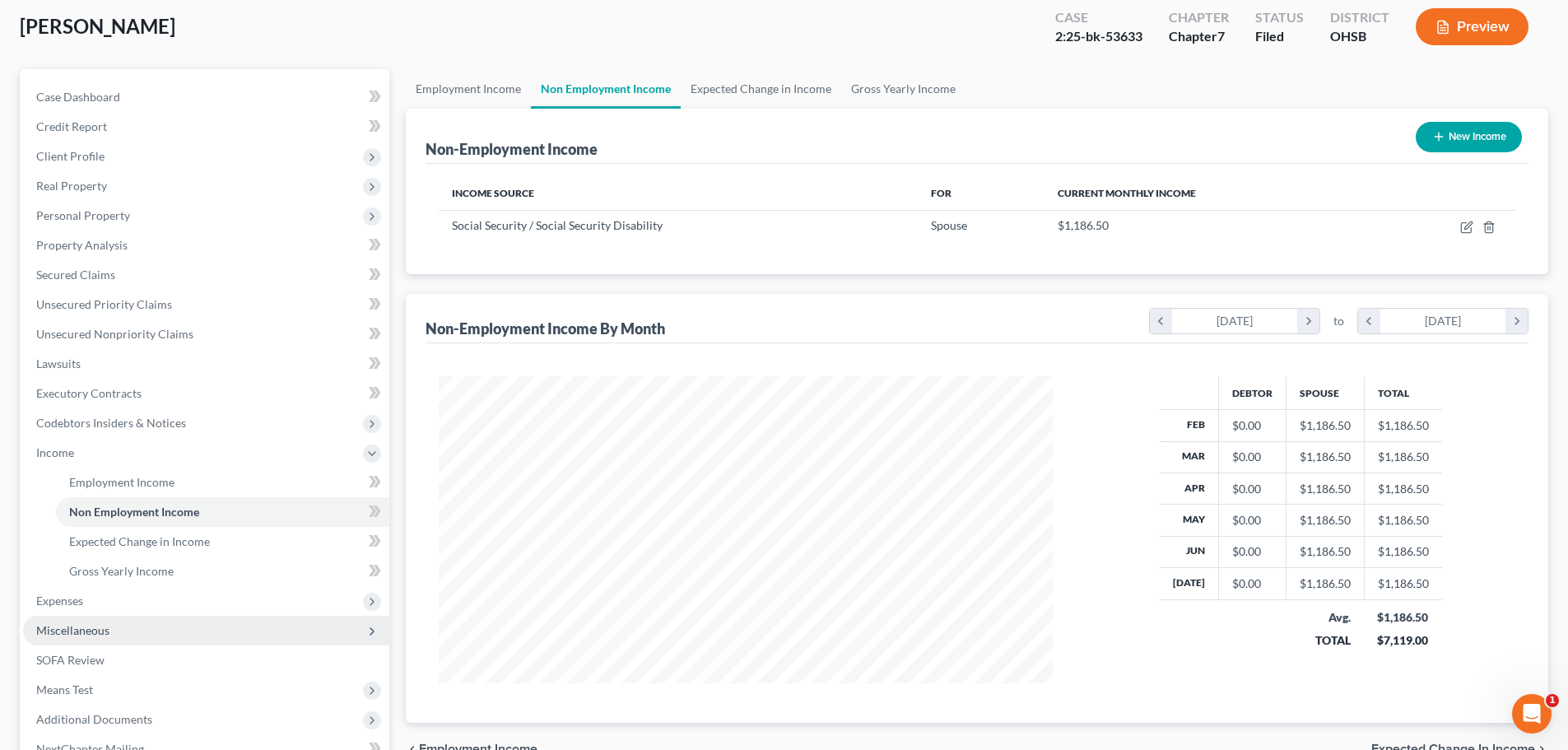
scroll to position [247, 0]
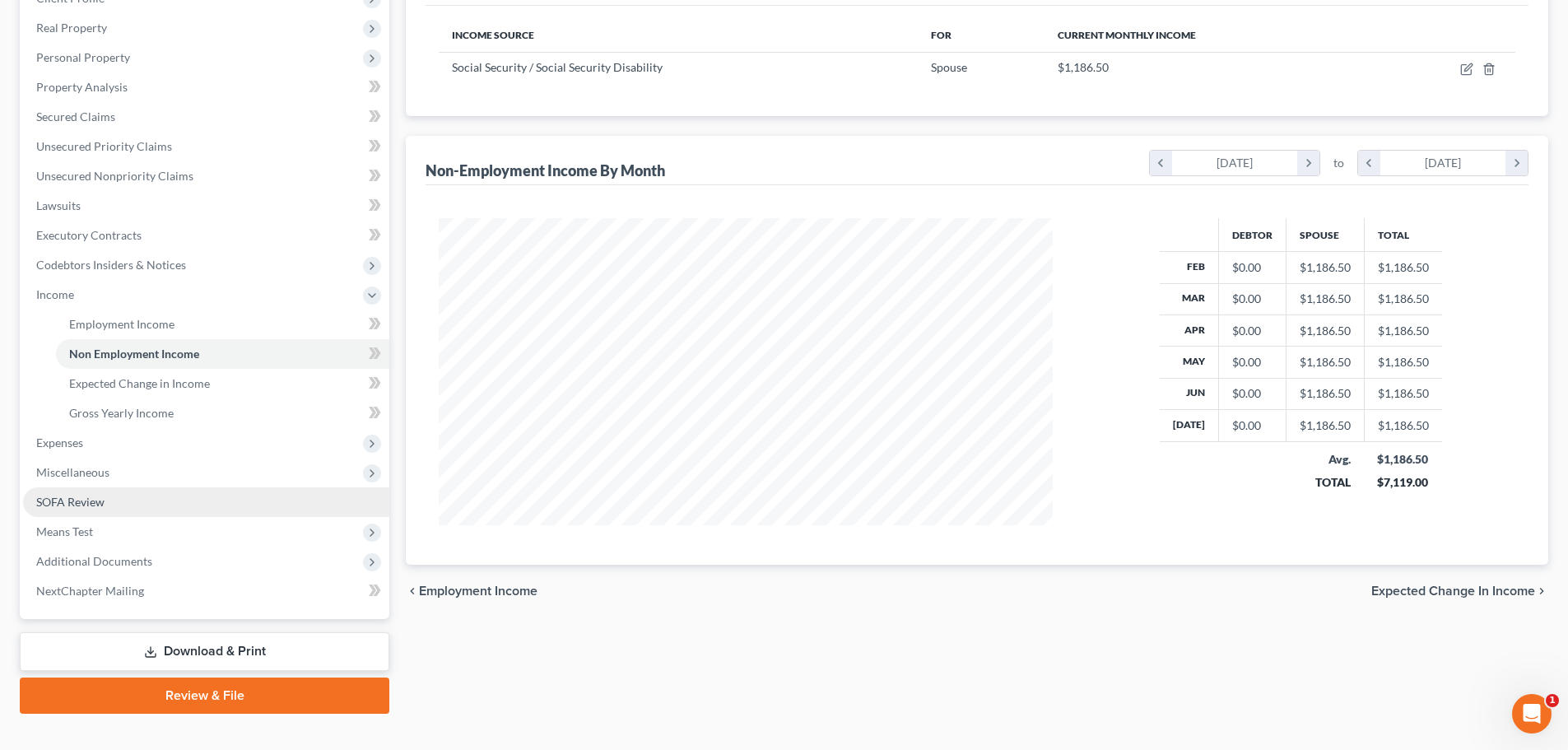
click at [75, 505] on span "SOFA Review" at bounding box center [70, 501] width 68 height 14
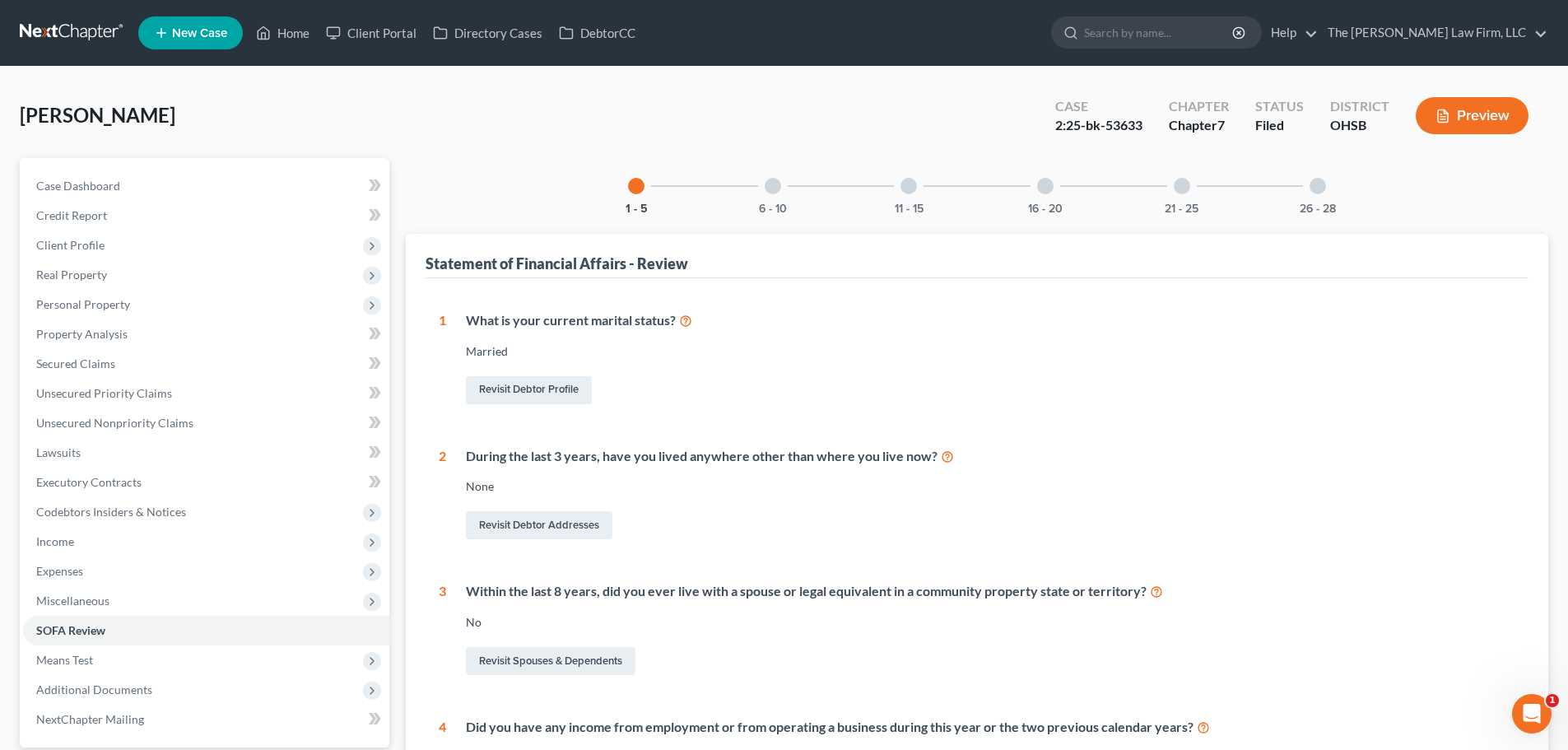
click at [1051, 186] on div at bounding box center [1045, 185] width 16 height 16
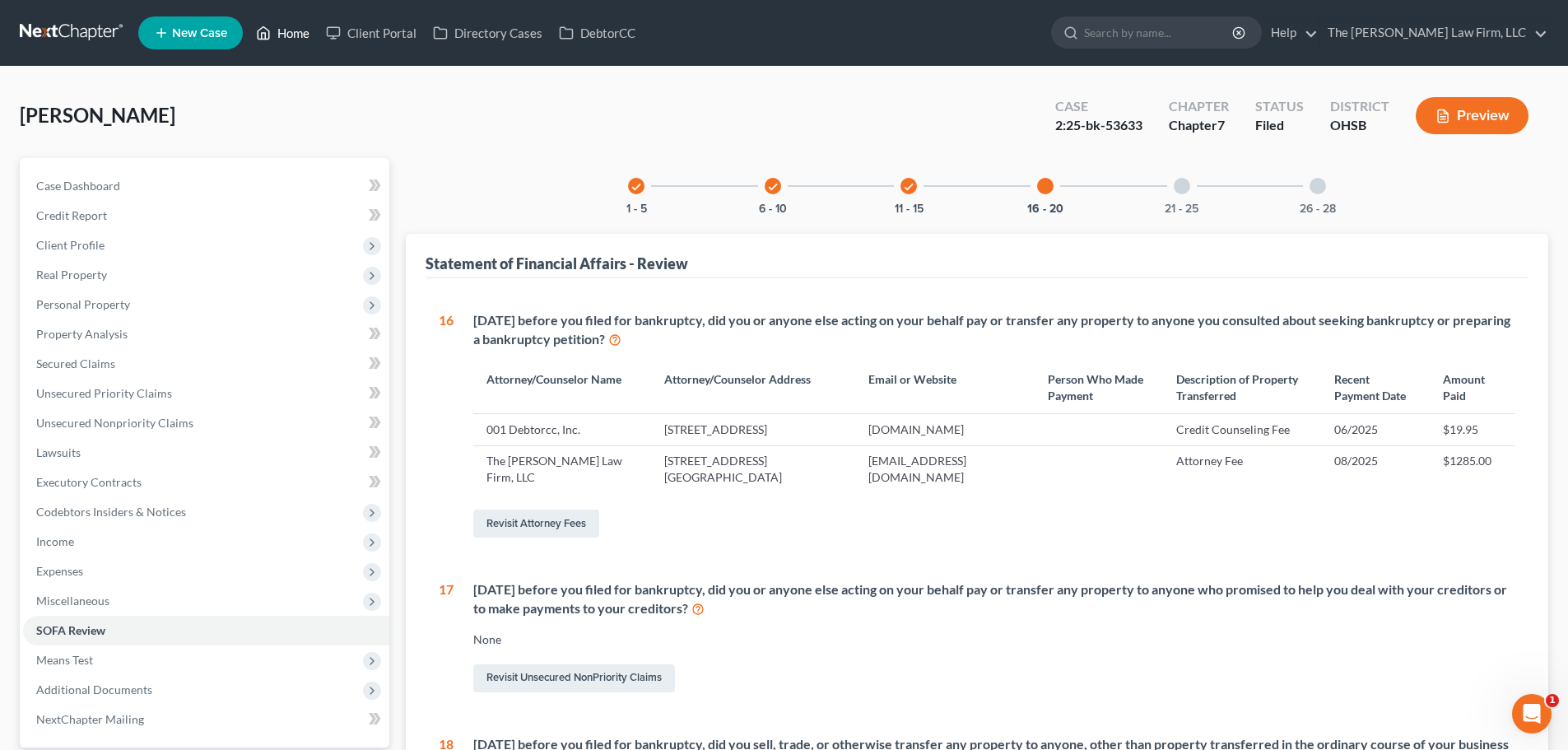
click at [286, 34] on link "Home" at bounding box center [283, 33] width 70 height 30
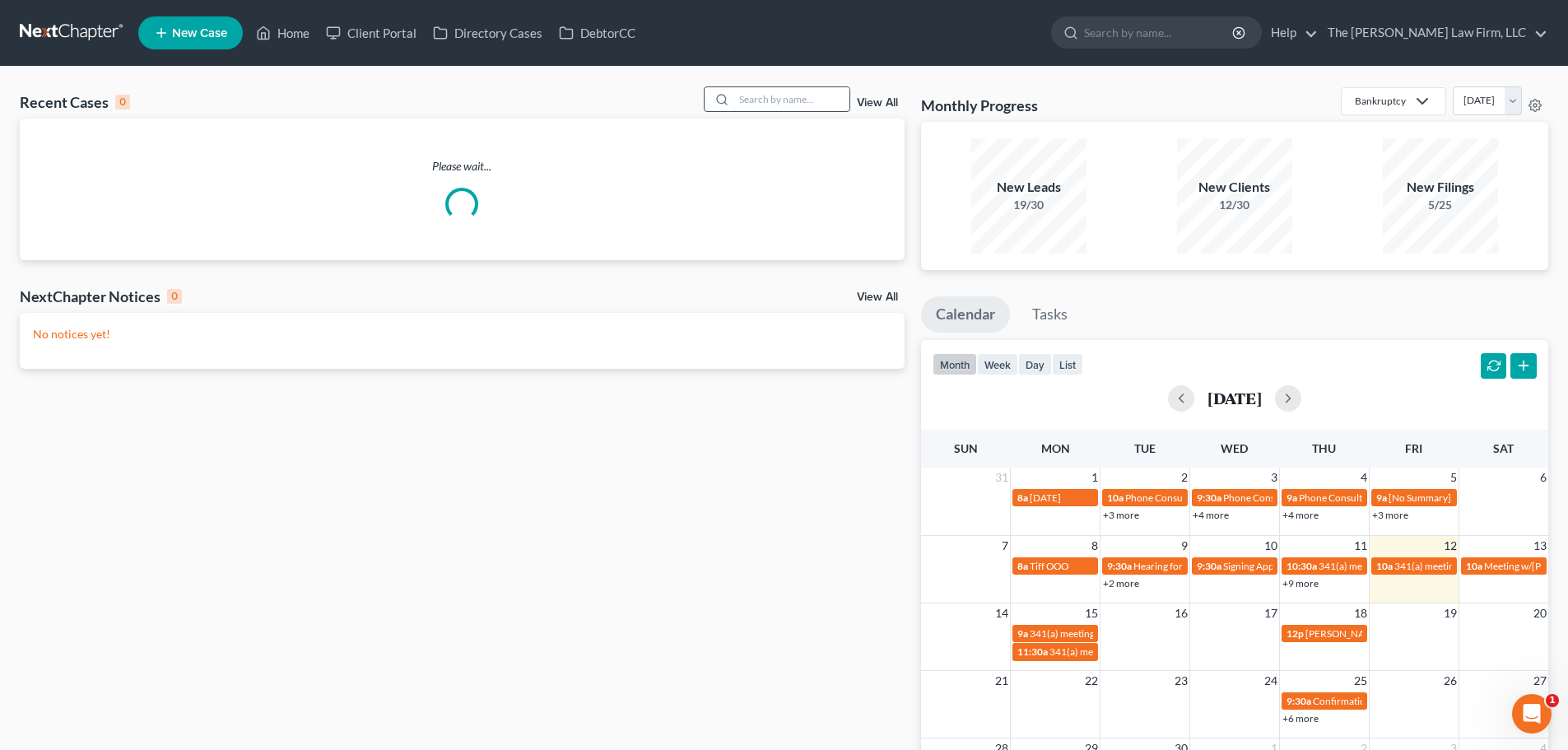
click at [755, 96] on input "search" at bounding box center [791, 99] width 115 height 24
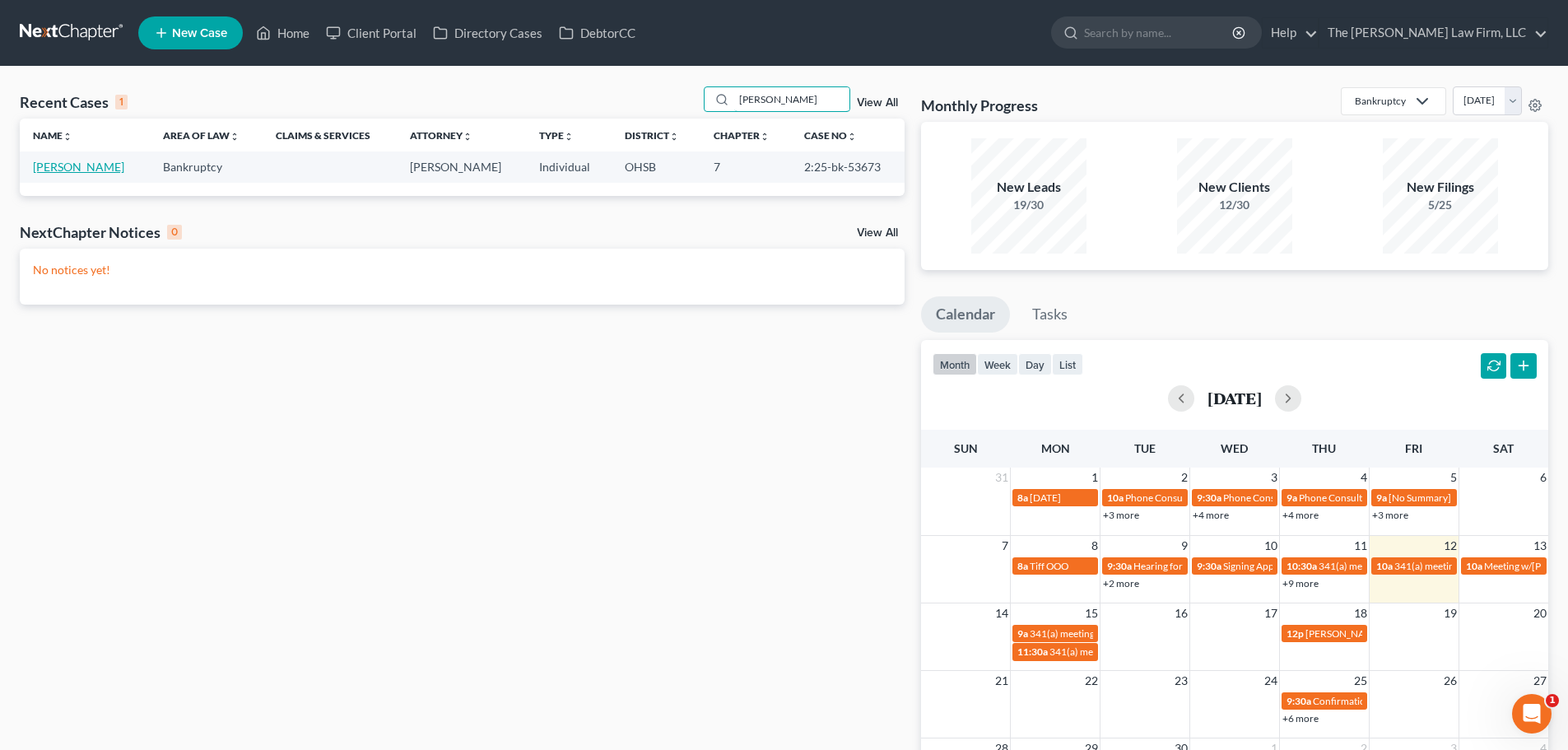
type input "[PERSON_NAME]"
click at [107, 165] on link "[PERSON_NAME]" at bounding box center [78, 167] width 91 height 14
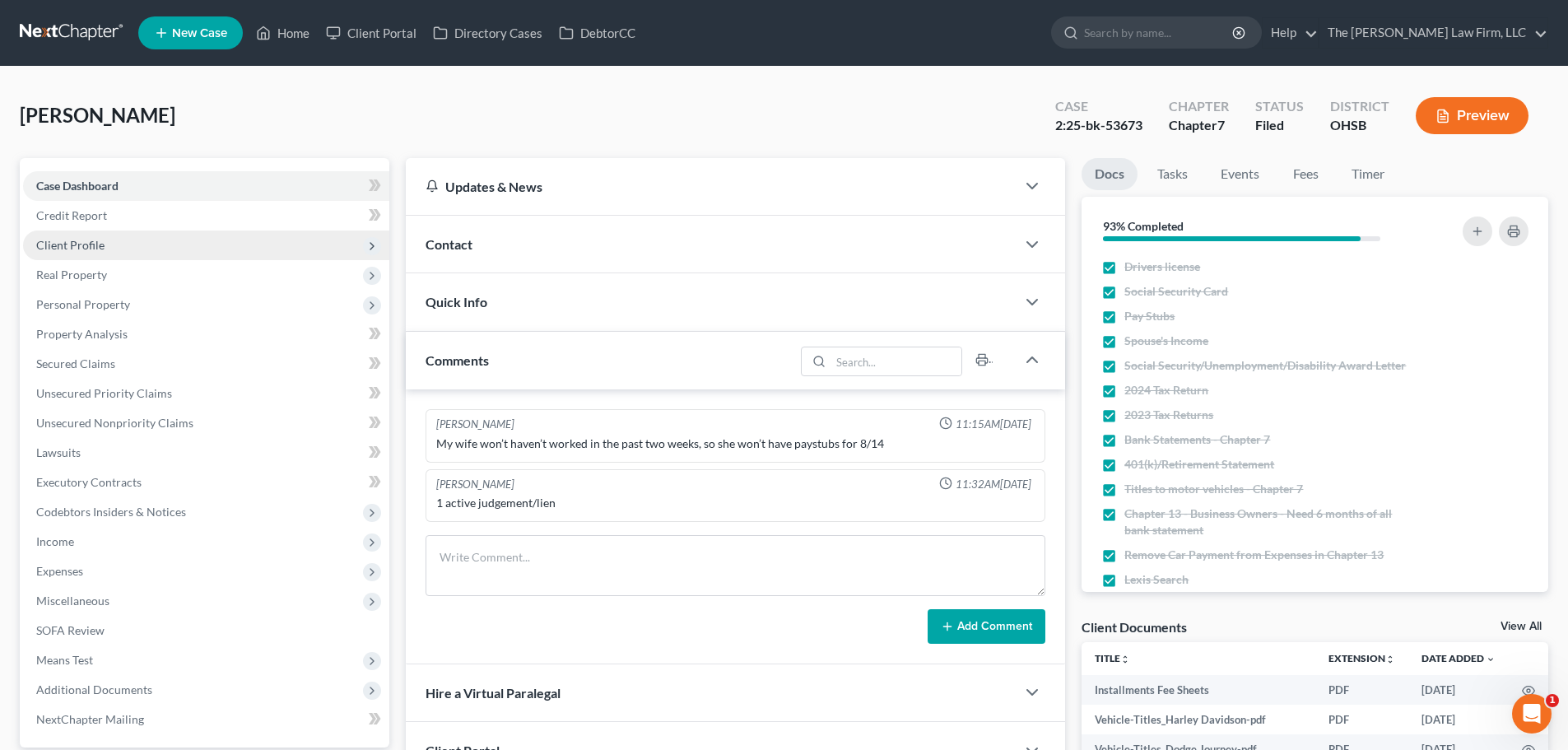
click at [80, 248] on span "Client Profile" at bounding box center [70, 244] width 68 height 14
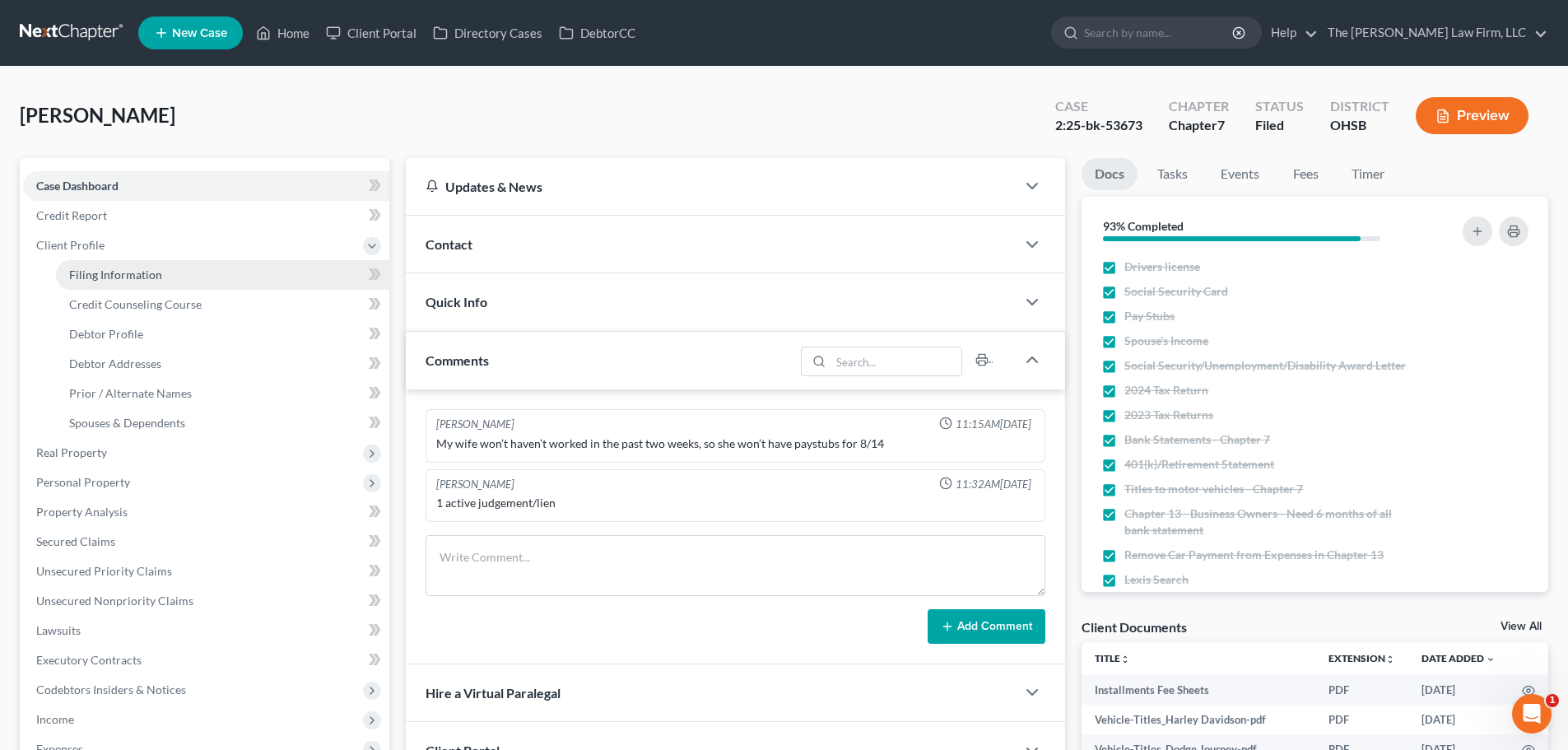
click at [111, 271] on span "Filing Information" at bounding box center [115, 274] width 93 height 14
select select "1"
select select "0"
select select "62"
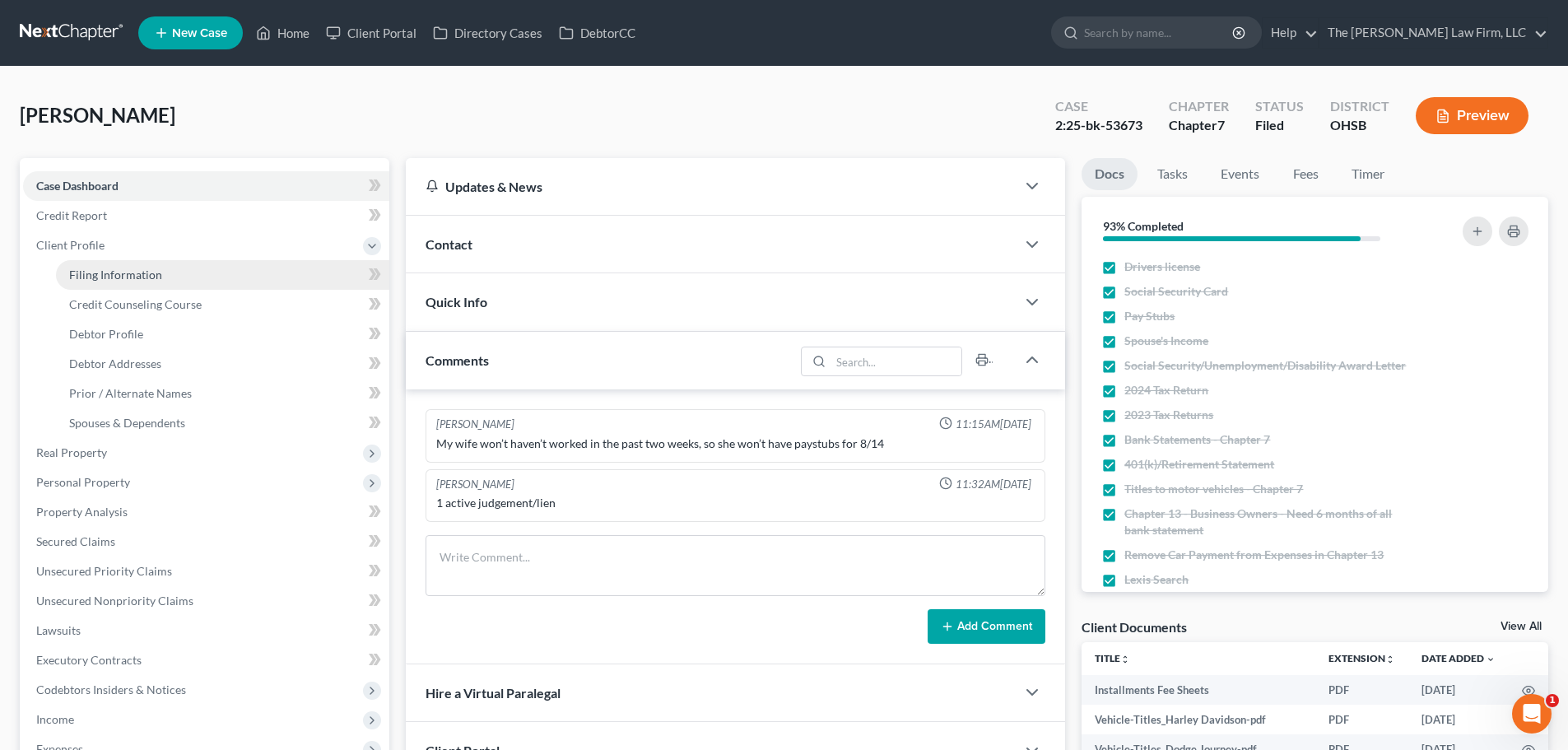
select select "2"
select select "36"
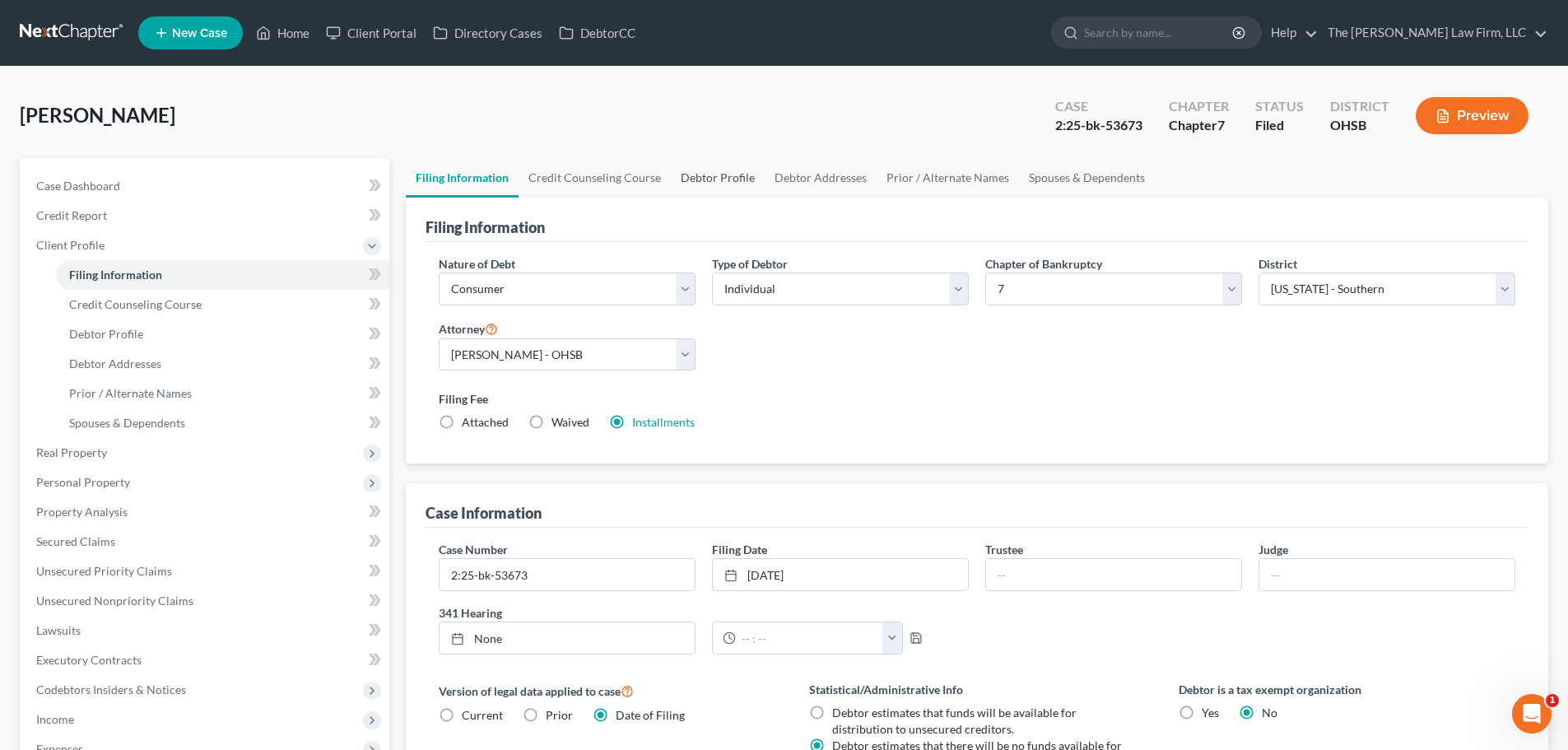
click at [729, 172] on link "Debtor Profile" at bounding box center [717, 177] width 94 height 40
select select "1"
select select "4"
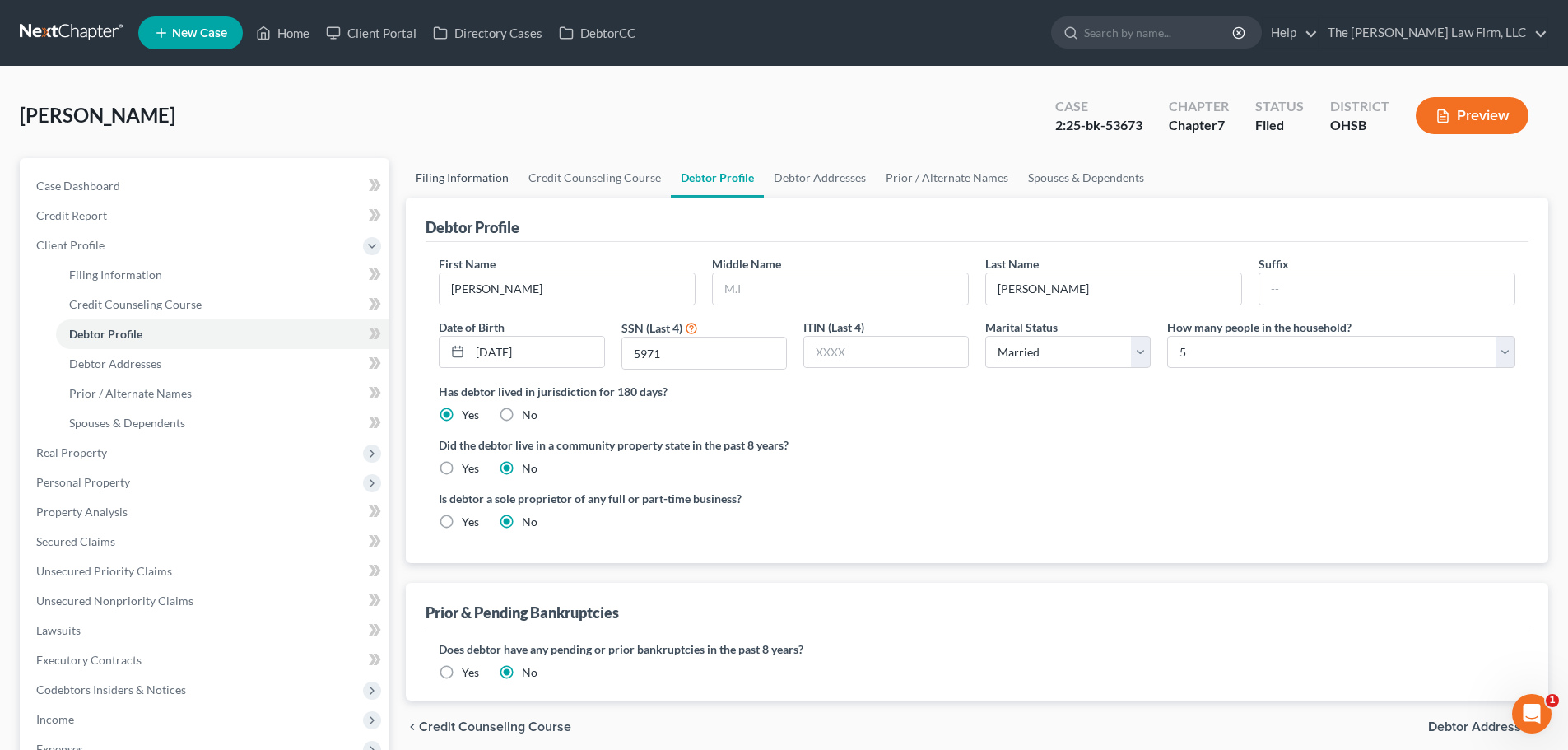
click at [482, 176] on link "Filing Information" at bounding box center [462, 177] width 112 height 40
select select "1"
select select "0"
select select "62"
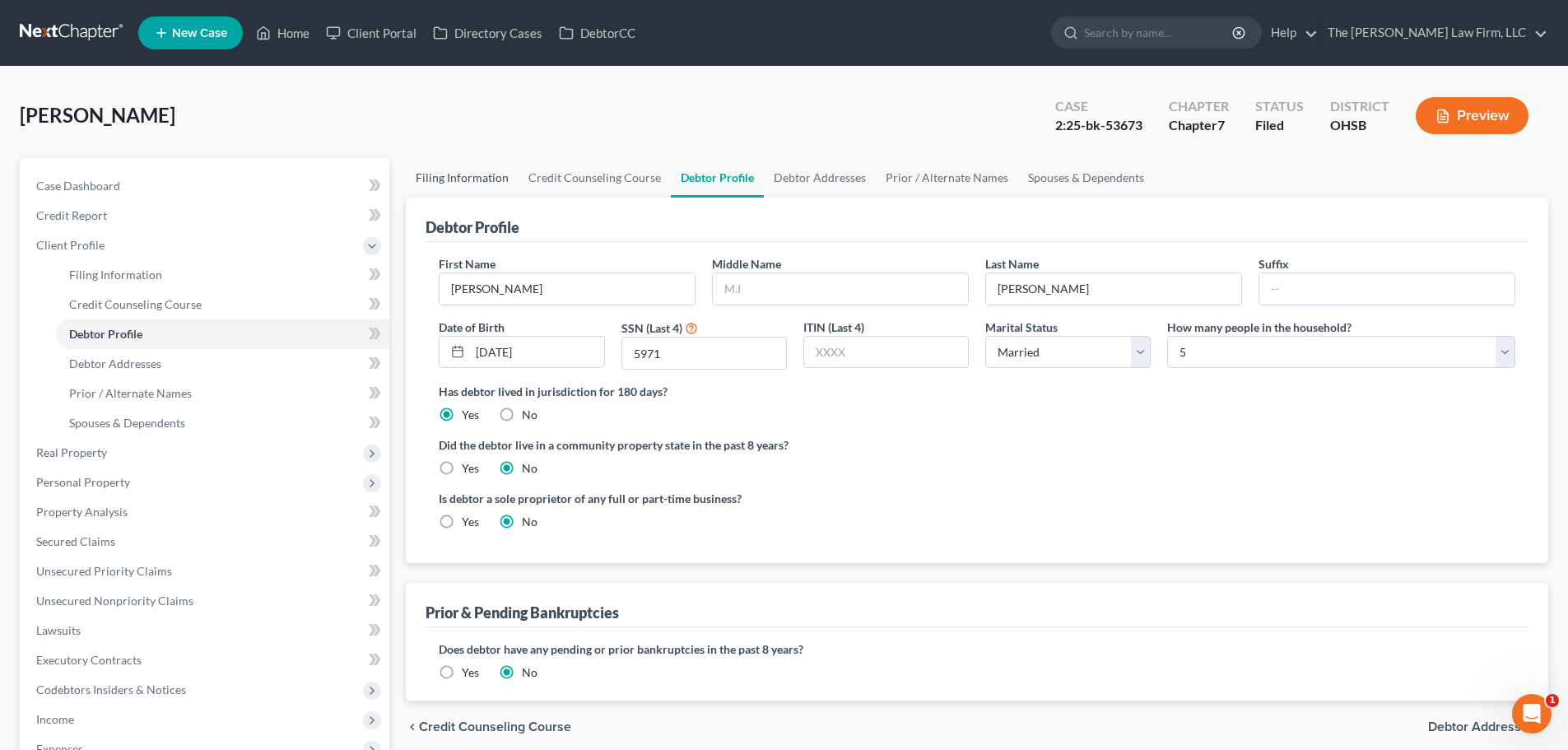
select select "2"
select select "36"
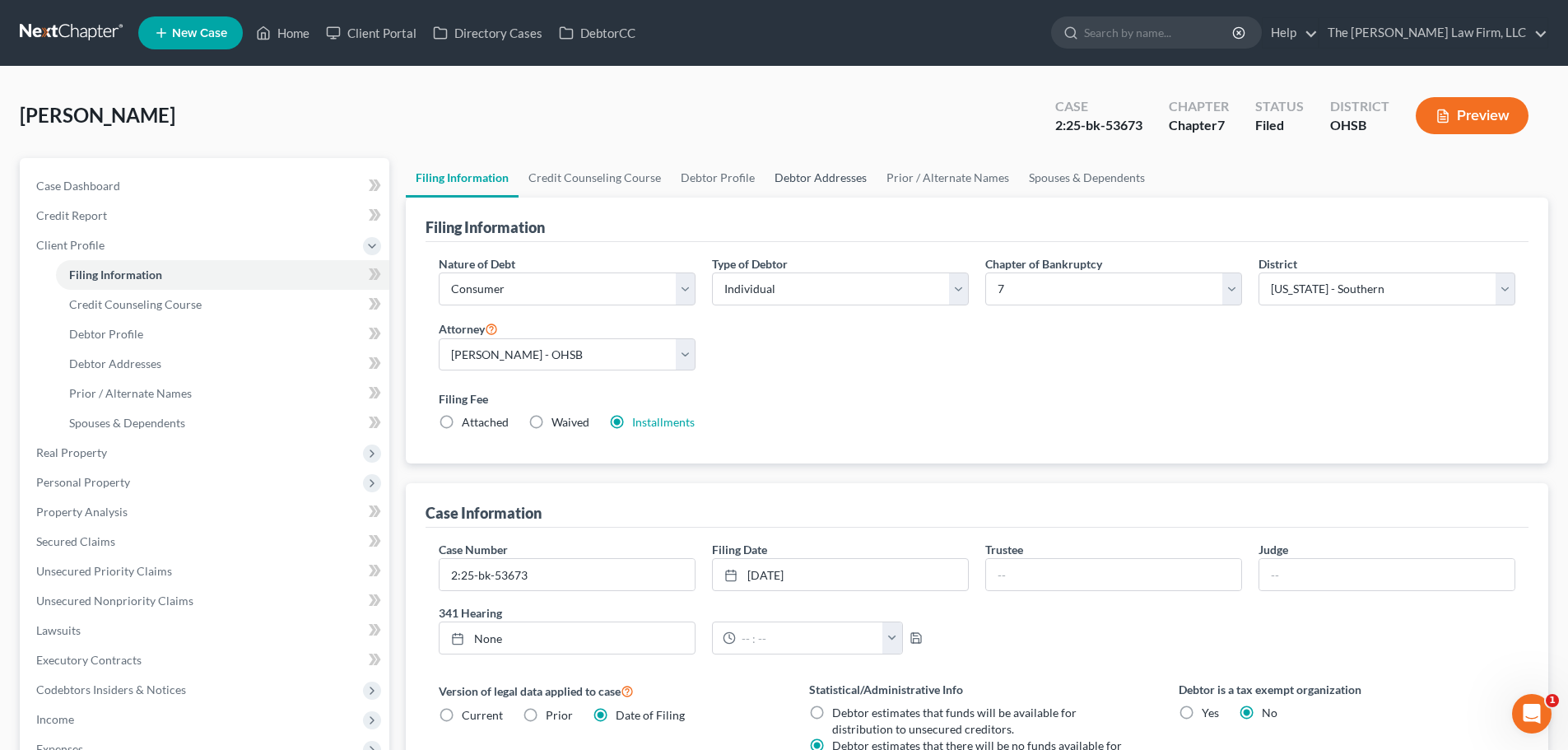
click at [783, 180] on link "Debtor Addresses" at bounding box center [820, 177] width 111 height 40
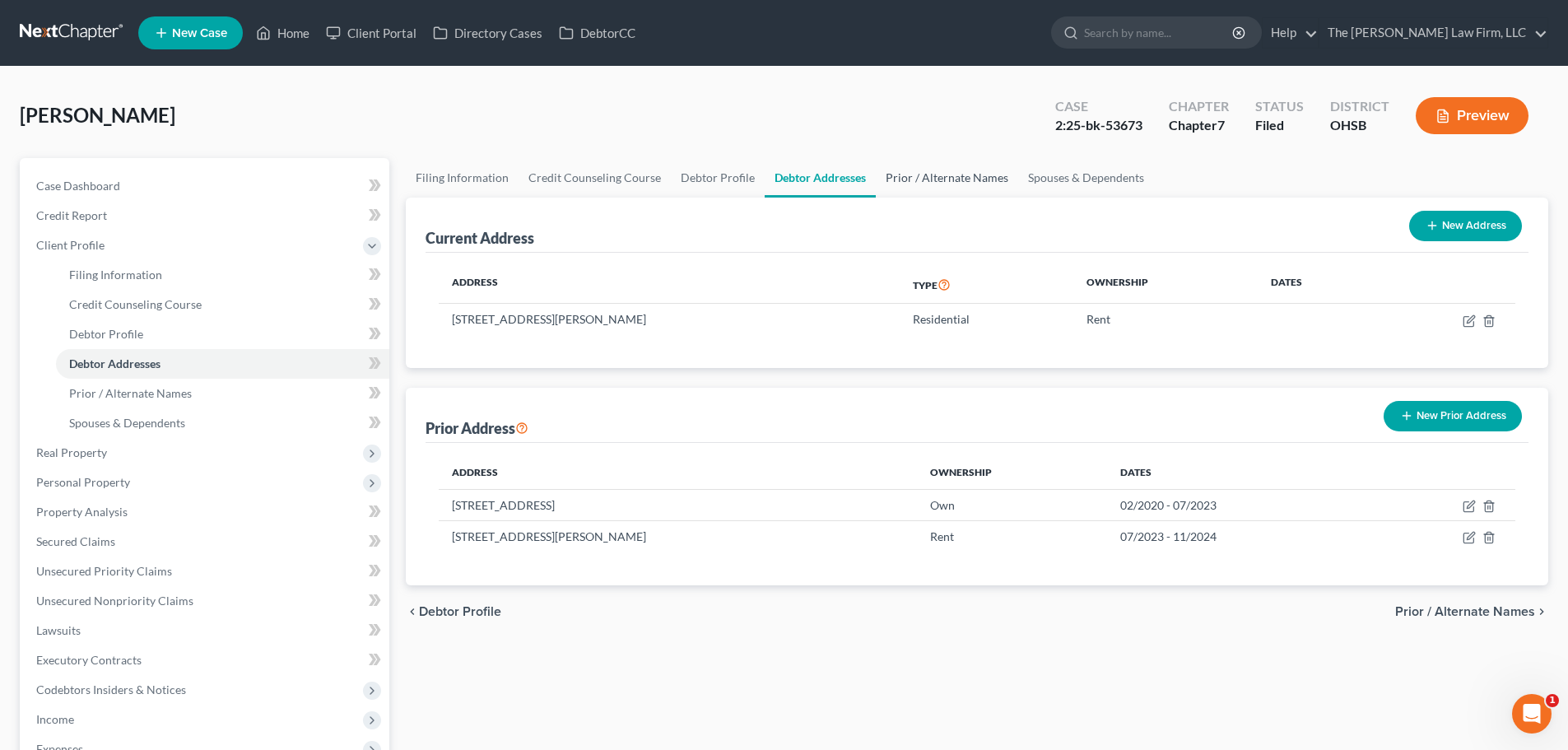
click at [925, 177] on link "Prior / Alternate Names" at bounding box center [947, 177] width 142 height 40
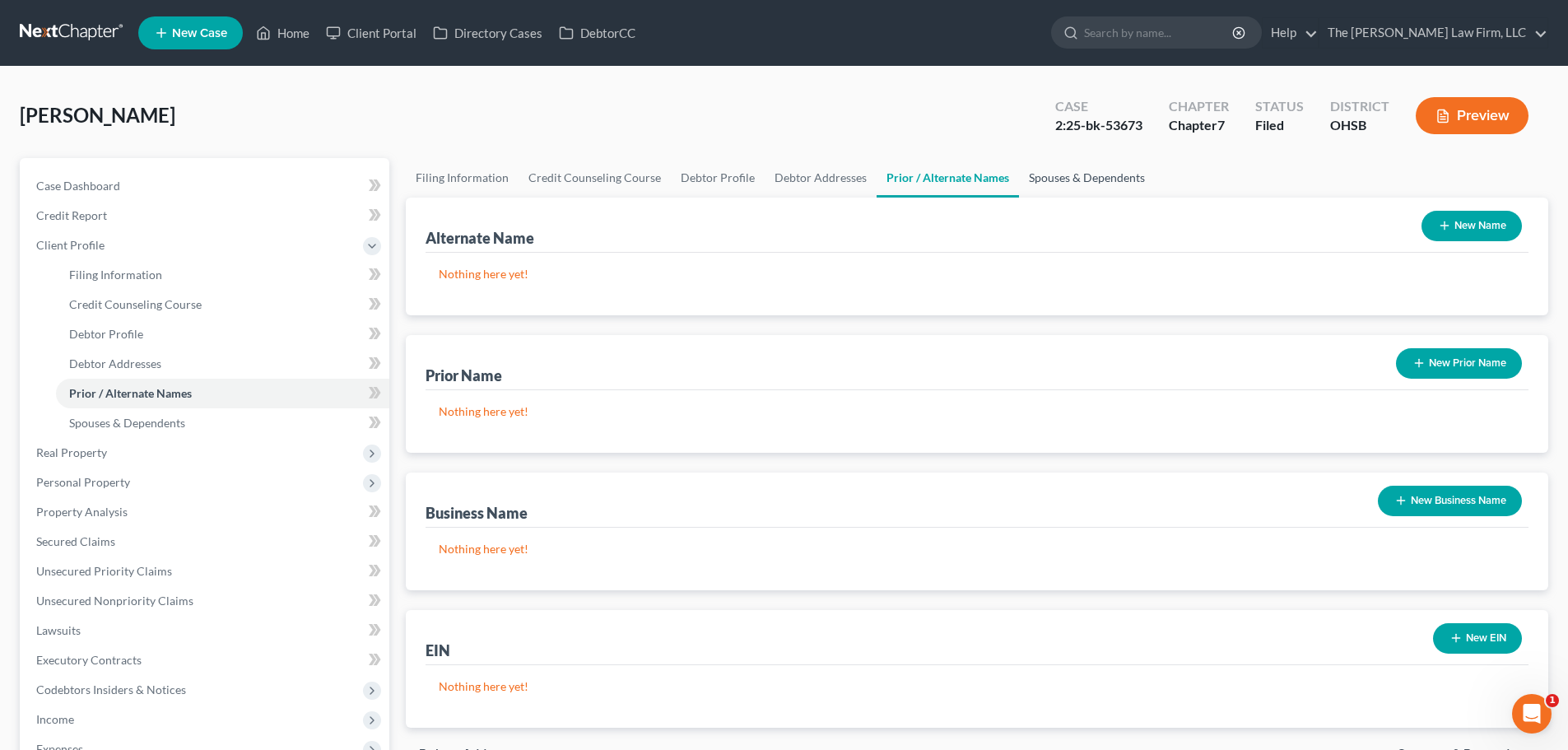
click at [1089, 176] on link "Spouses & Dependents" at bounding box center [1086, 177] width 136 height 40
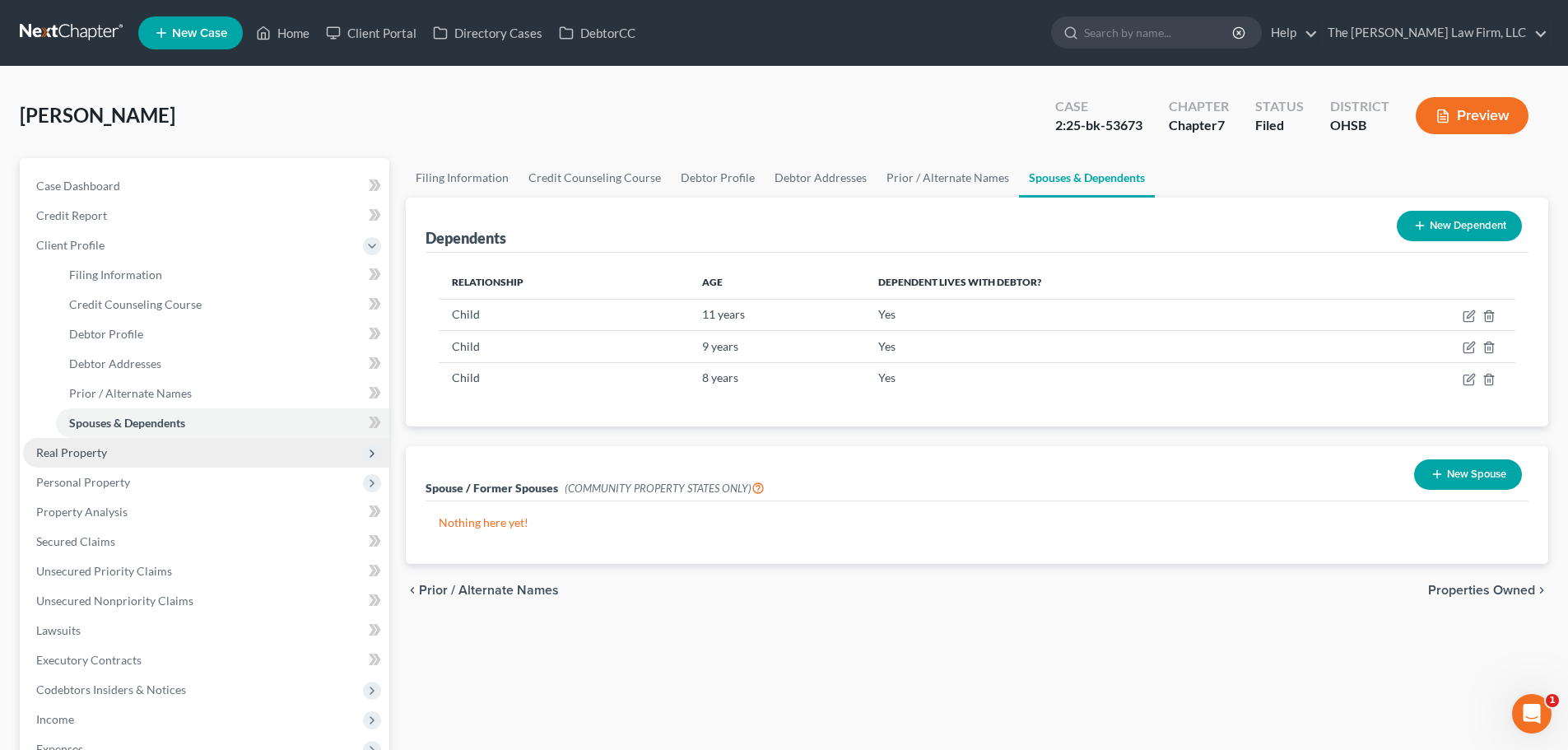
click at [76, 451] on span "Real Property" at bounding box center [71, 452] width 71 height 14
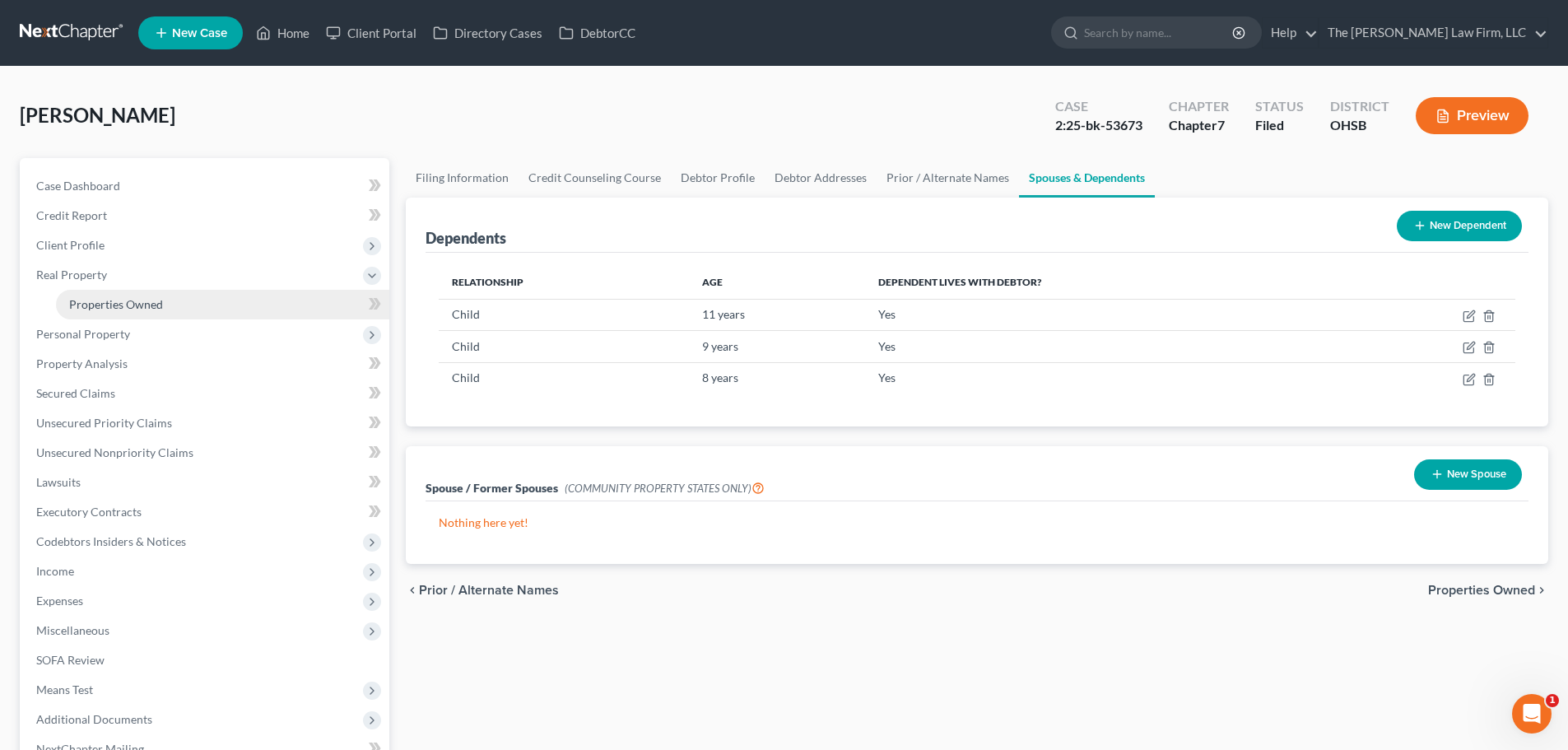
click at [103, 298] on span "Properties Owned" at bounding box center [115, 304] width 94 height 14
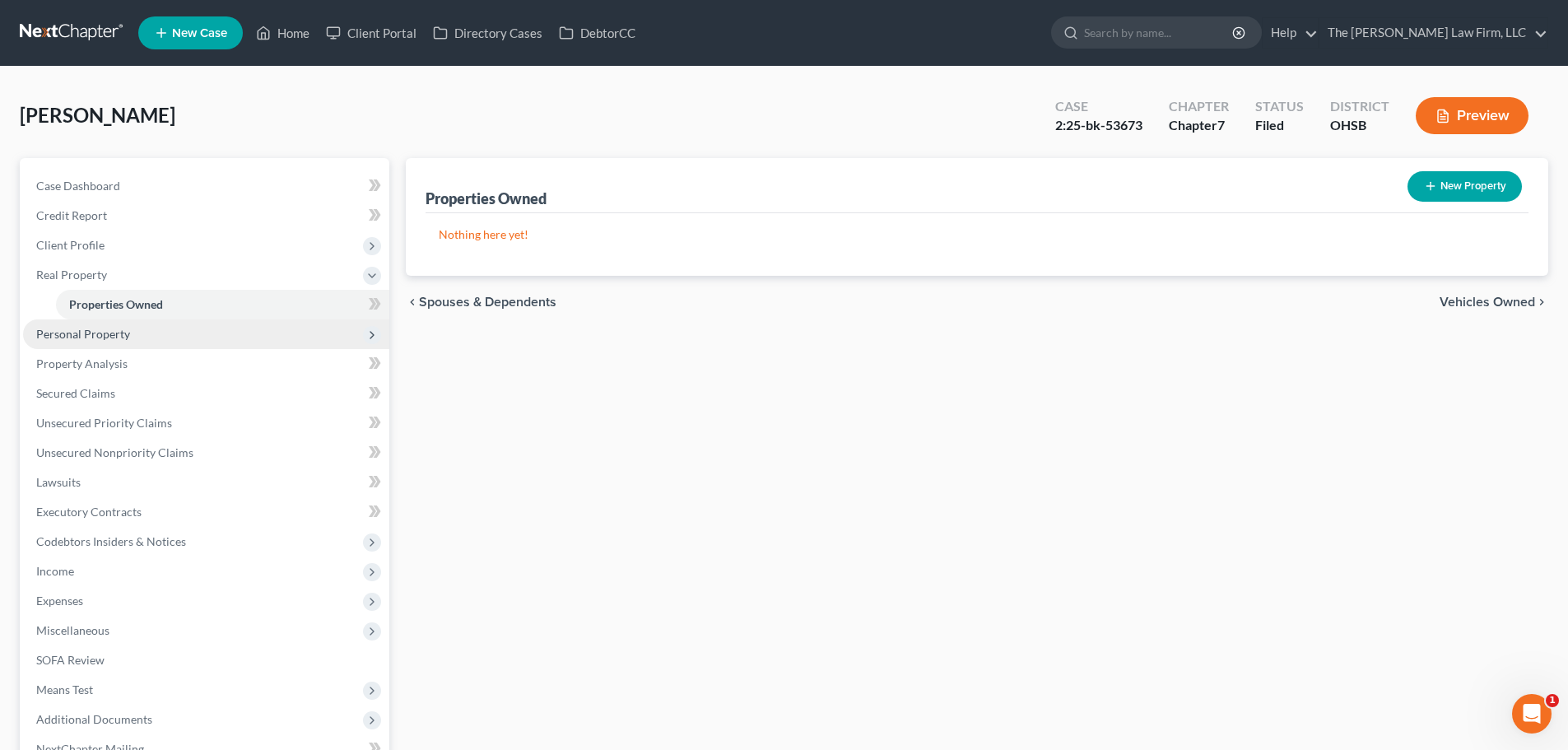
click at [101, 330] on span "Personal Property" at bounding box center [82, 333] width 94 height 14
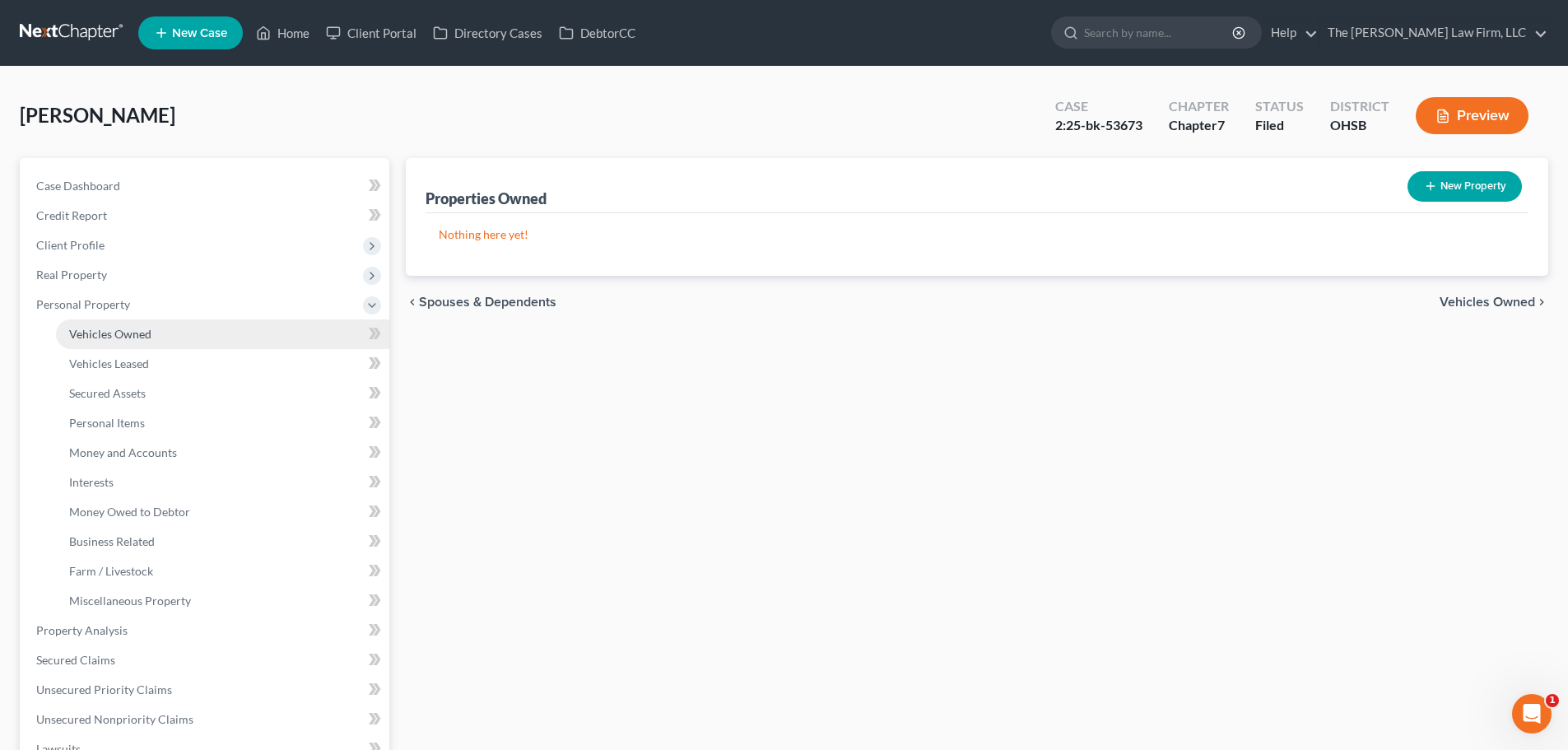
click at [117, 331] on span "Vehicles Owned" at bounding box center [110, 333] width 82 height 14
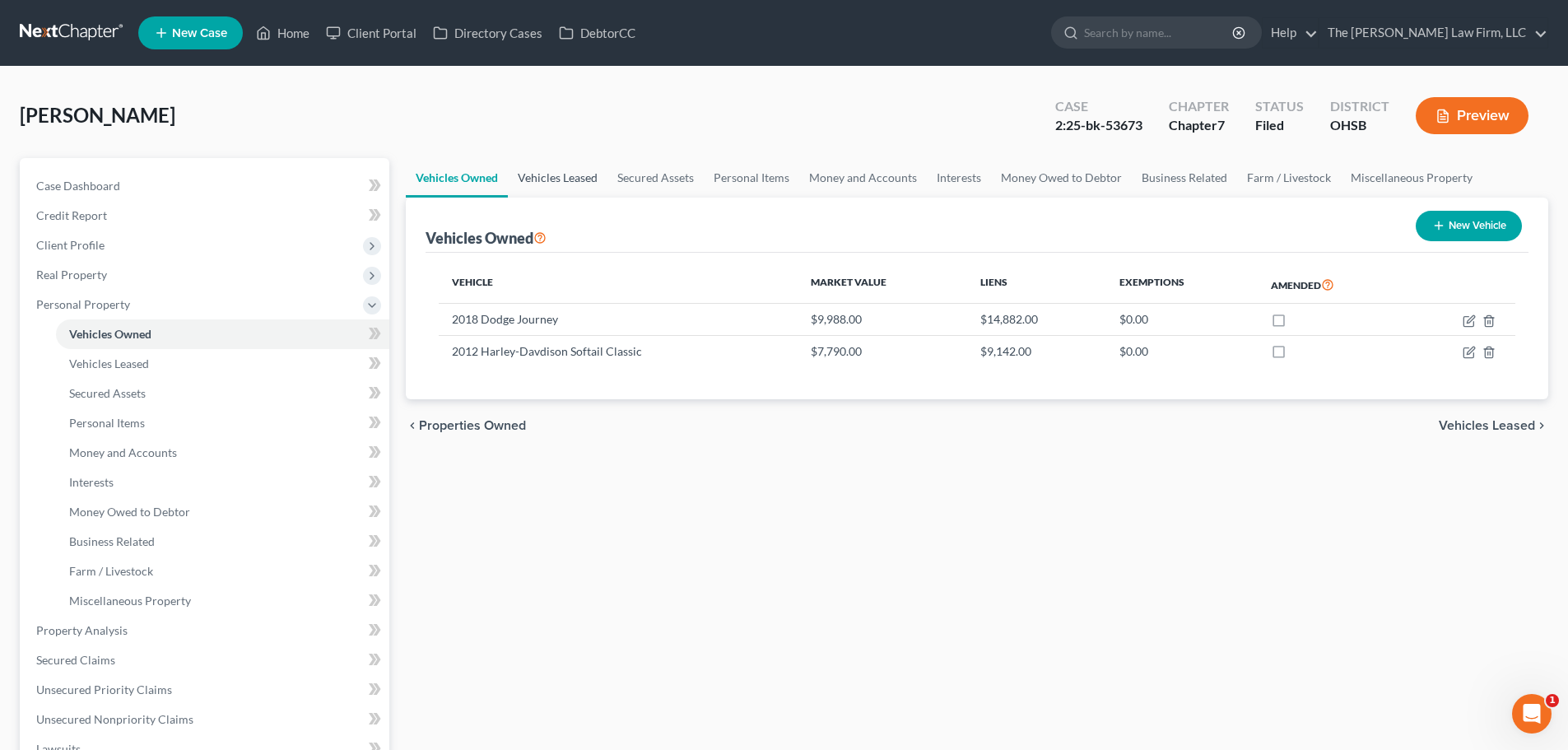
click at [565, 173] on link "Vehicles Leased" at bounding box center [557, 177] width 100 height 40
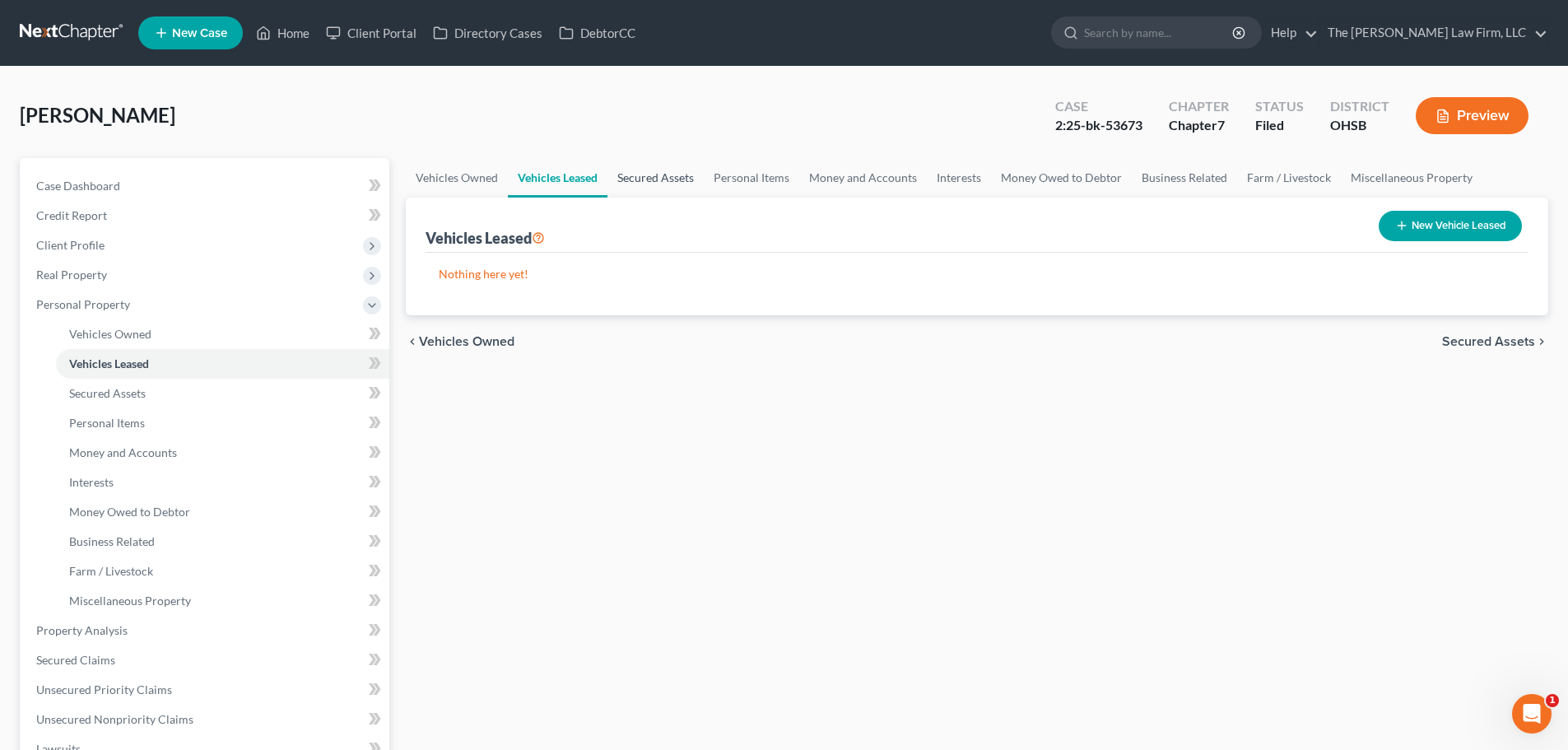
click at [667, 177] on link "Secured Assets" at bounding box center [655, 177] width 96 height 40
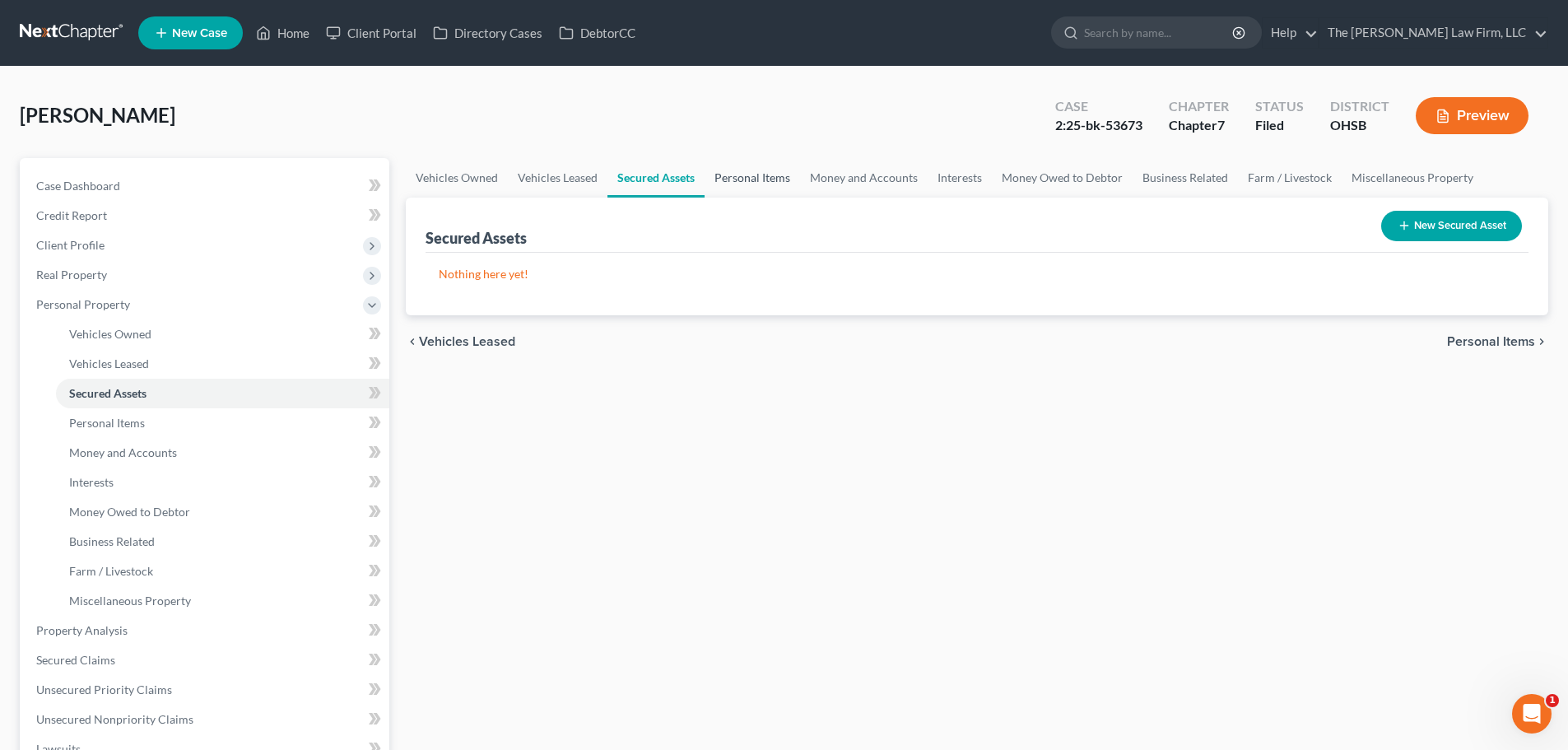
click at [745, 182] on link "Personal Items" at bounding box center [752, 177] width 96 height 40
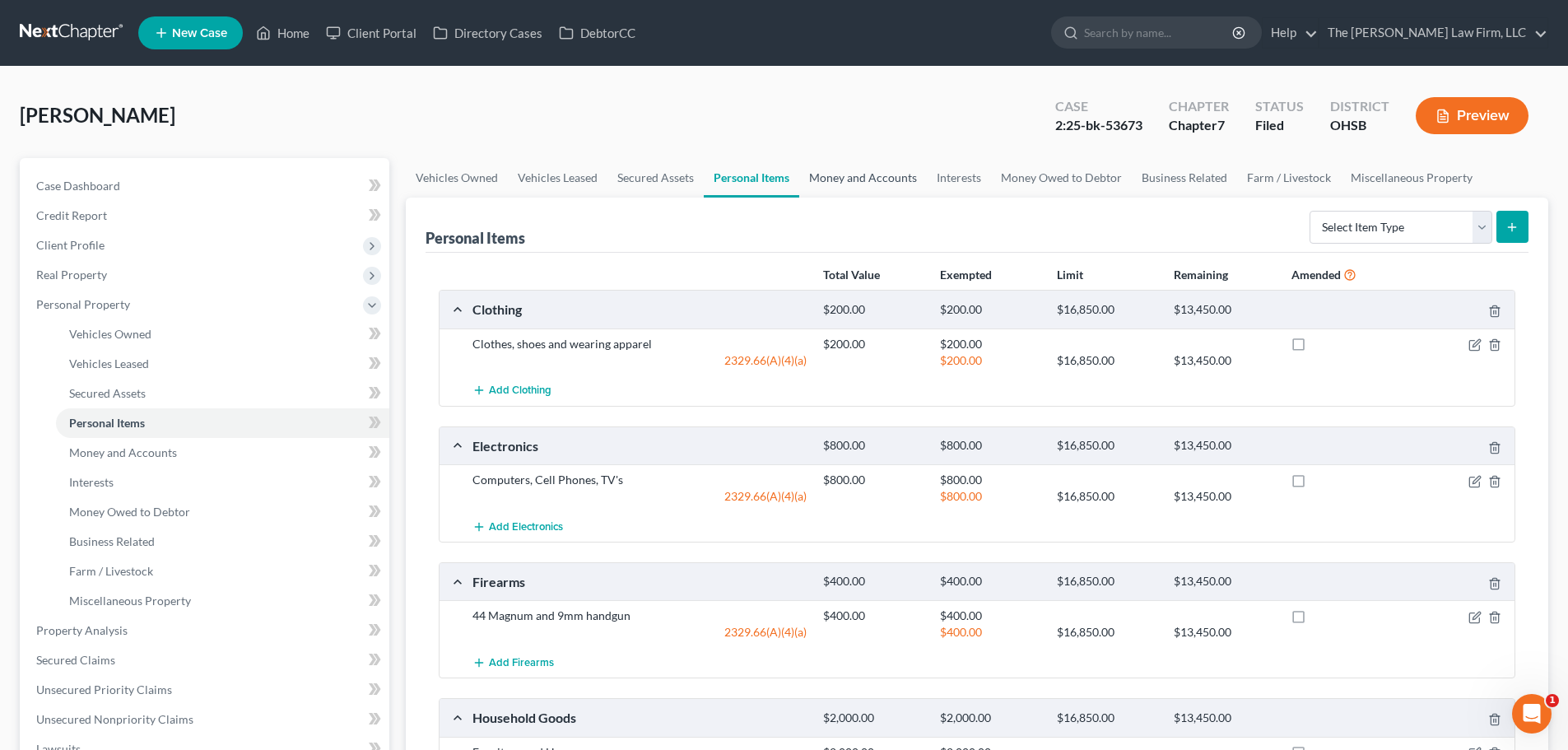
click at [864, 186] on link "Money and Accounts" at bounding box center [863, 177] width 128 height 40
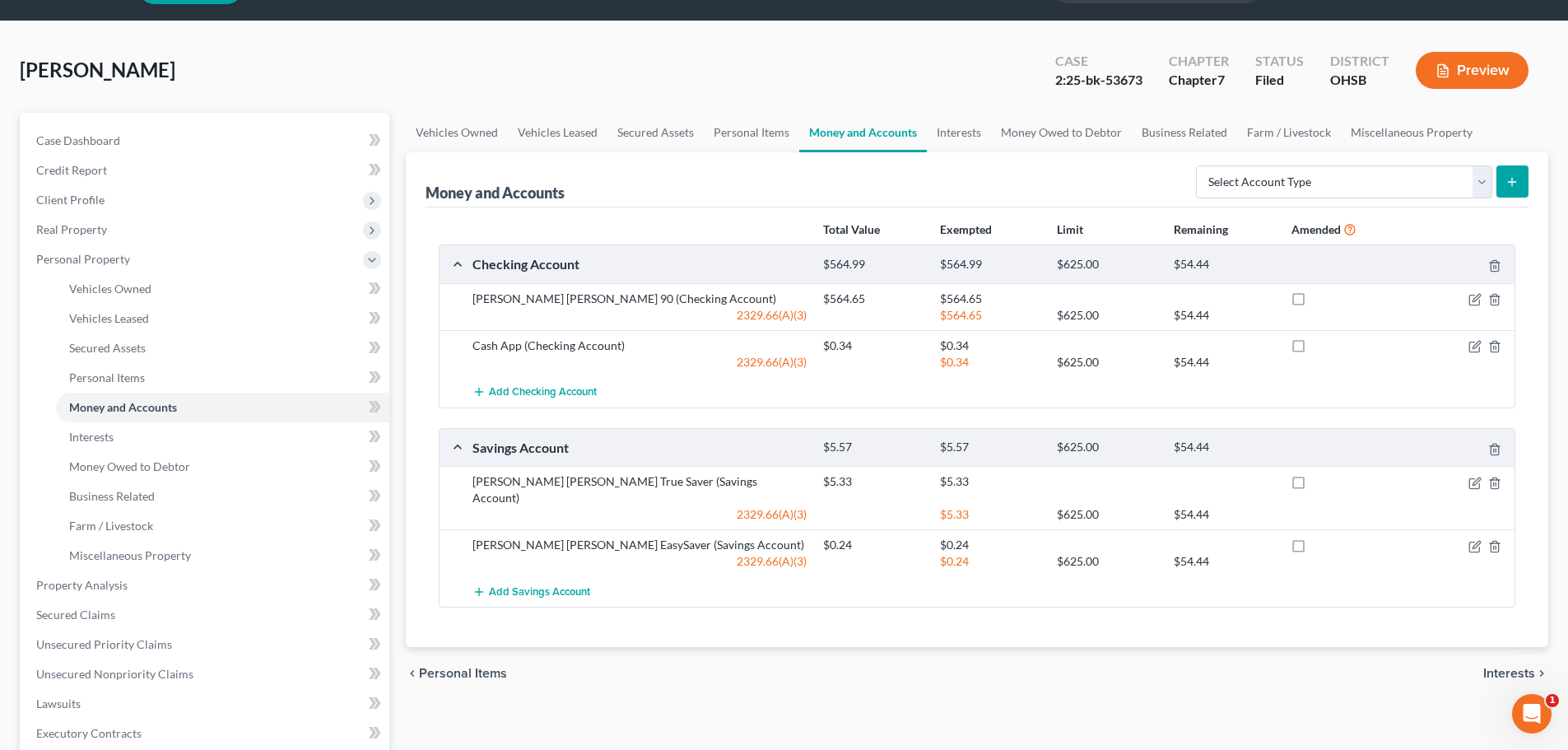
scroll to position [82, 0]
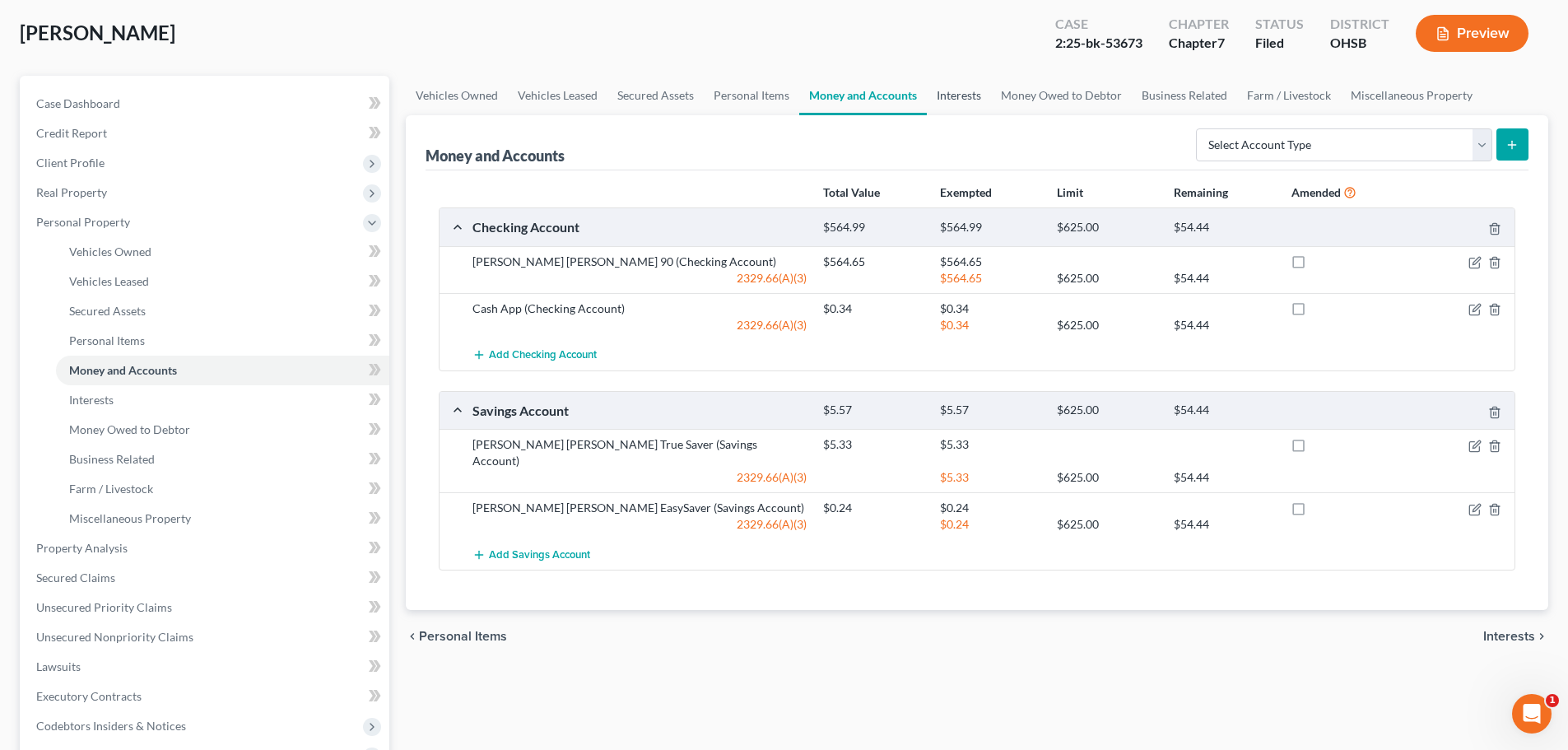
click at [949, 99] on link "Interests" at bounding box center [958, 95] width 64 height 40
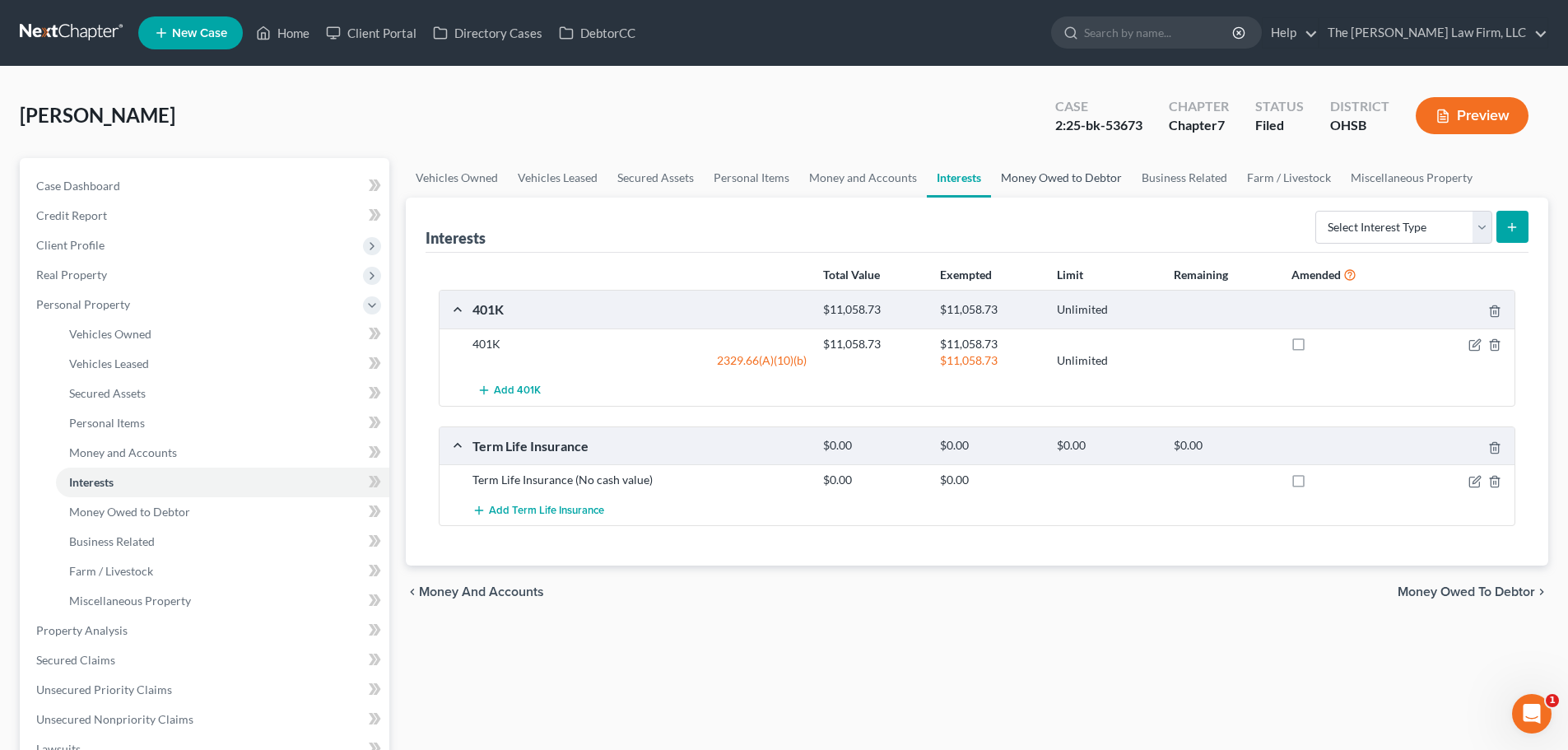
click at [1076, 177] on link "Money Owed to Debtor" at bounding box center [1060, 177] width 141 height 40
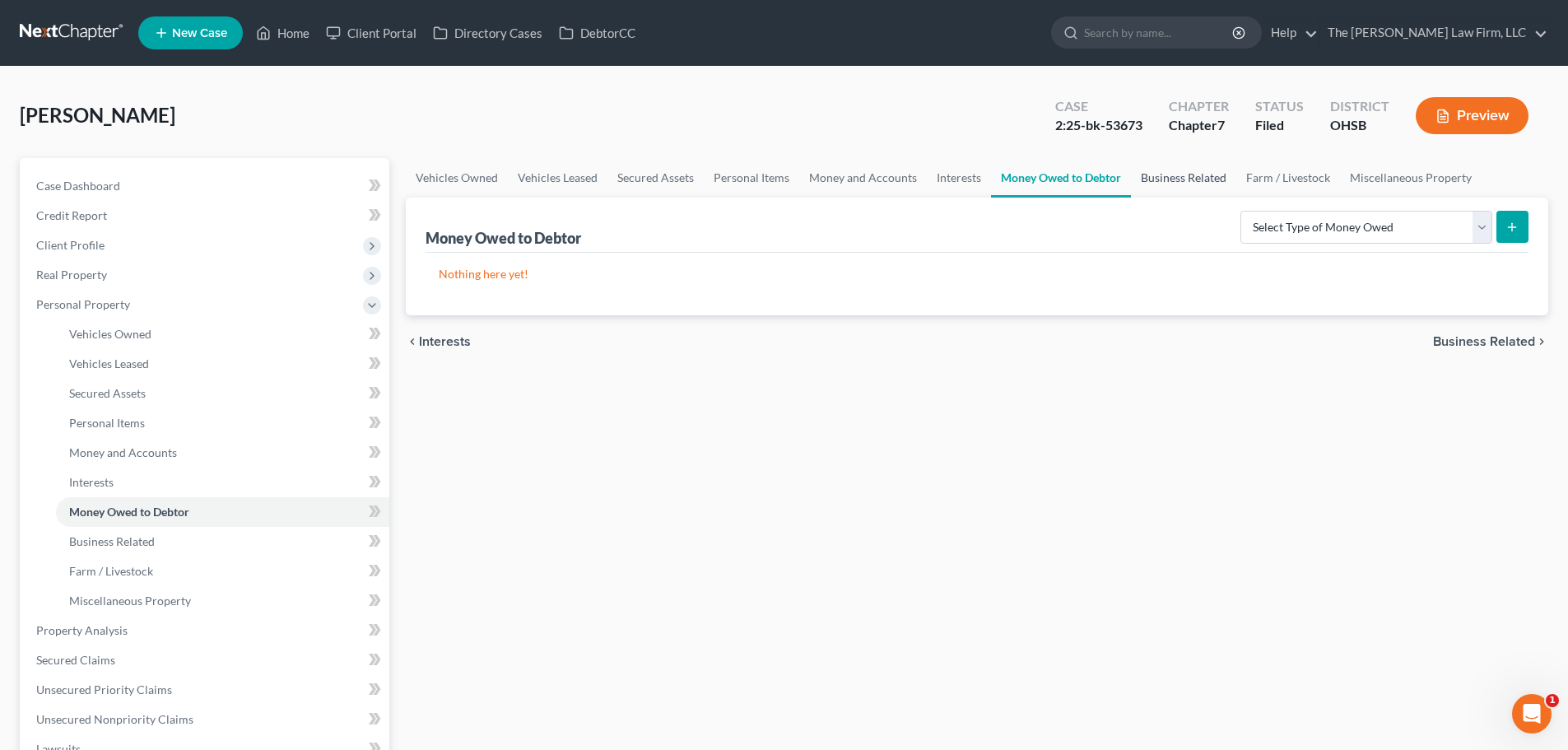
click at [1168, 183] on link "Business Related" at bounding box center [1183, 177] width 106 height 40
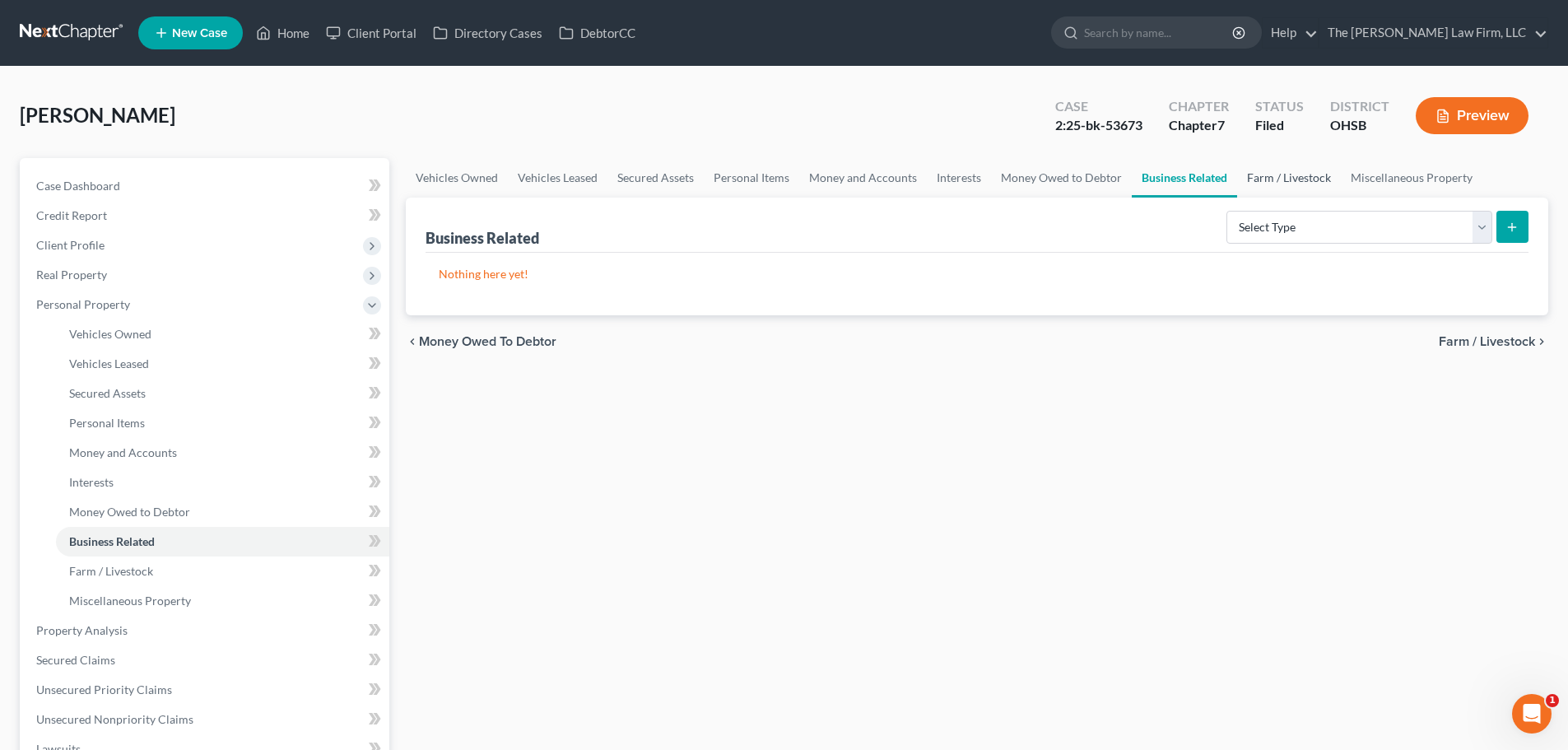
click at [1288, 181] on link "Farm / Livestock" at bounding box center [1288, 177] width 104 height 40
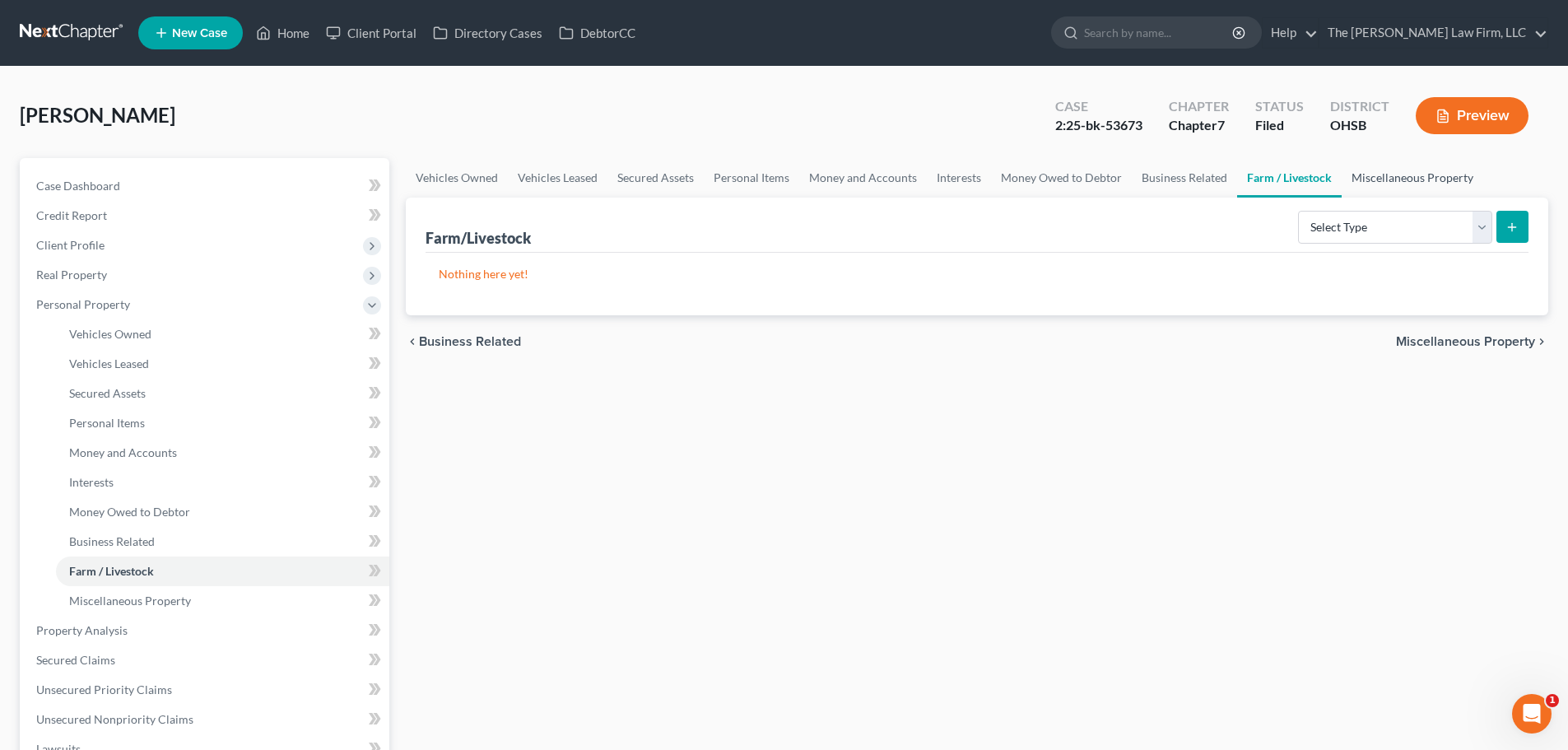
click at [1411, 172] on link "Miscellaneous Property" at bounding box center [1412, 177] width 141 height 40
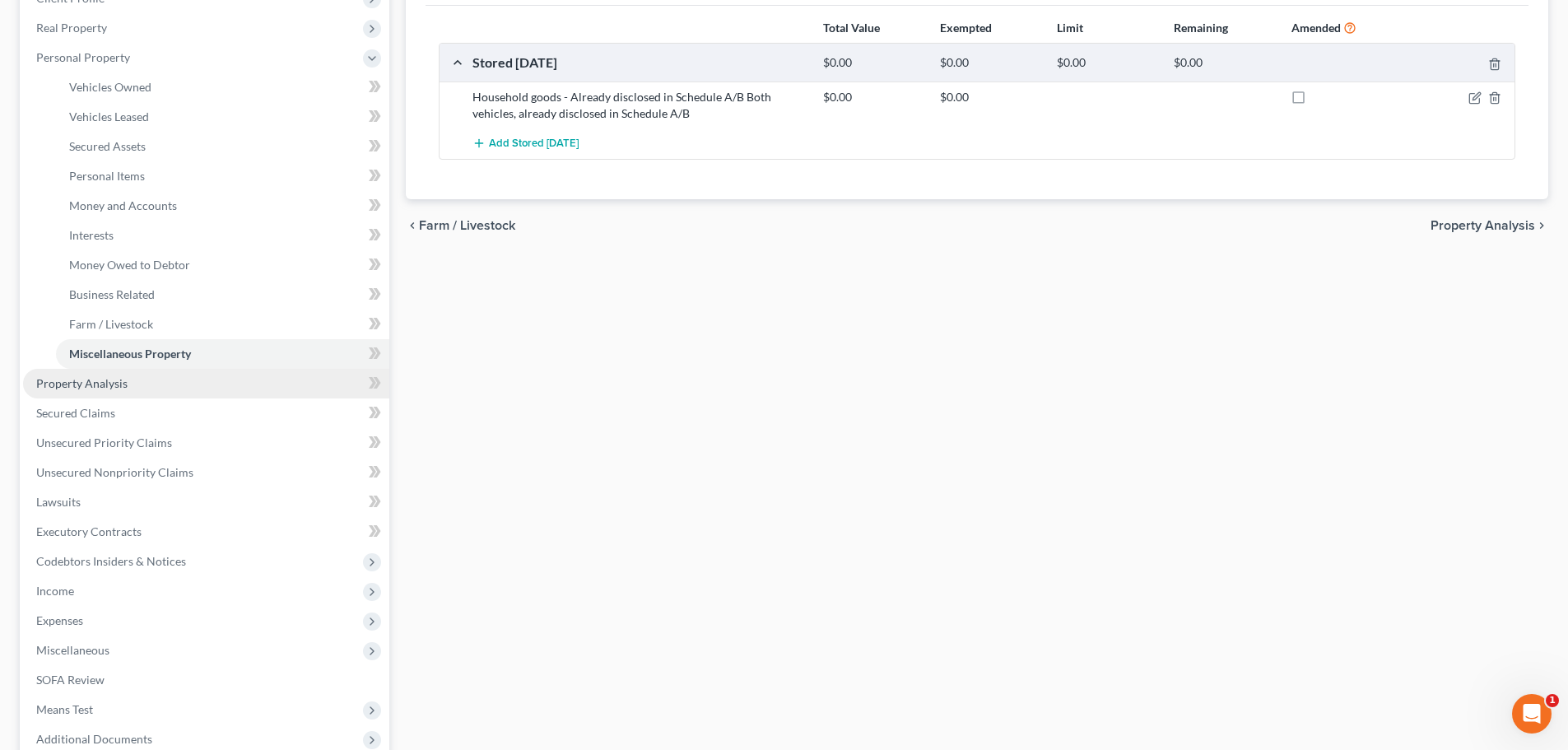
click at [74, 390] on span "Property Analysis" at bounding box center [81, 383] width 91 height 14
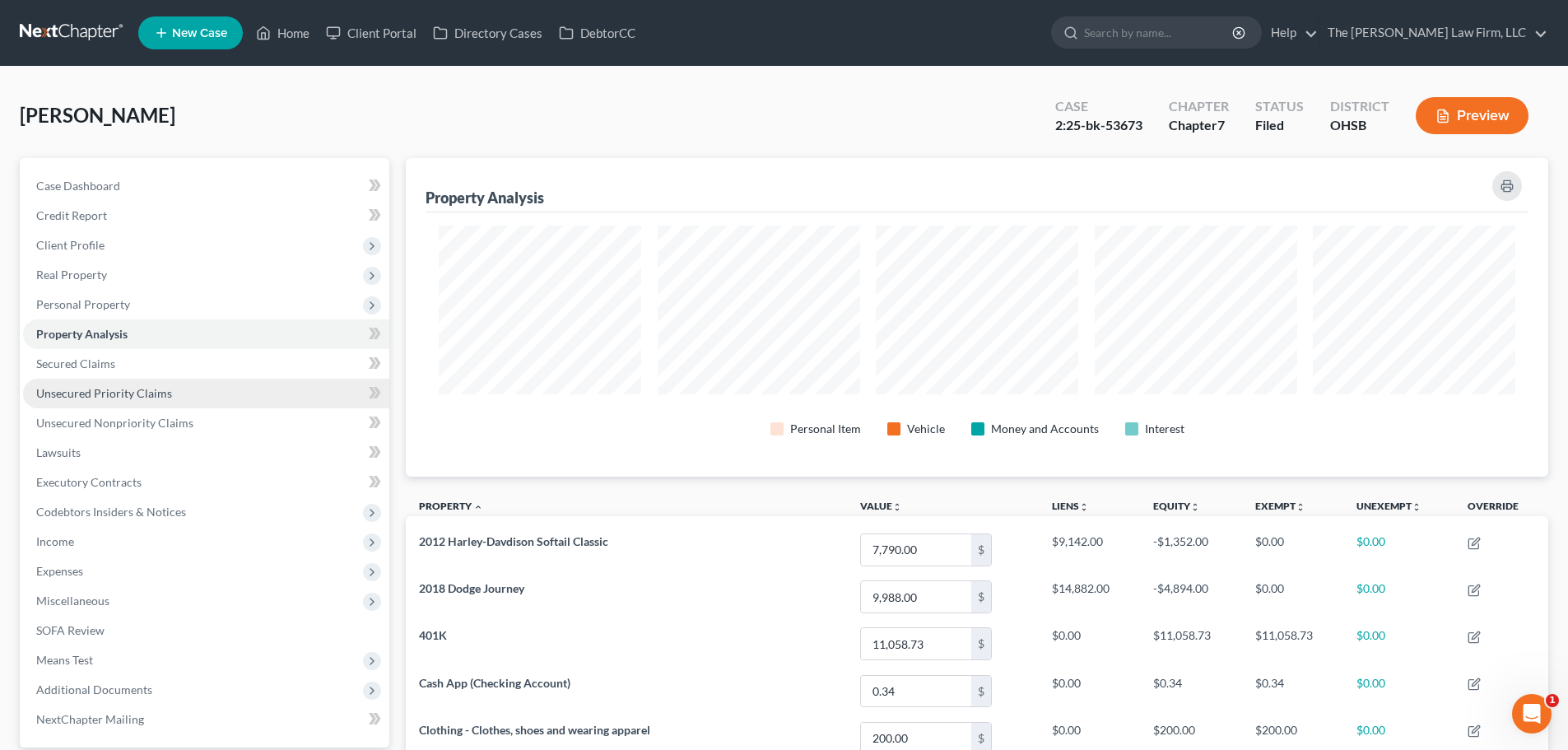
scroll to position [319, 1143]
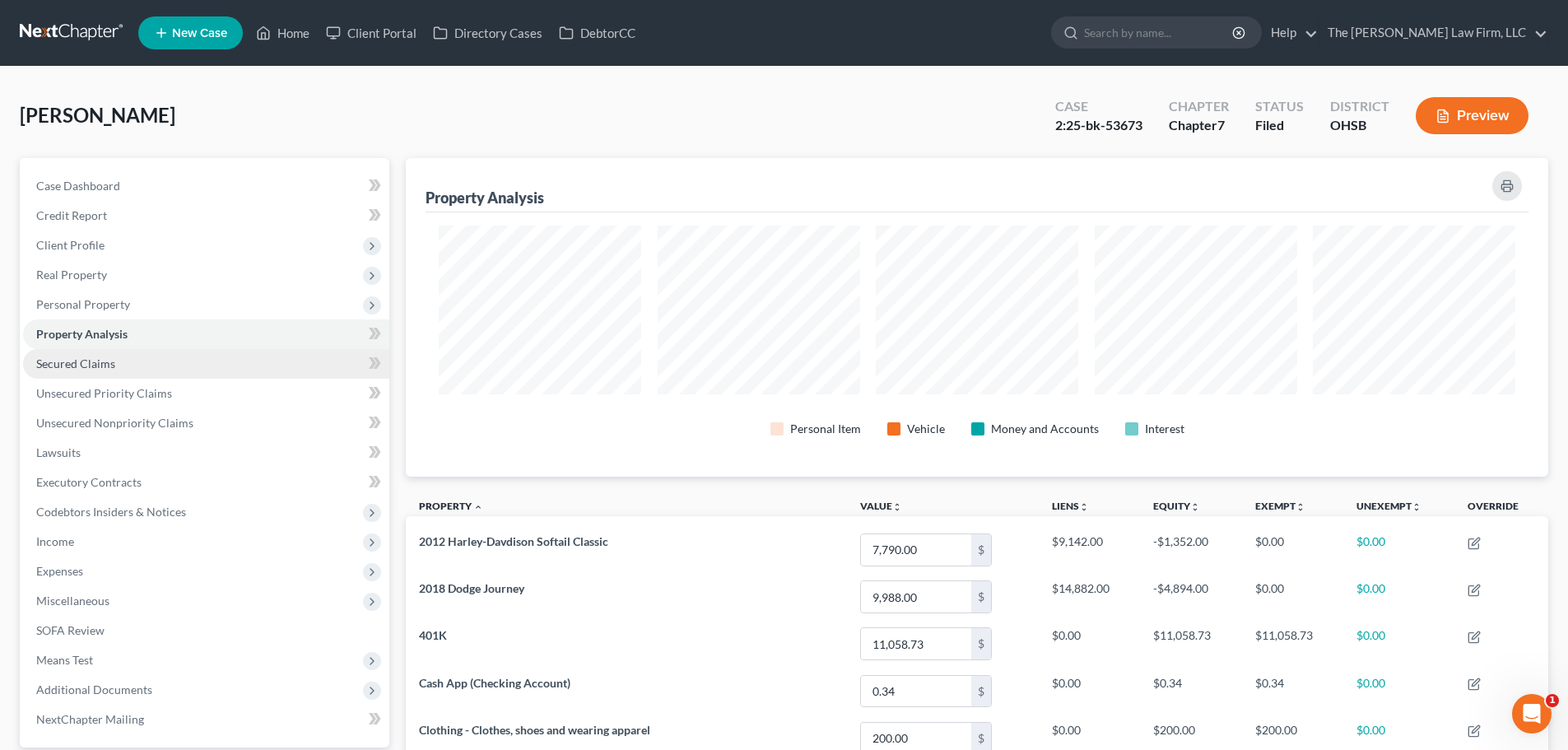
click at [80, 368] on span "Secured Claims" at bounding box center [76, 363] width 79 height 14
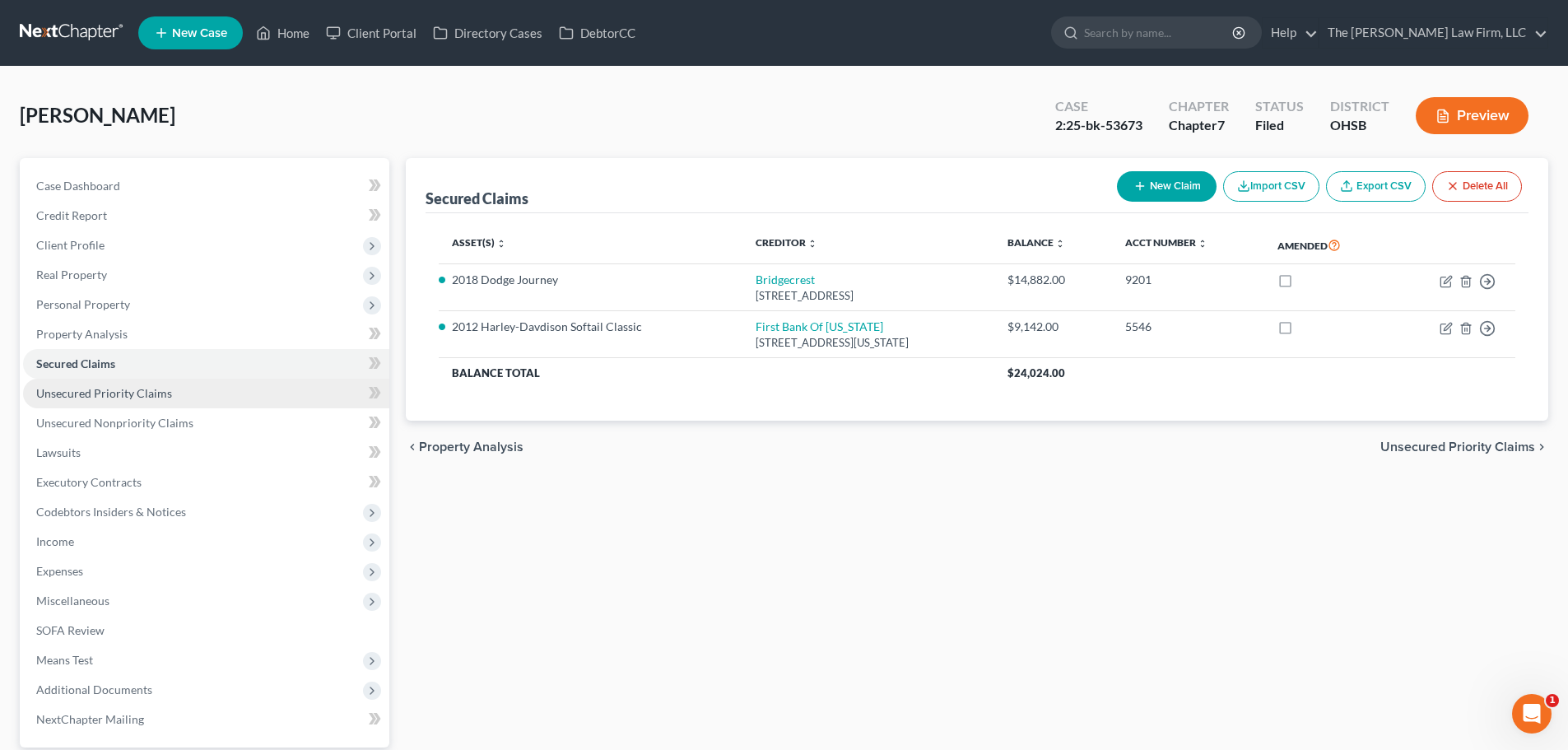
click at [86, 391] on span "Unsecured Priority Claims" at bounding box center [104, 392] width 136 height 14
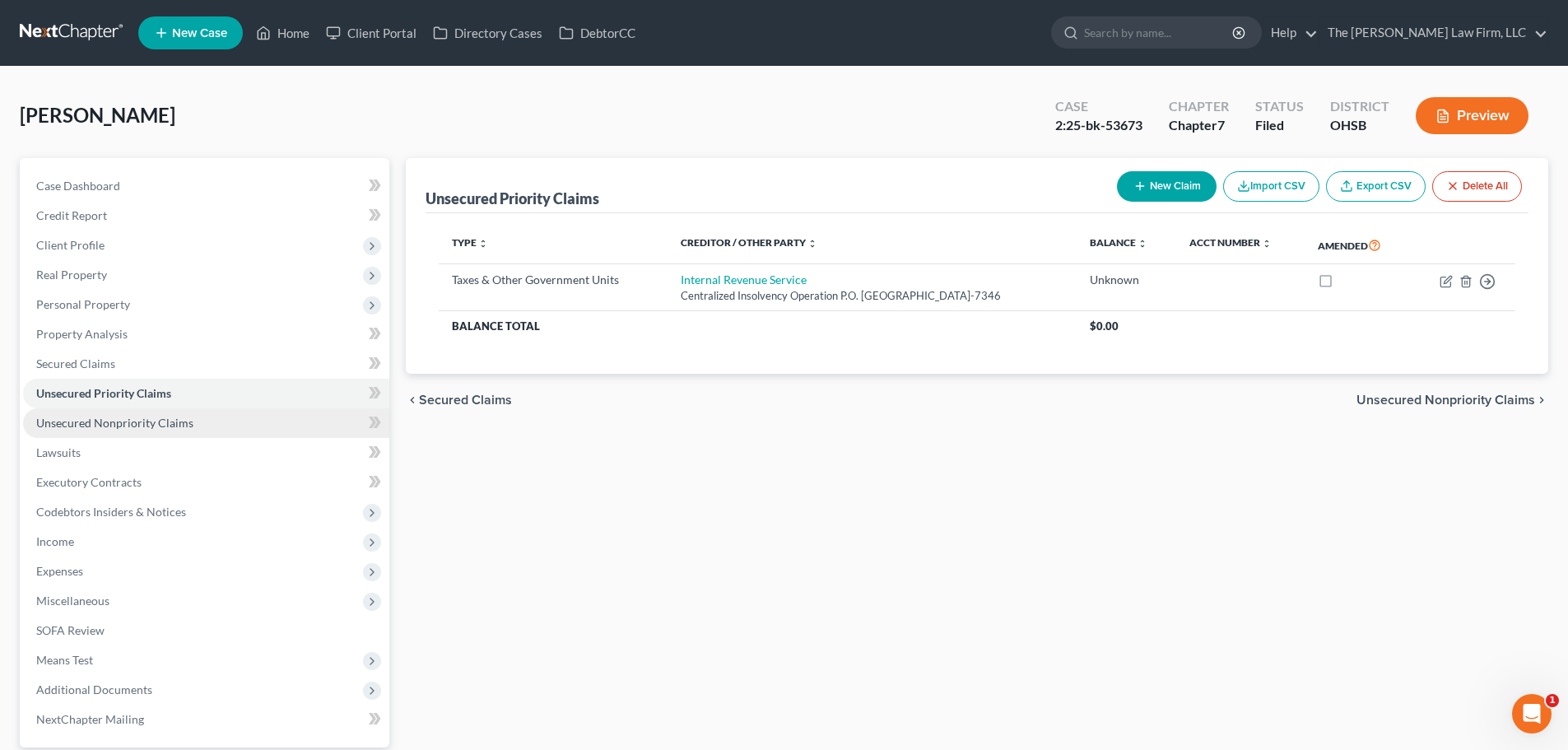
click at [84, 428] on span "Unsecured Nonpriority Claims" at bounding box center [114, 422] width 157 height 14
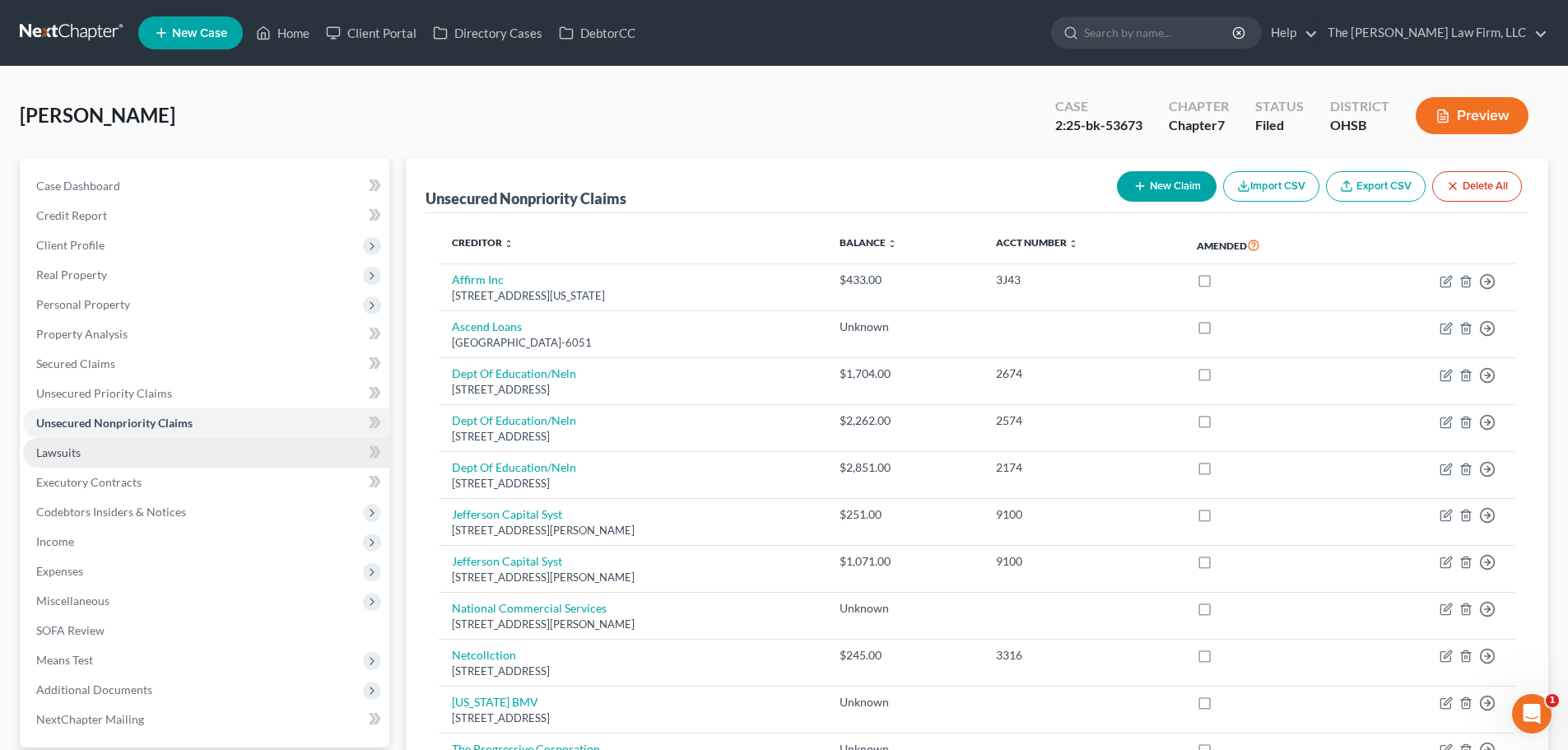
click at [64, 456] on span "Lawsuits" at bounding box center [58, 452] width 45 height 14
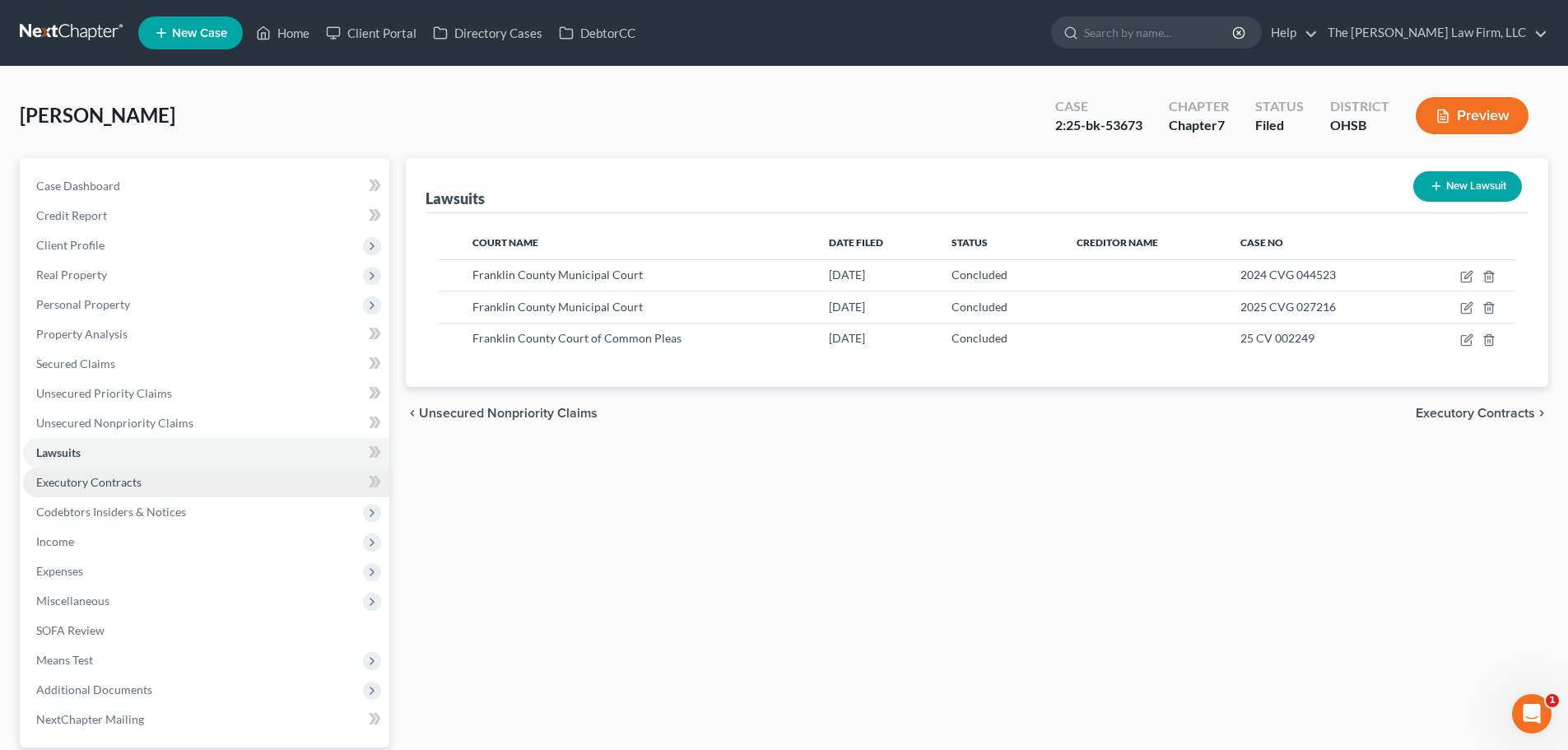
click at [96, 483] on span "Executory Contracts" at bounding box center [88, 482] width 106 height 14
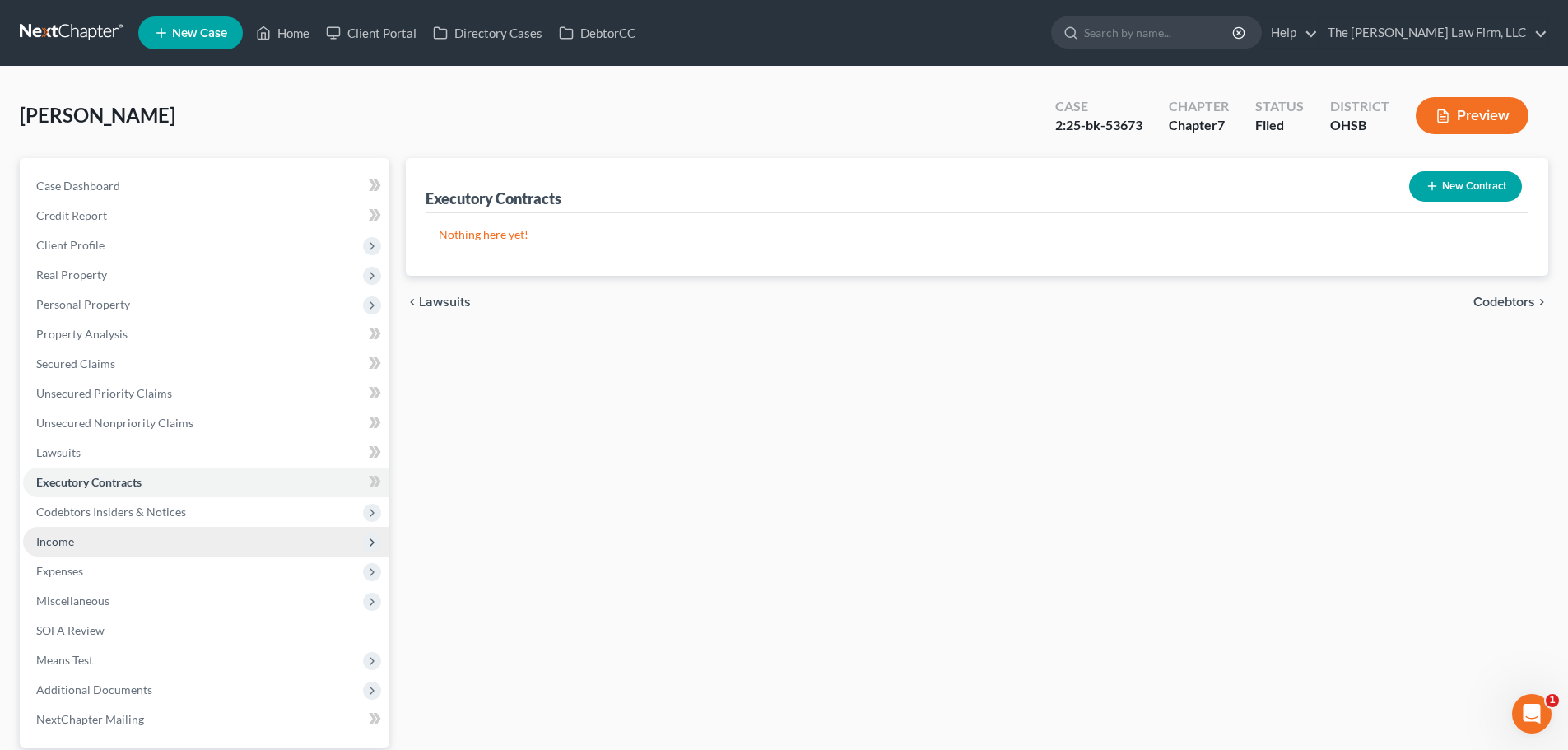
click at [84, 538] on span "Income" at bounding box center [206, 541] width 366 height 30
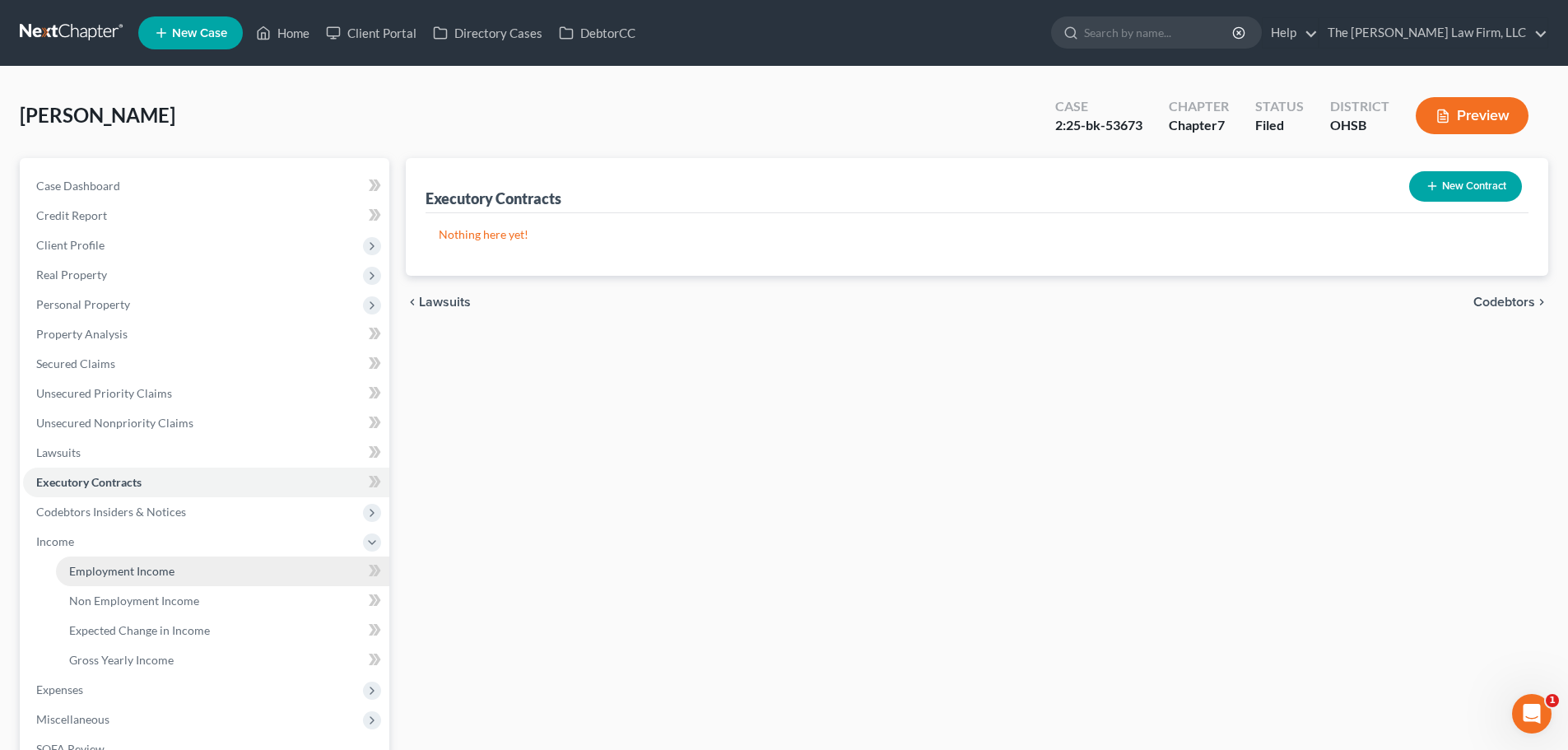
click at [103, 565] on span "Employment Income" at bounding box center [121, 571] width 106 height 14
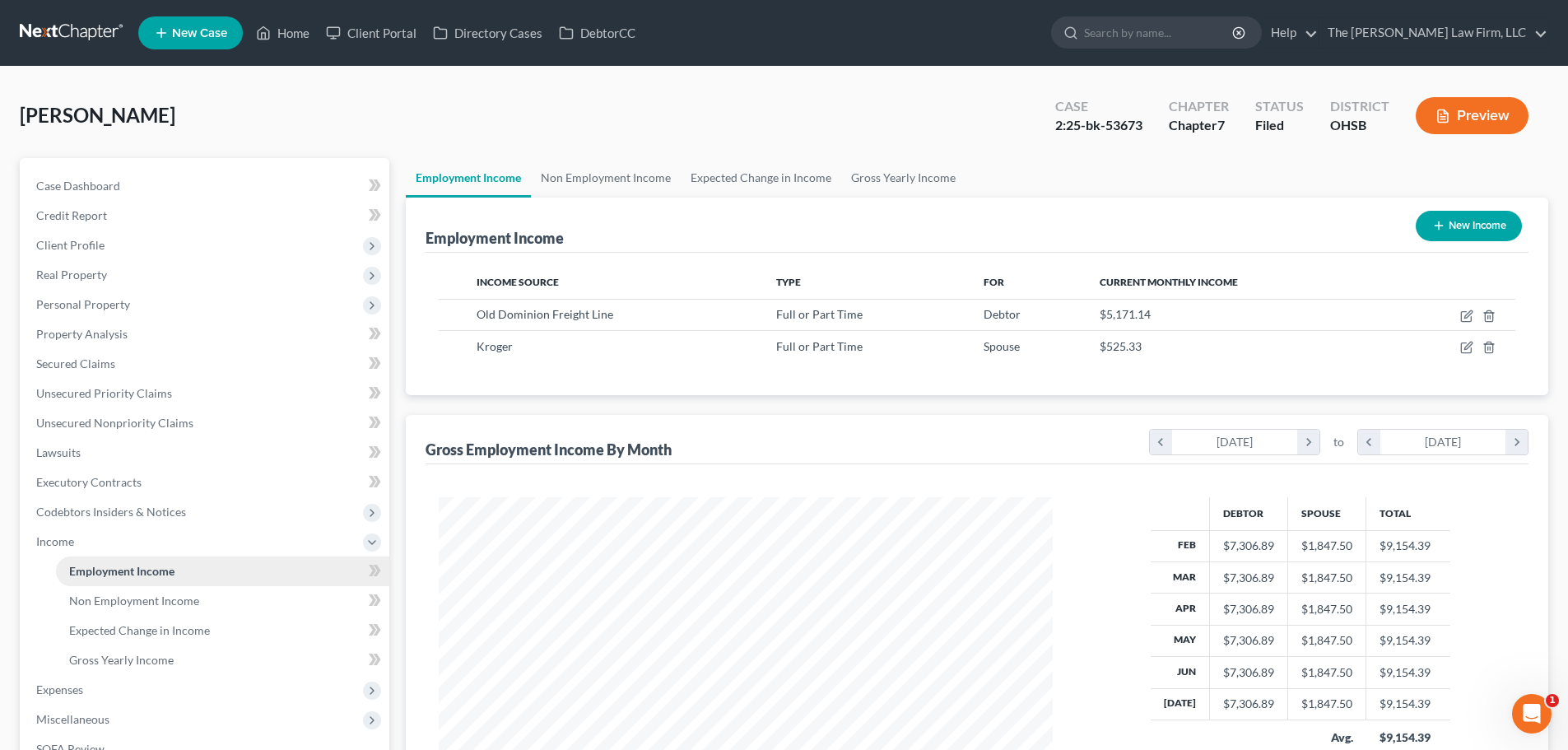
scroll to position [307, 646]
click at [585, 177] on link "Non Employment Income" at bounding box center [606, 177] width 150 height 40
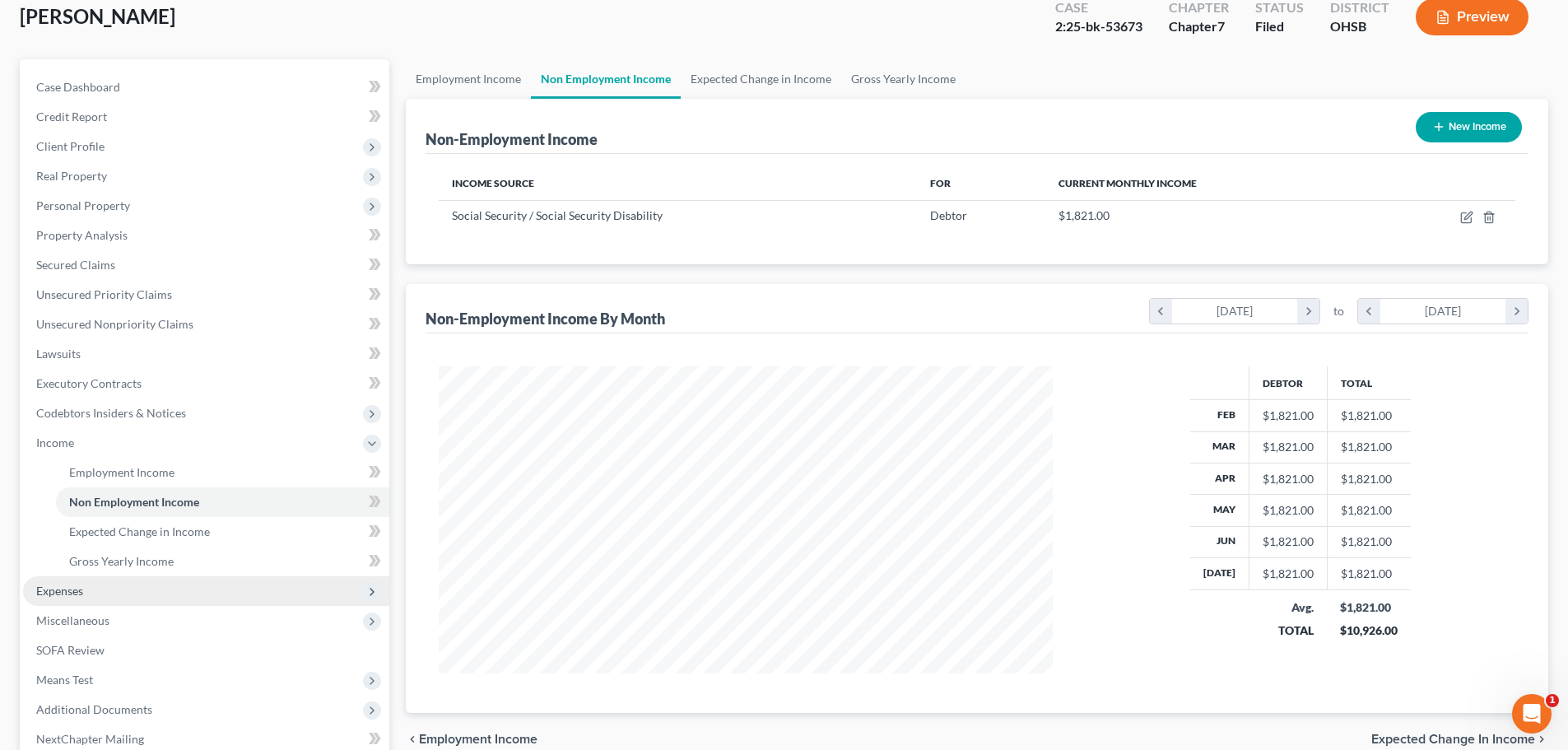
scroll to position [165, 0]
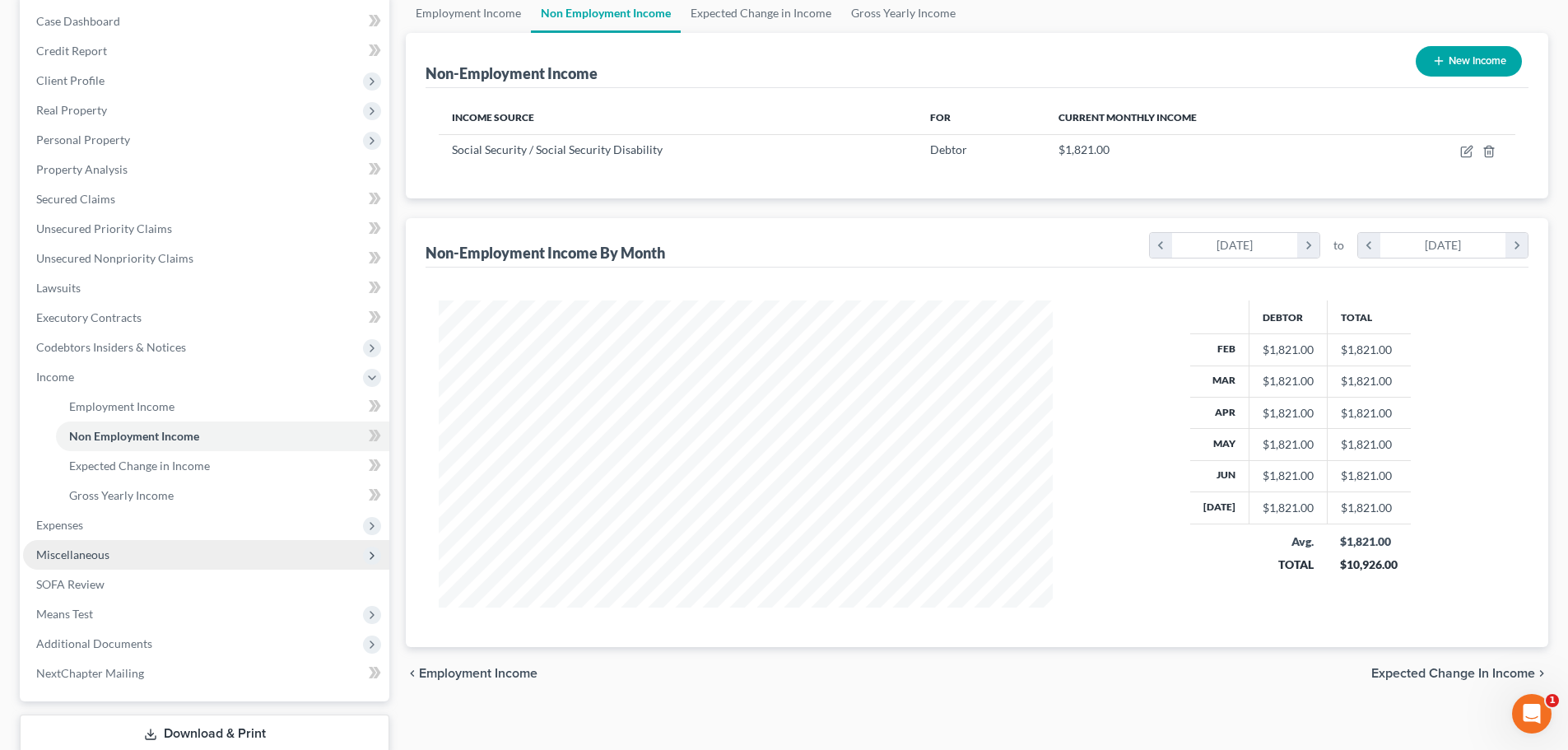
click at [101, 559] on span "Miscellaneous" at bounding box center [73, 554] width 74 height 14
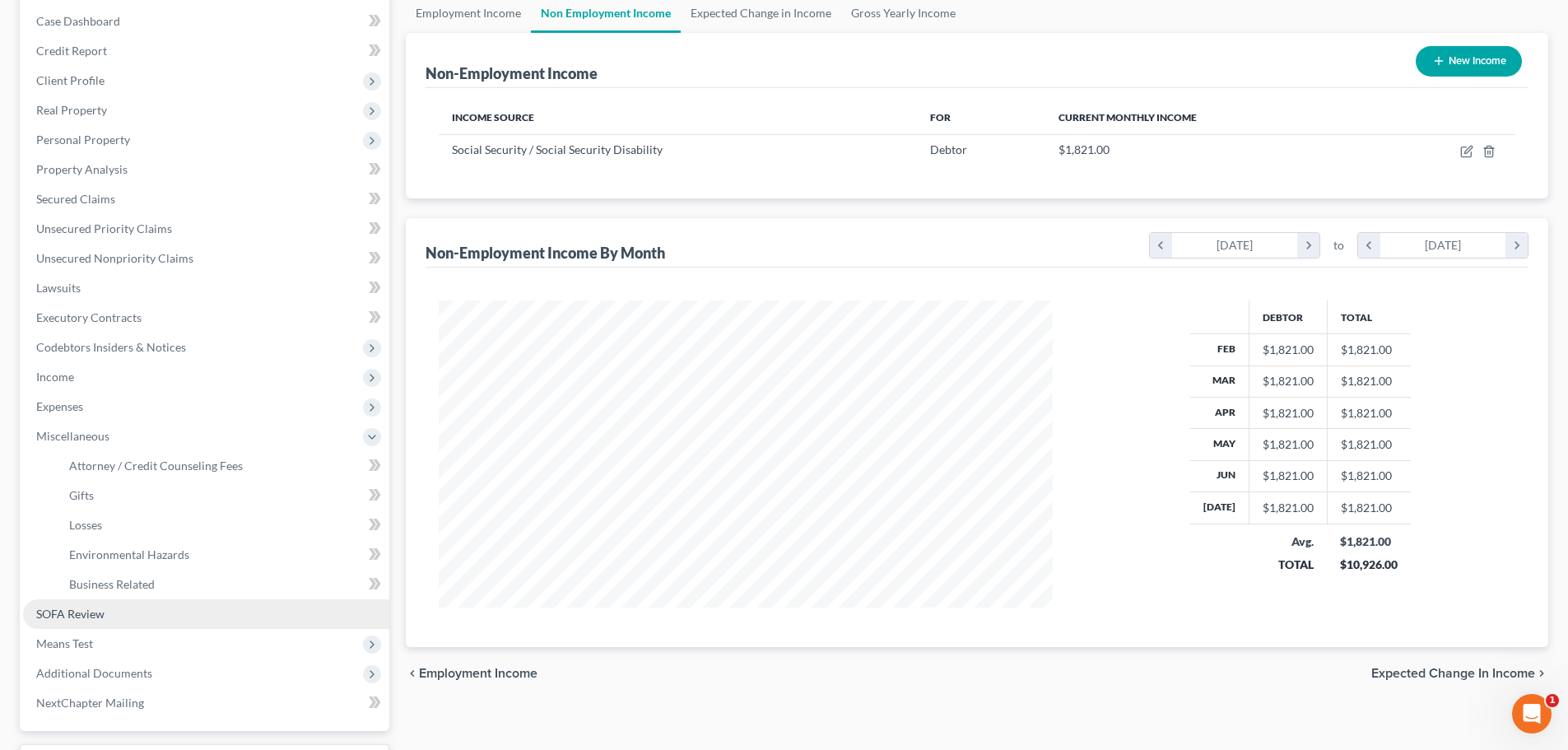
click at [92, 614] on span "SOFA Review" at bounding box center [70, 613] width 68 height 14
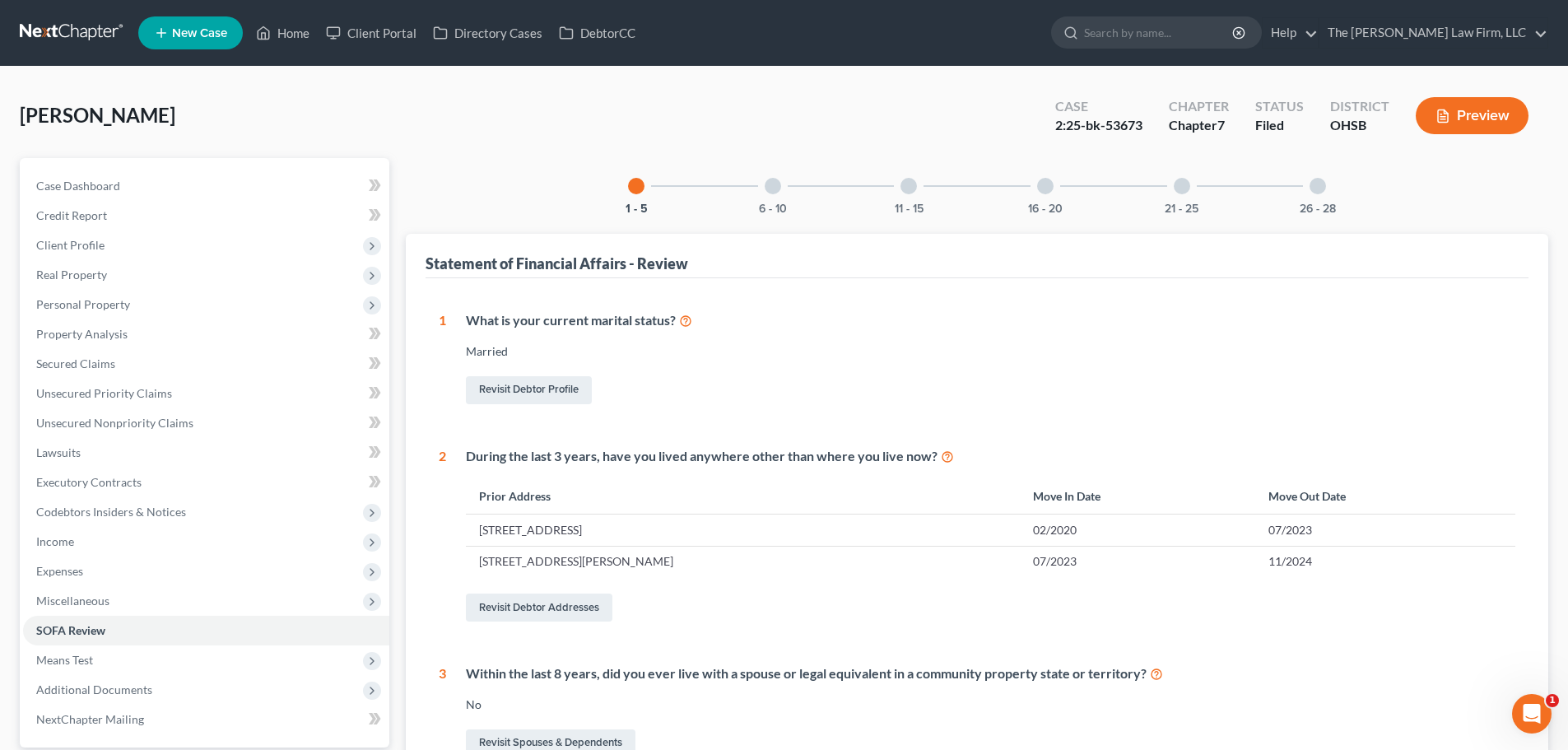
click at [1041, 185] on div at bounding box center [1045, 185] width 16 height 16
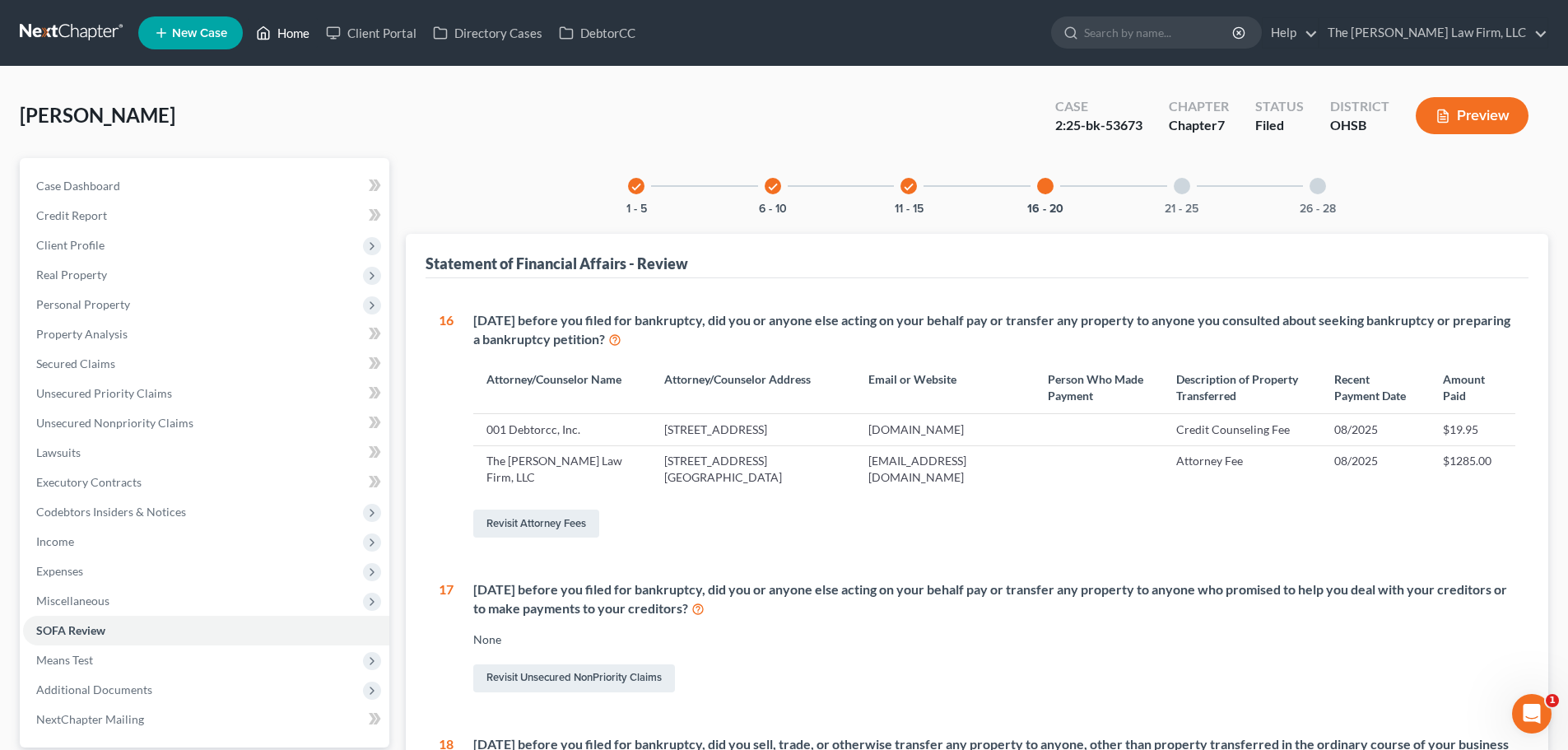
drag, startPoint x: 298, startPoint y: 34, endPoint x: 316, endPoint y: 48, distance: 22.8
click at [298, 34] on link "Home" at bounding box center [283, 33] width 70 height 30
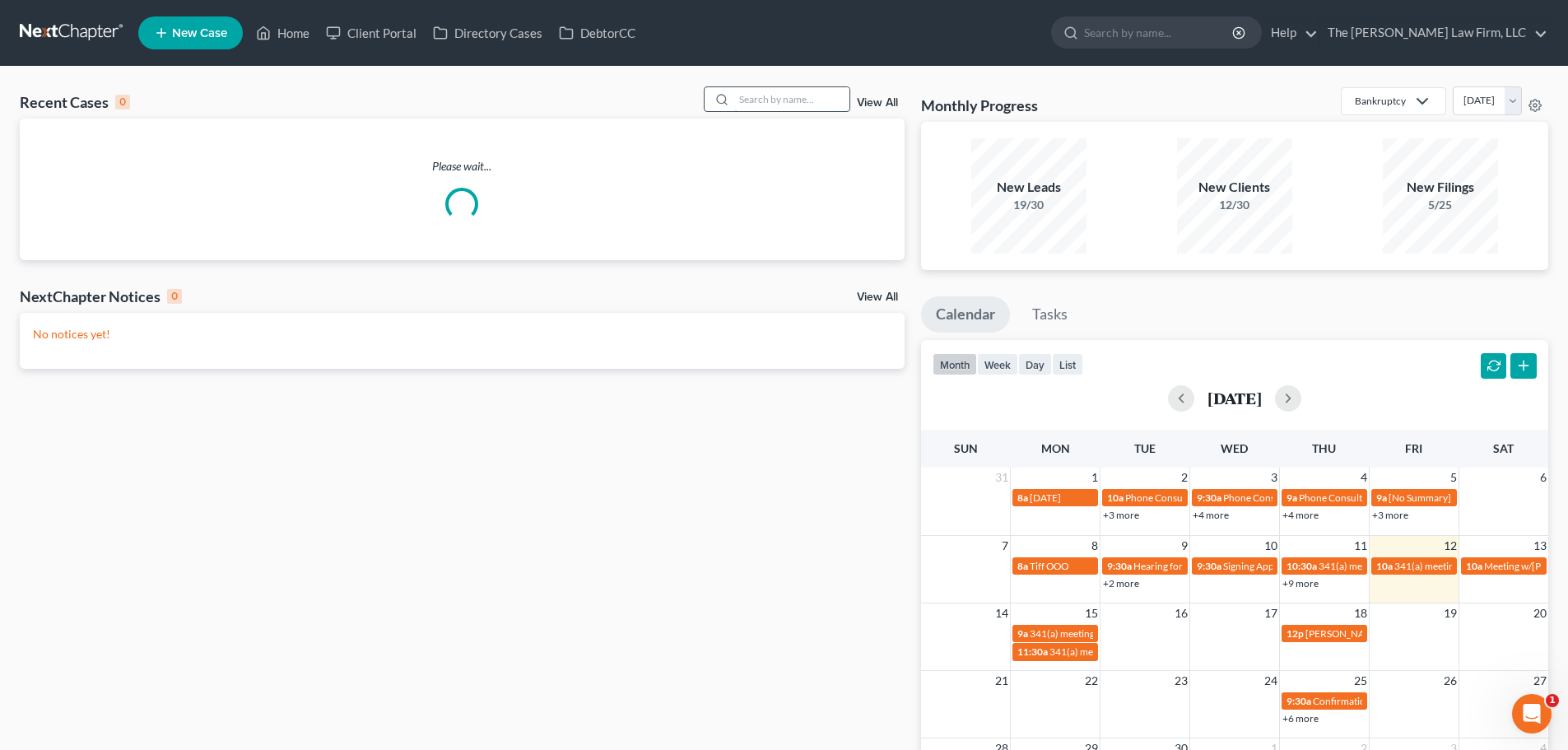
click at [819, 101] on input "search" at bounding box center [791, 99] width 115 height 24
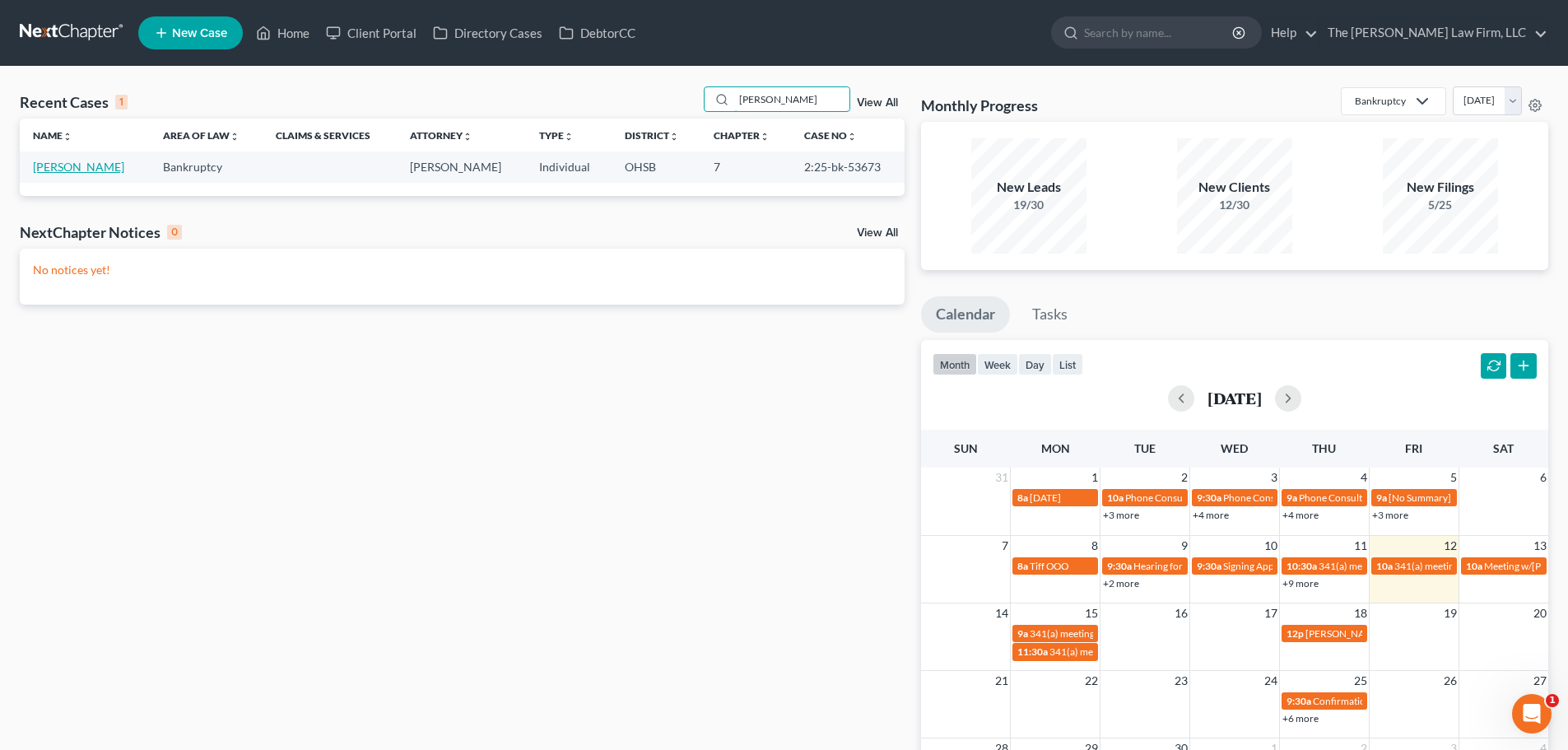
type input "[PERSON_NAME]"
click at [79, 164] on link "[PERSON_NAME]" at bounding box center [78, 167] width 91 height 14
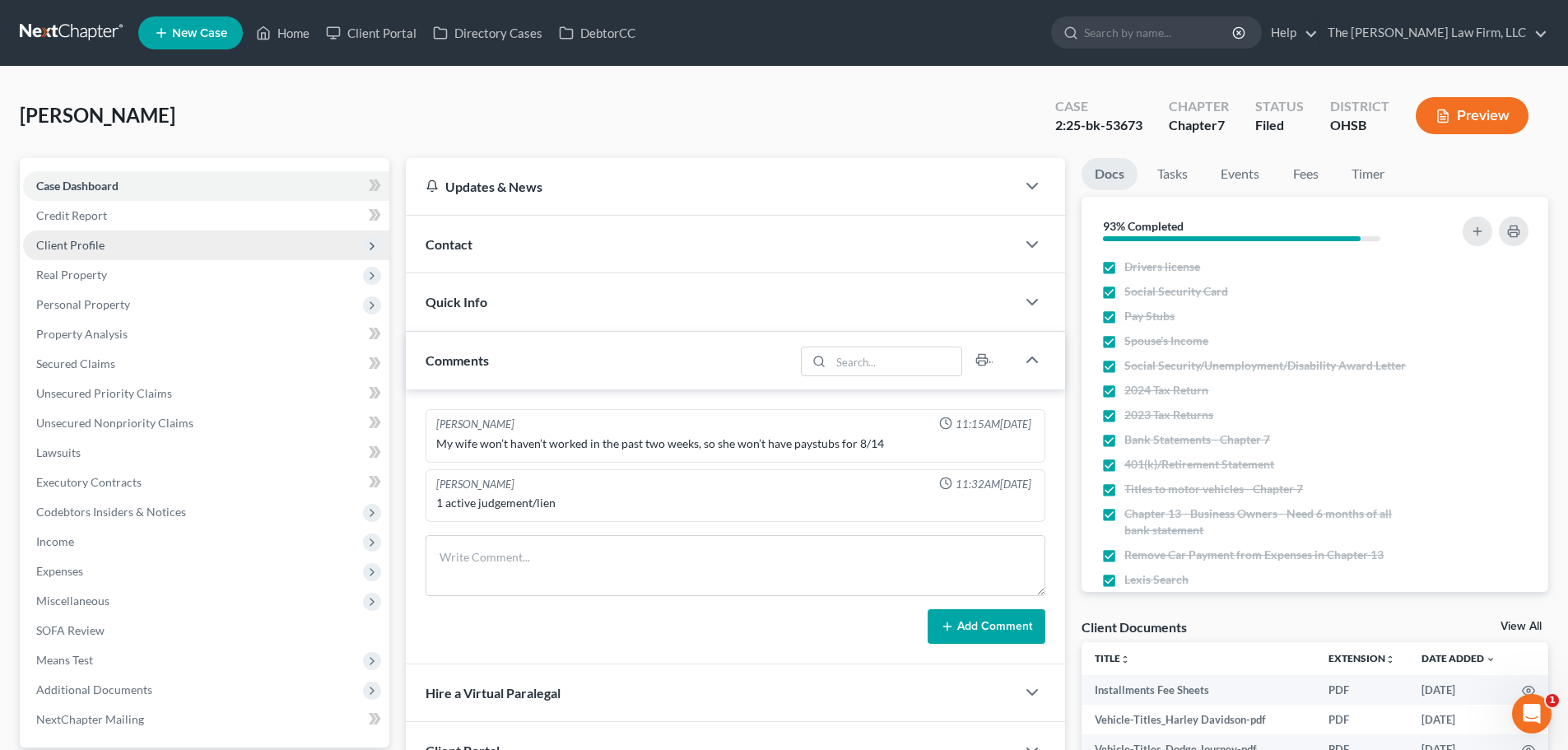
click at [122, 244] on span "Client Profile" at bounding box center [206, 245] width 366 height 30
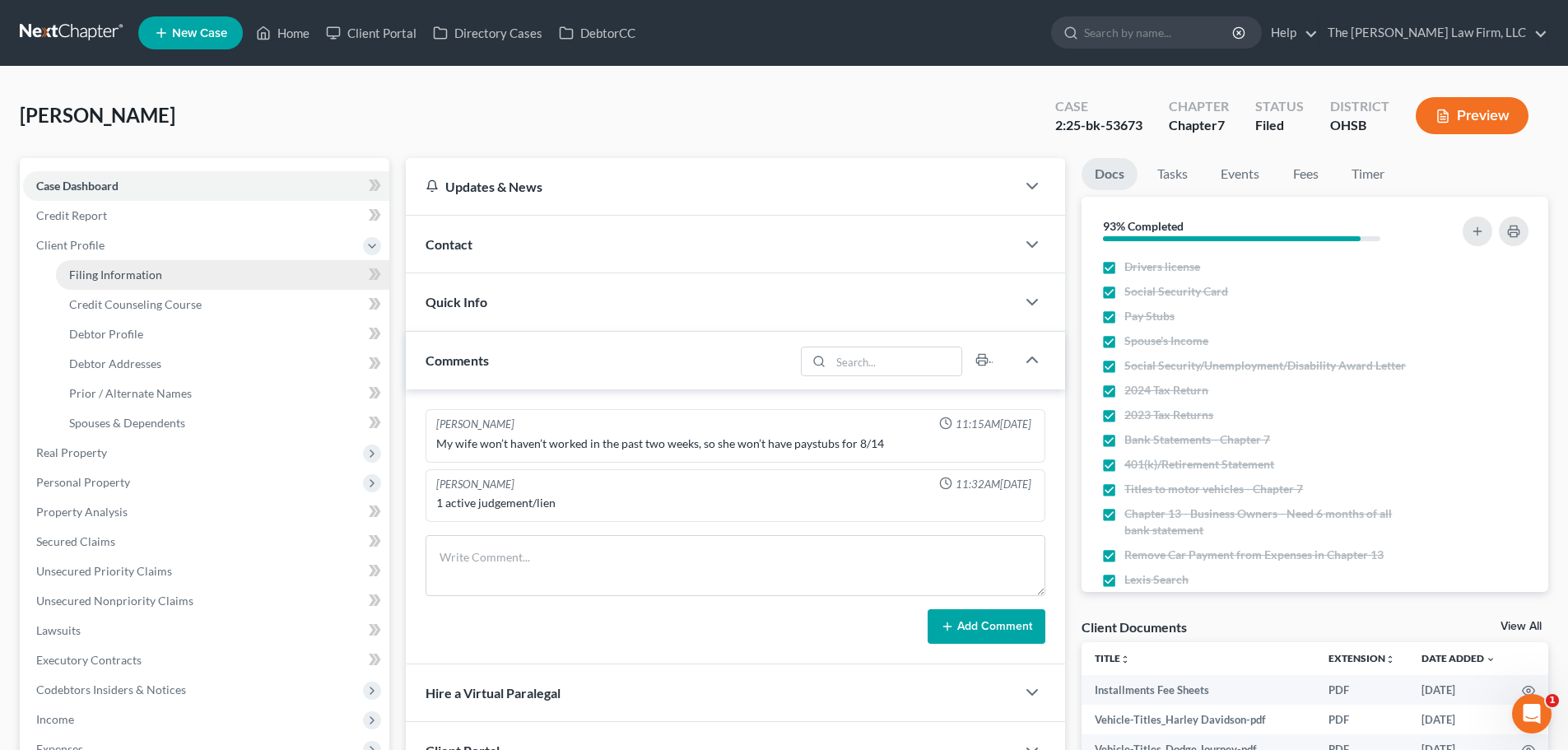
click at [129, 271] on span "Filing Information" at bounding box center [115, 274] width 93 height 14
select select "1"
select select "0"
select select "62"
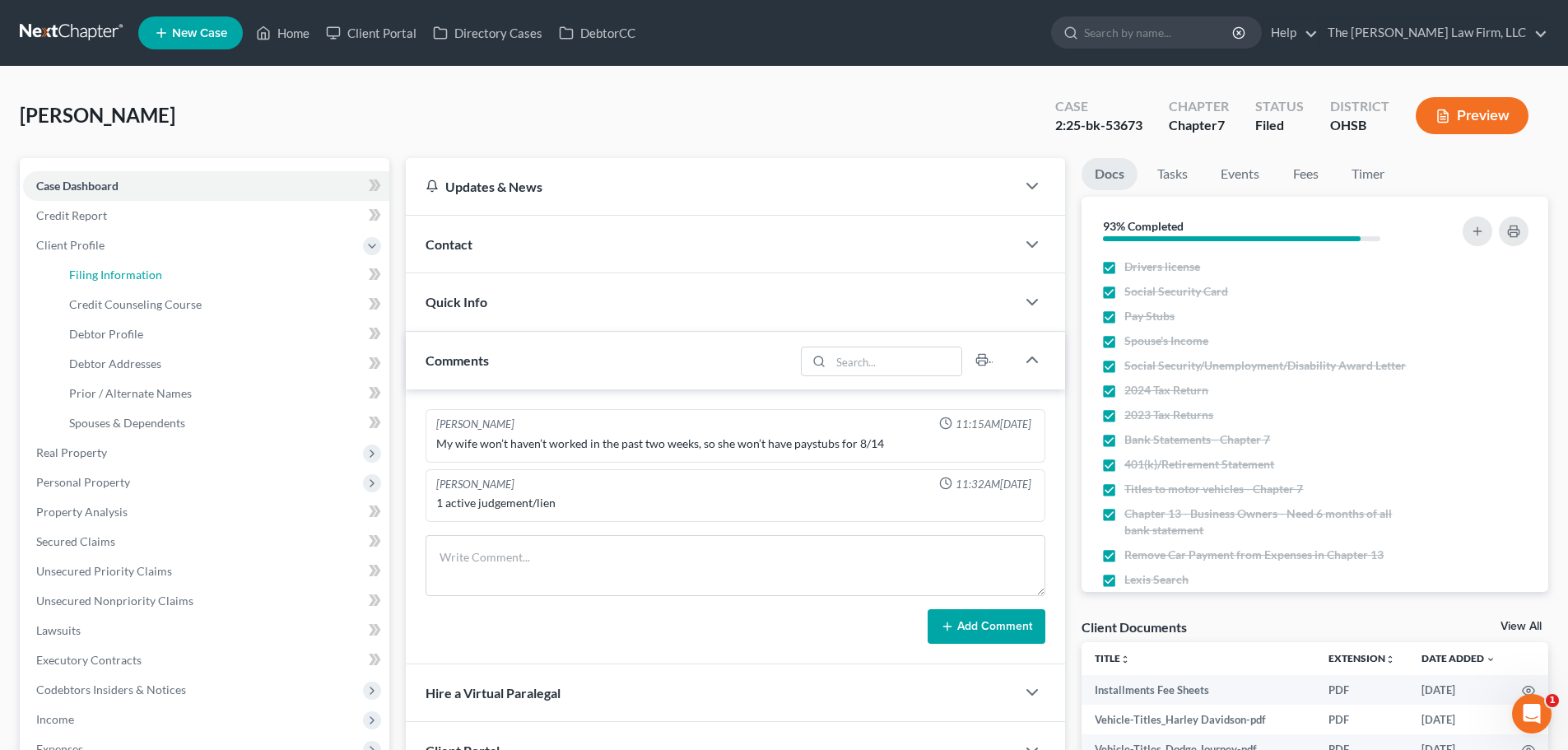
select select "2"
select select "36"
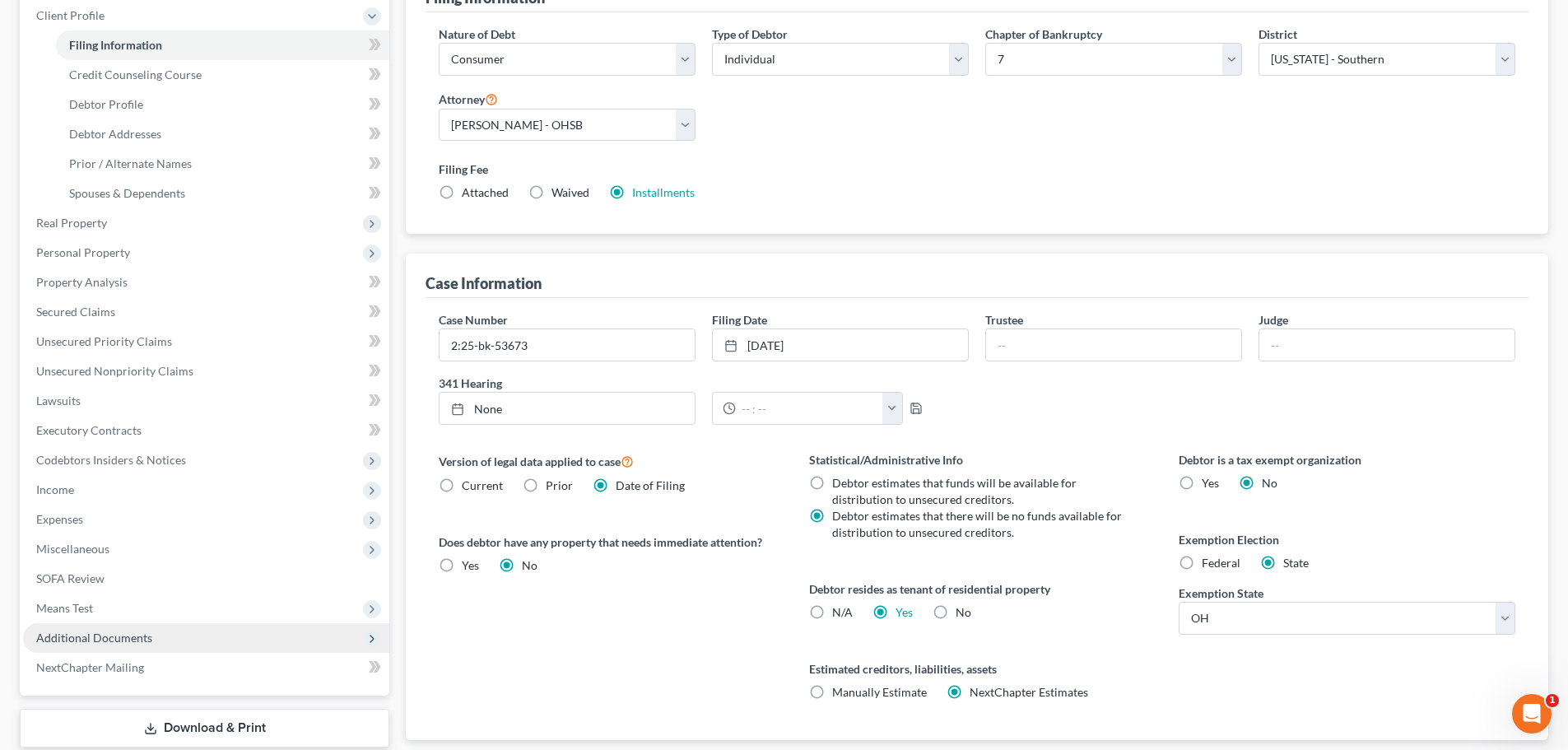
scroll to position [335, 0]
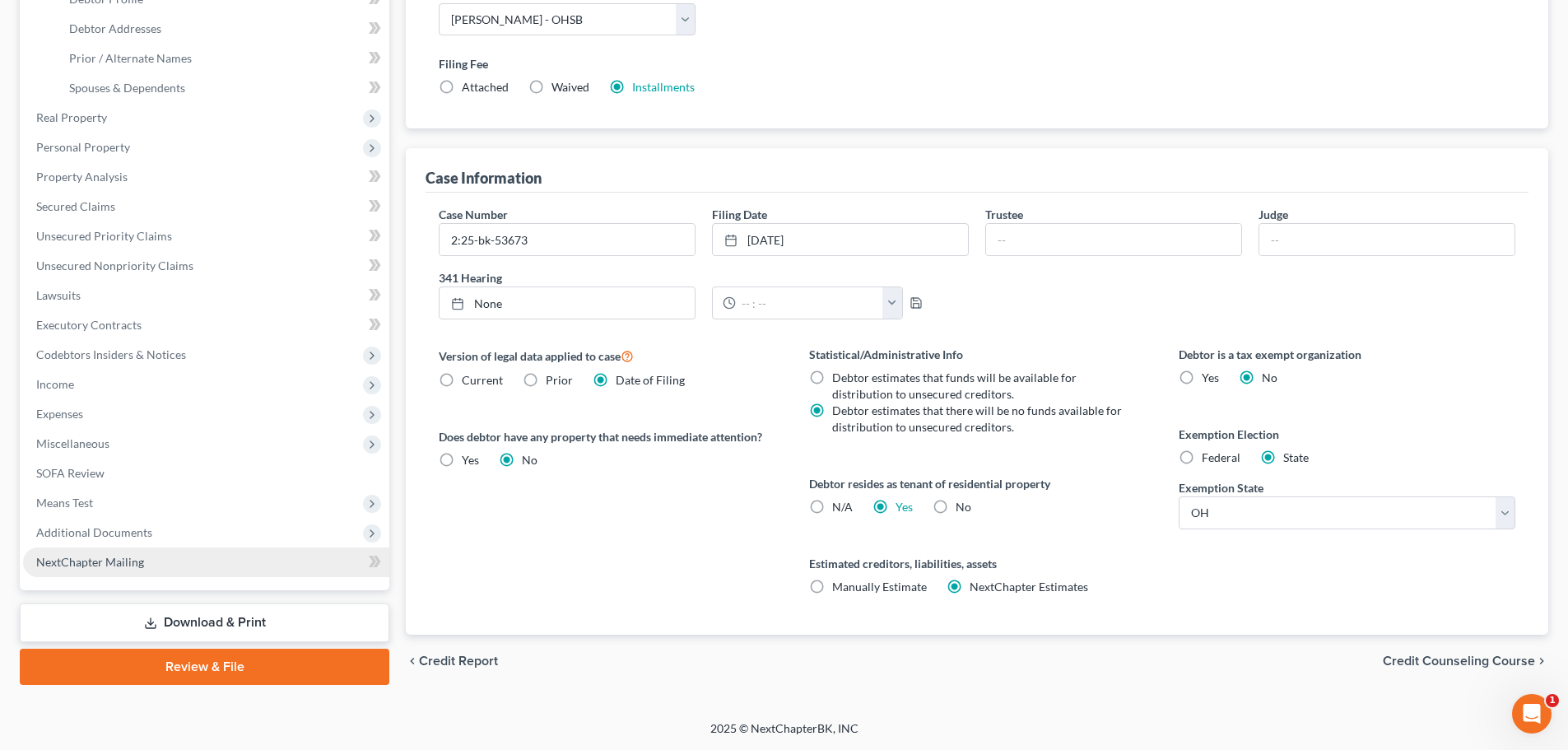
drag, startPoint x: 95, startPoint y: 532, endPoint x: 130, endPoint y: 565, distance: 48.1
click at [95, 532] on span "Additional Documents" at bounding box center [94, 532] width 116 height 14
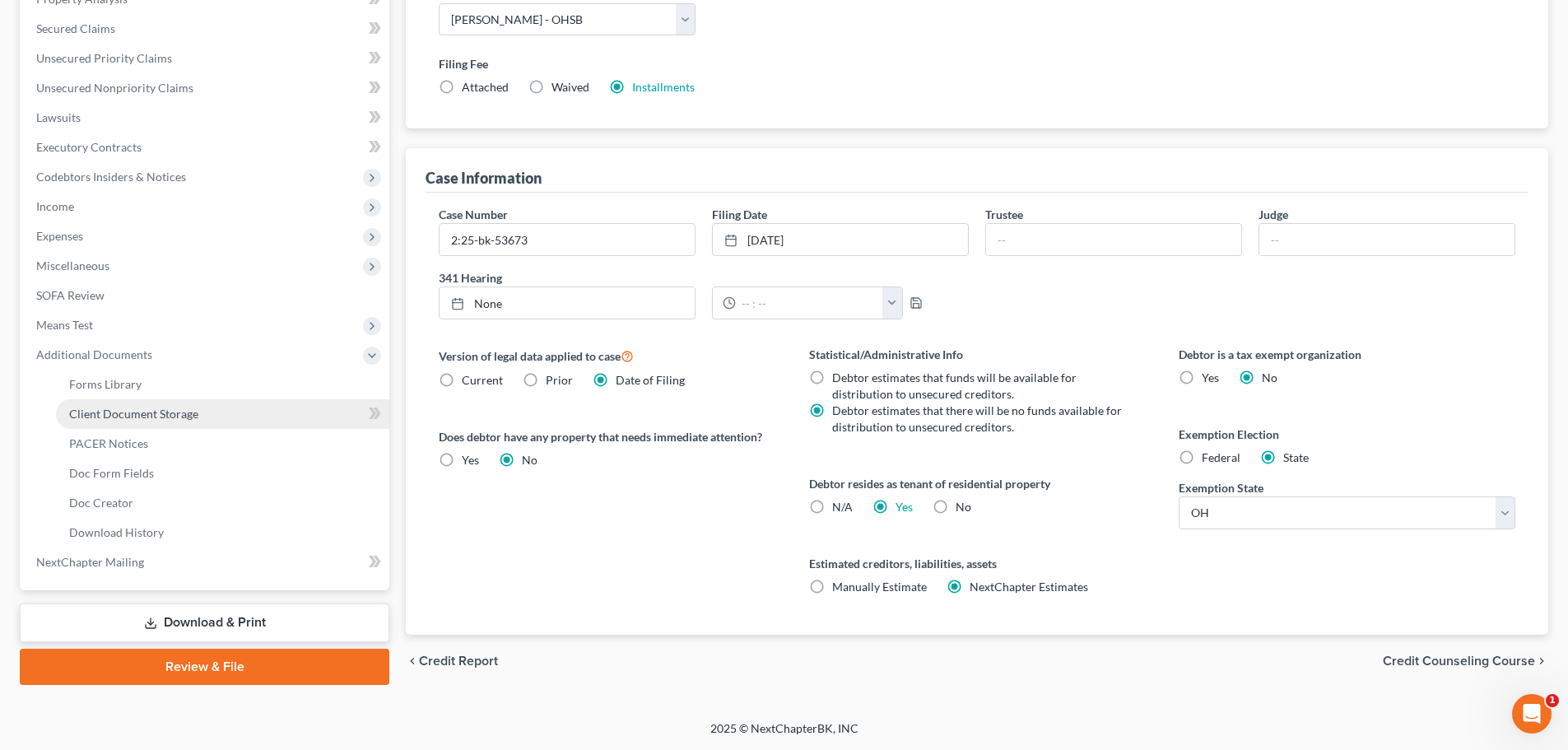
click at [172, 403] on link "Client Document Storage" at bounding box center [223, 414] width 333 height 30
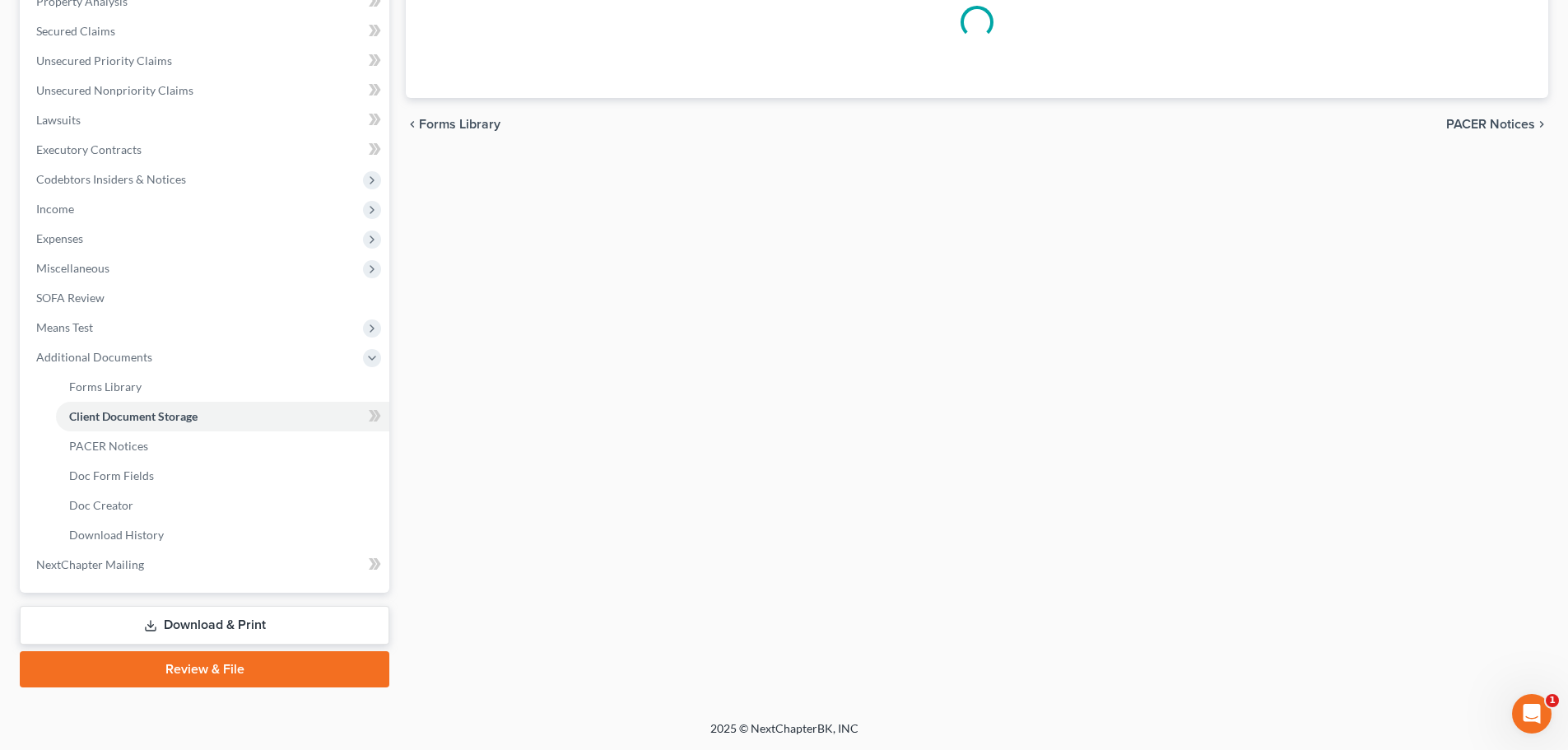
select select "7"
select select "52"
select select "61"
select select "37"
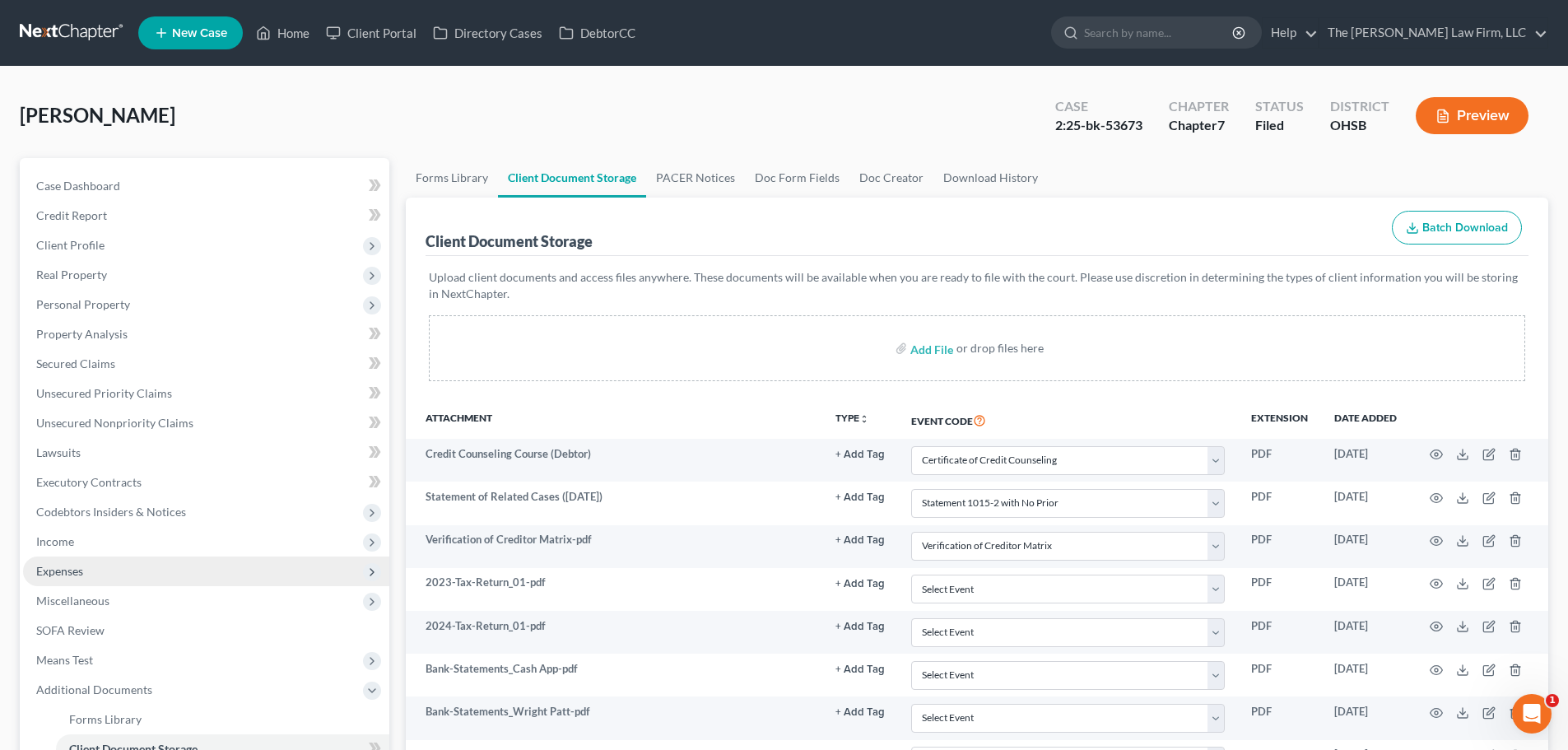
drag, startPoint x: 76, startPoint y: 546, endPoint x: 85, endPoint y: 567, distance: 22.8
click at [76, 546] on span "Income" at bounding box center [206, 541] width 366 height 30
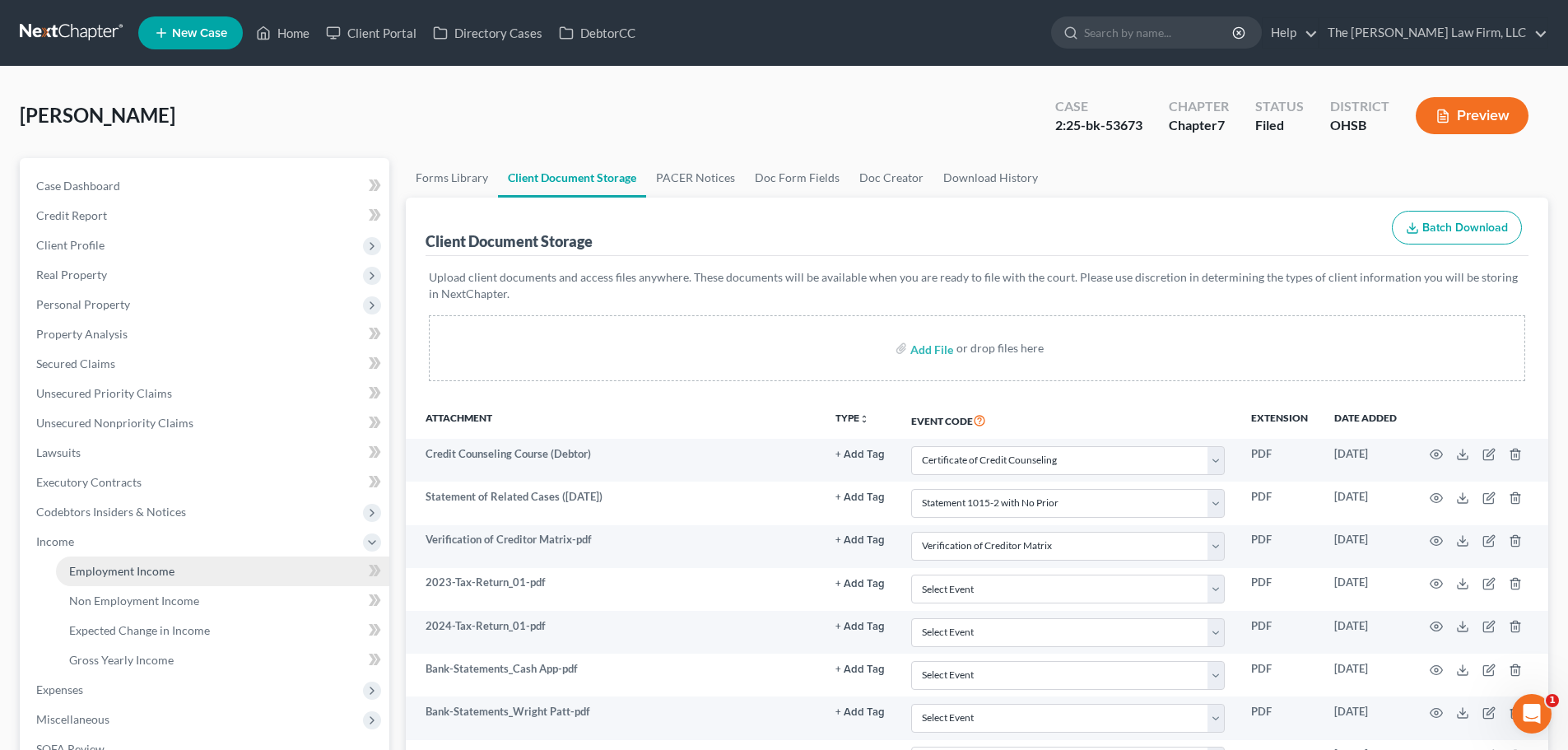
click at [95, 574] on span "Employment Income" at bounding box center [121, 571] width 106 height 14
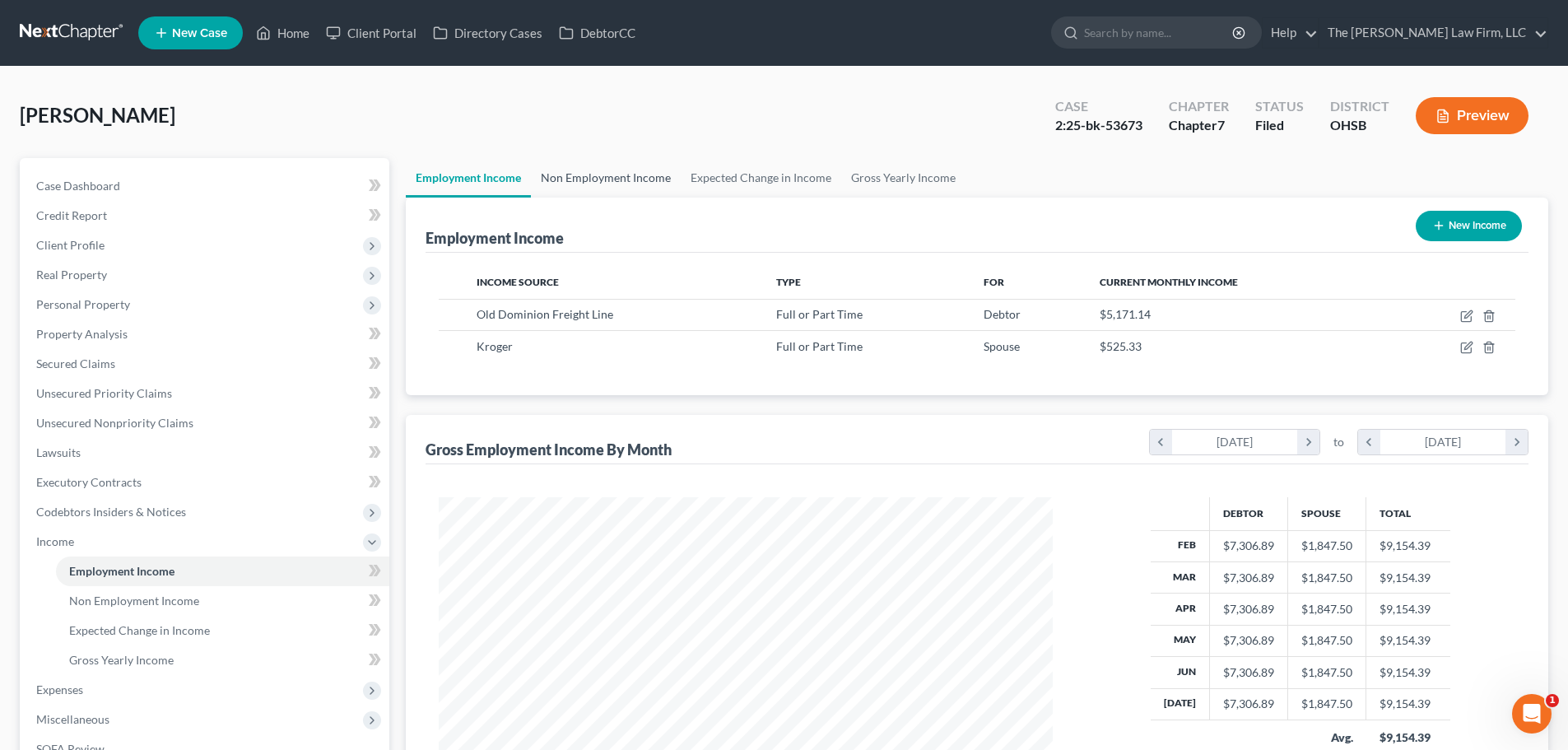
scroll to position [307, 646]
click at [600, 183] on link "Non Employment Income" at bounding box center [606, 177] width 150 height 40
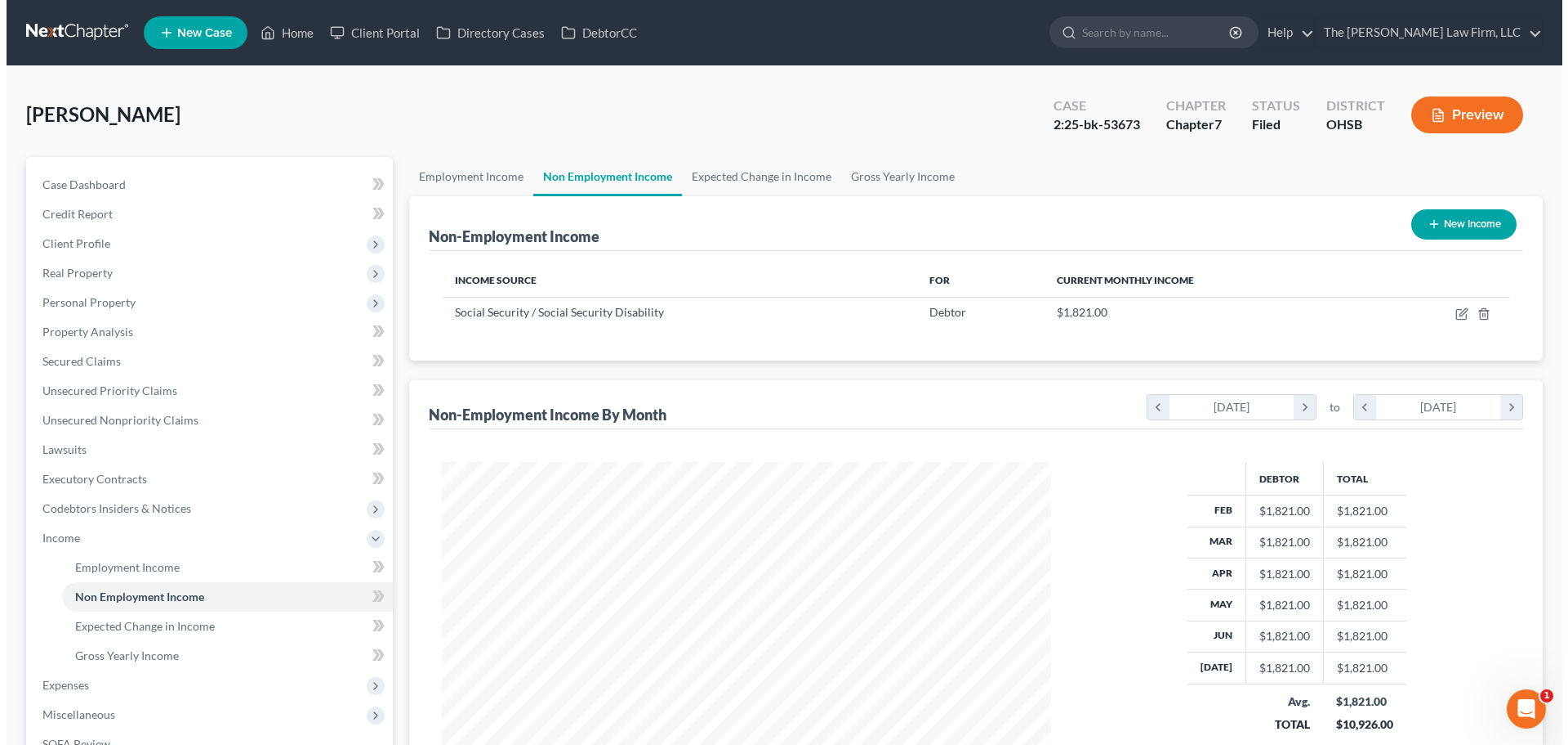
scroll to position [305, 642]
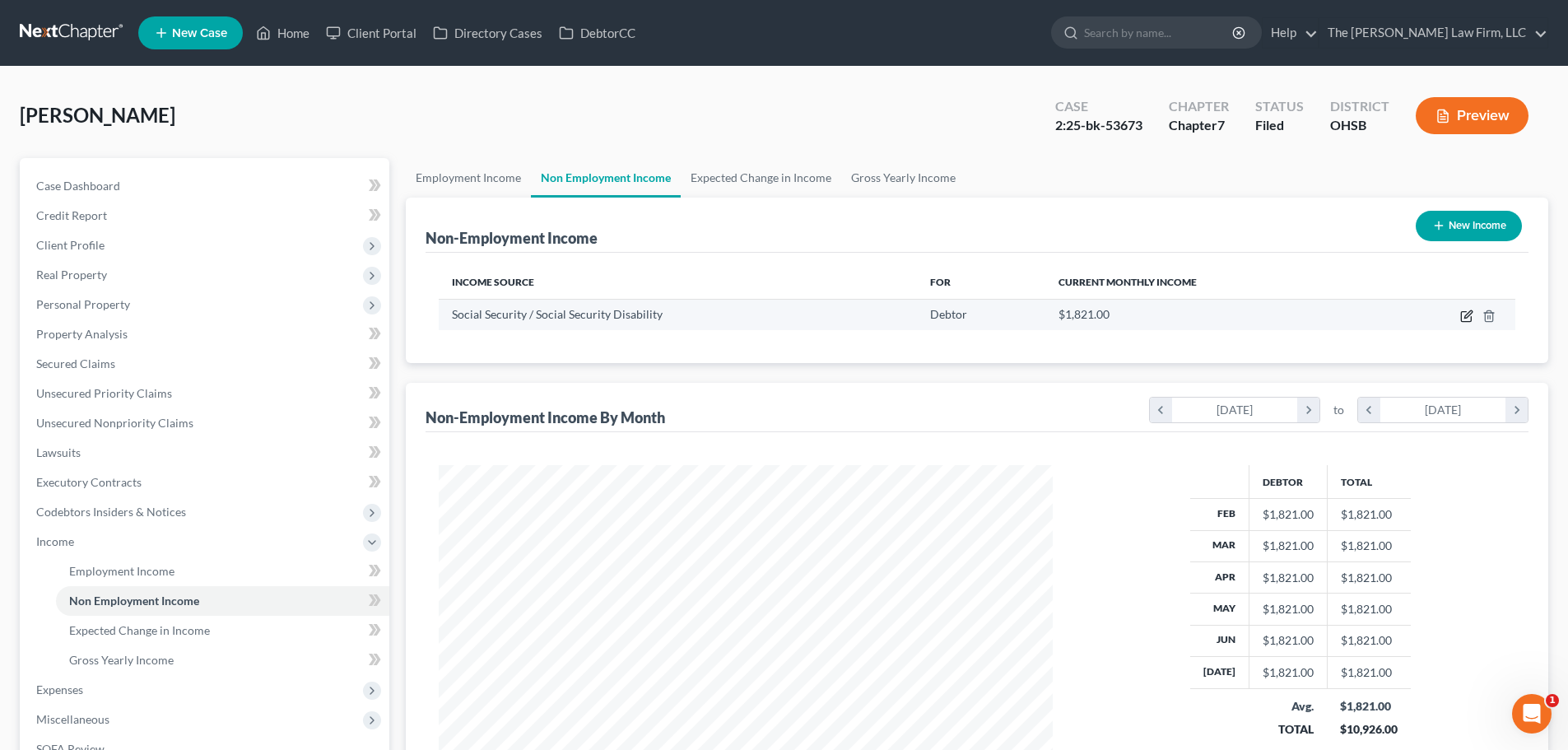
click at [1462, 317] on icon "button" at bounding box center [1466, 316] width 14 height 14
select select "4"
select select "0"
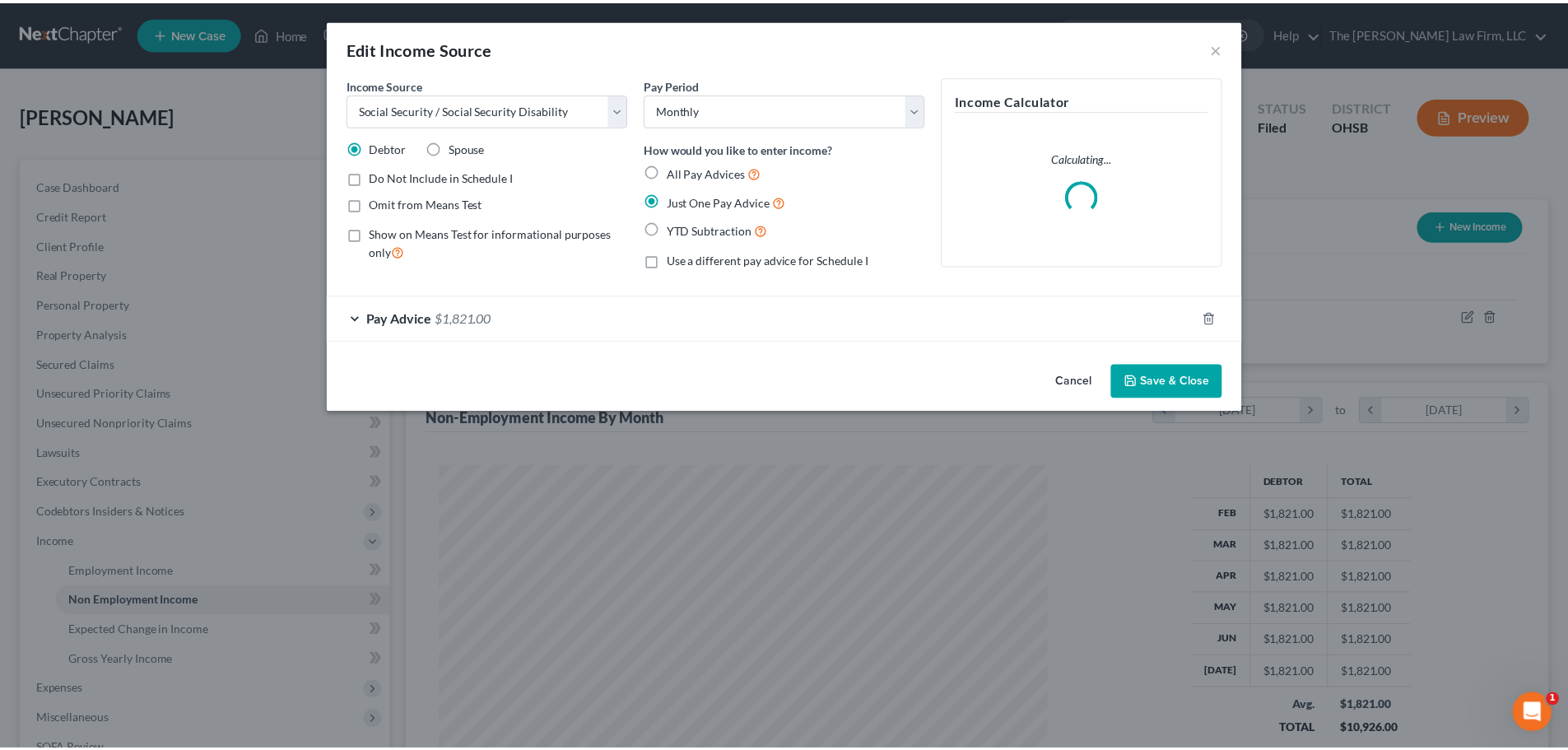
scroll to position [309, 652]
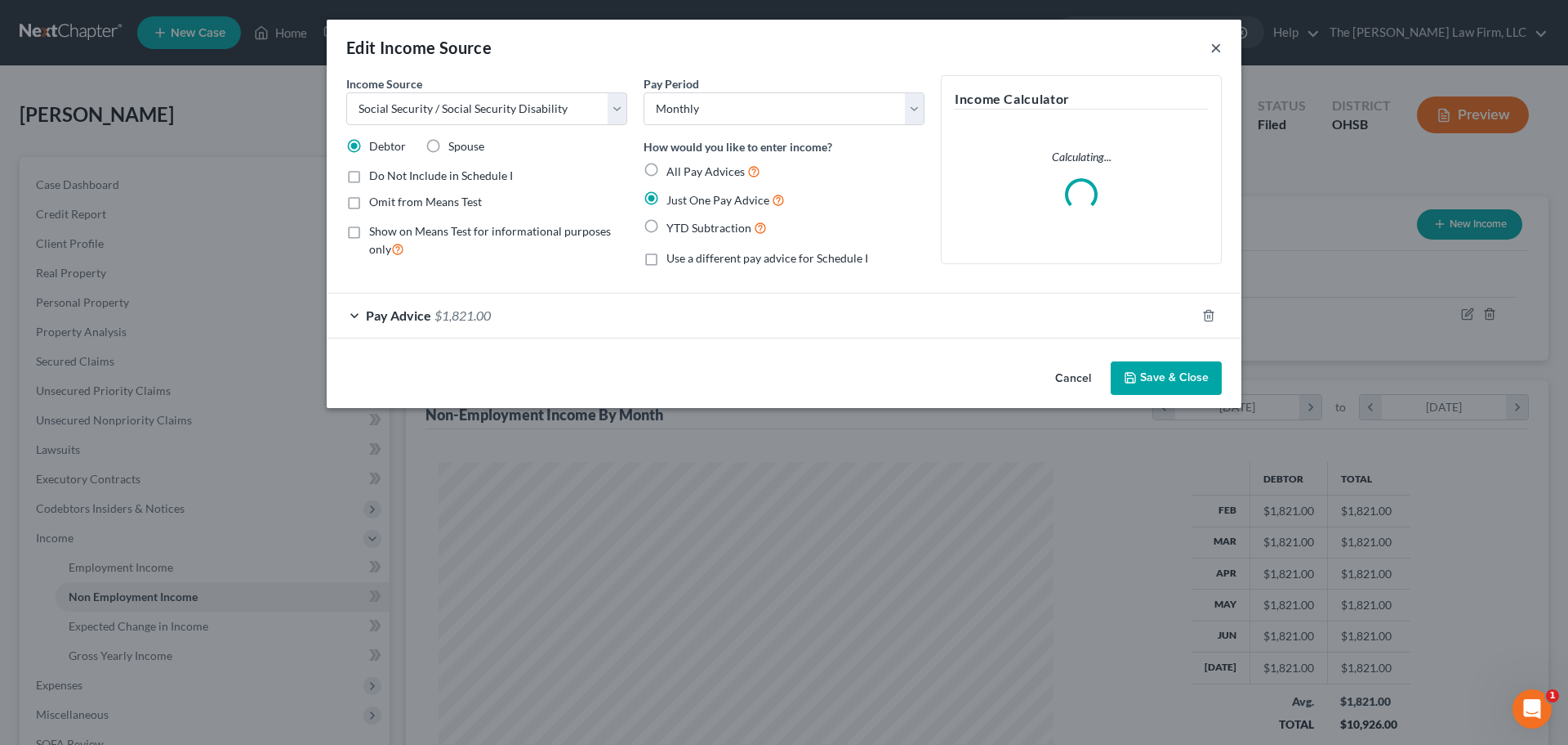
click at [1217, 50] on button "×" at bounding box center [1216, 47] width 12 height 19
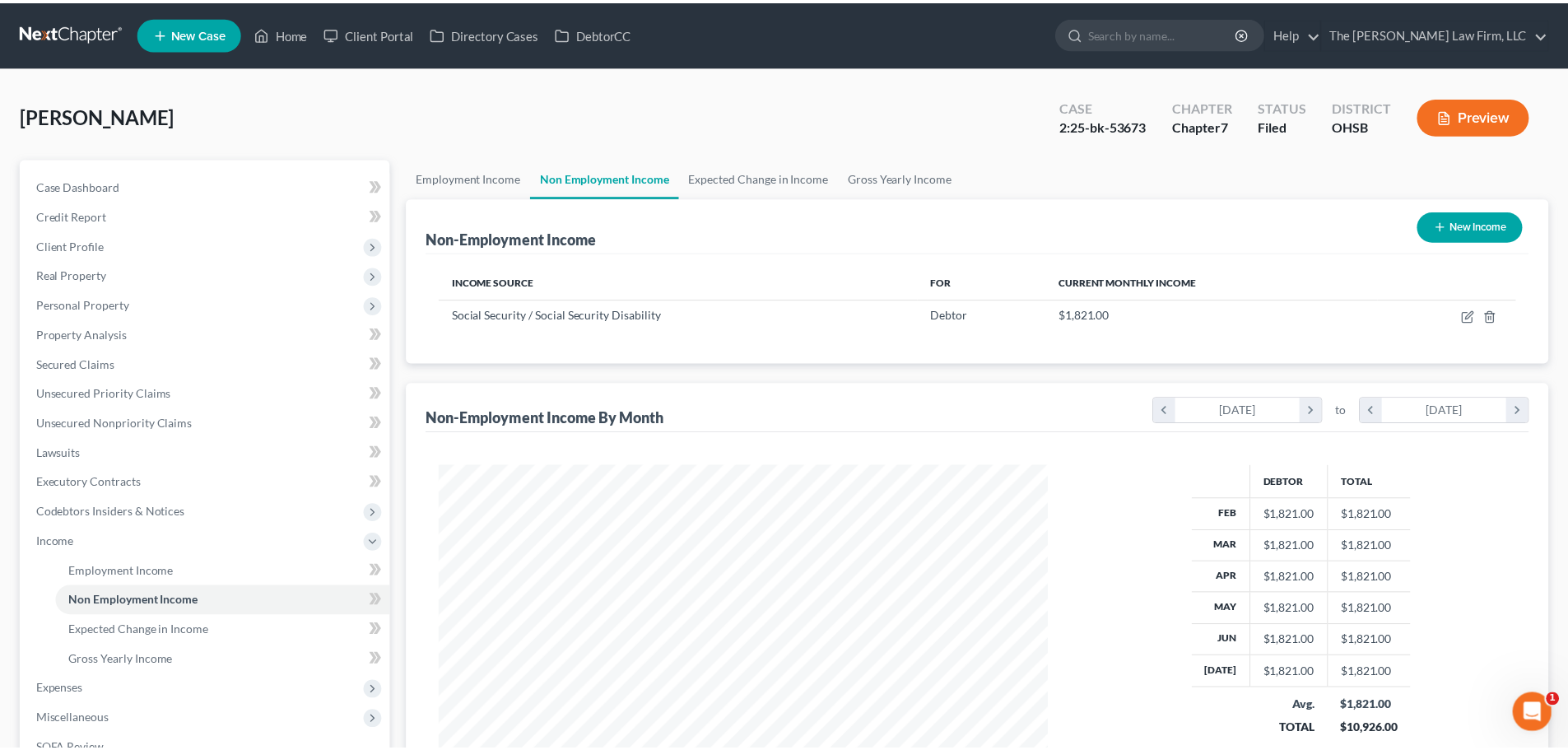
scroll to position [822530, 822280]
